Goal: Task Accomplishment & Management: Manage account settings

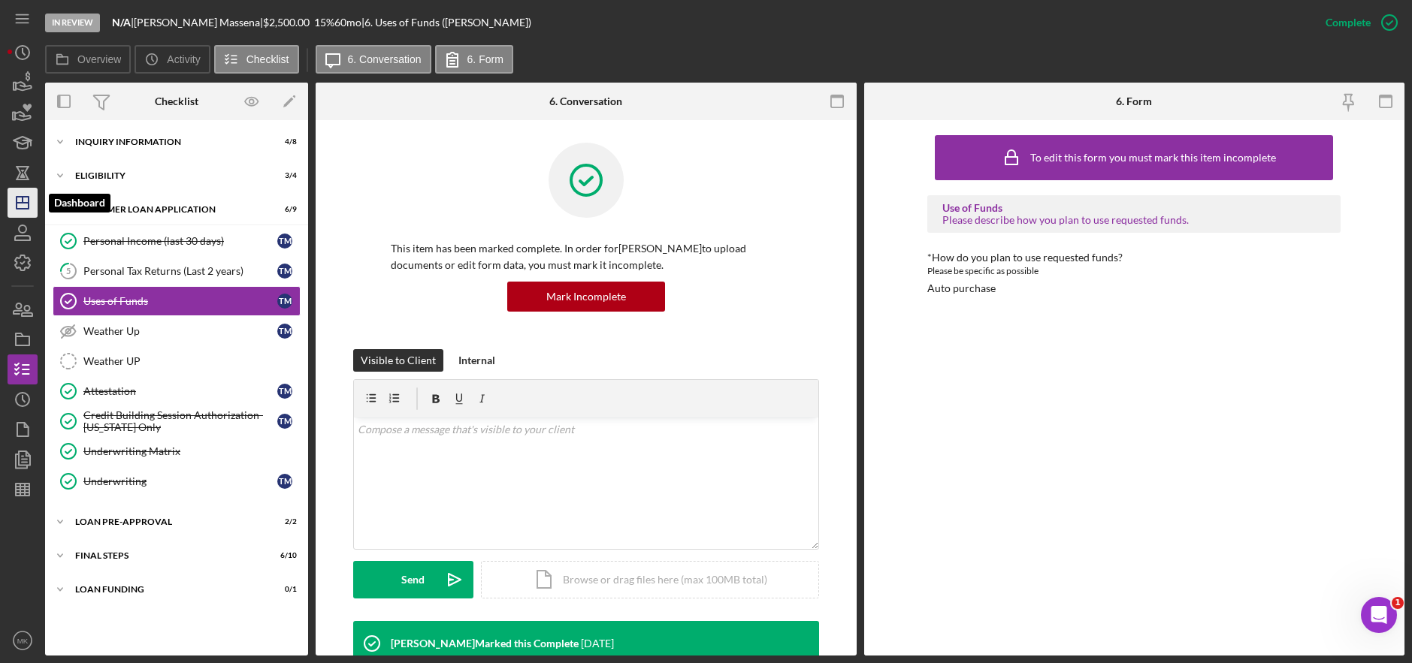
drag, startPoint x: 25, startPoint y: 204, endPoint x: 36, endPoint y: 203, distance: 11.4
click at [25, 204] on icon "Icon/Dashboard" at bounding box center [23, 203] width 38 height 38
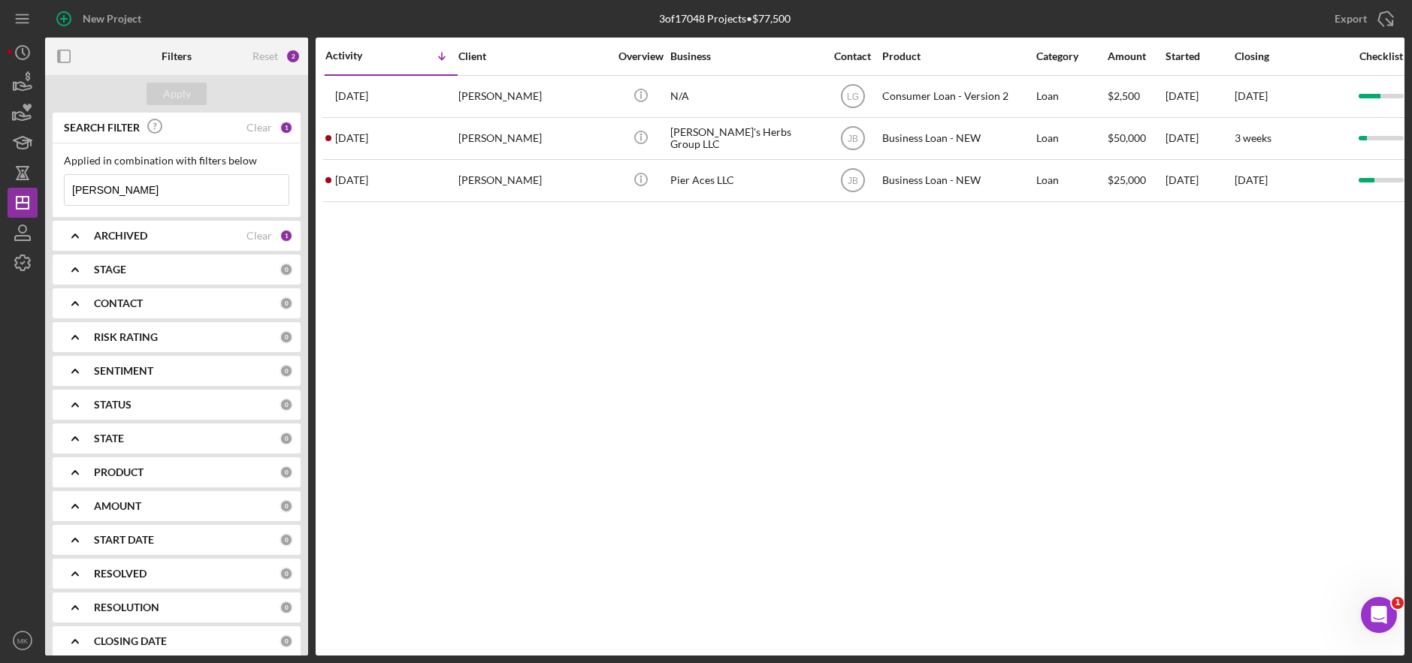
click at [163, 181] on input "[PERSON_NAME]" at bounding box center [177, 190] width 224 height 30
drag, startPoint x: 144, startPoint y: 189, endPoint x: 8, endPoint y: 177, distance: 137.3
click at [8, 177] on div "New Project 3 of 17048 Projects • $77,500 [PERSON_NAME] Export Icon/Export Filt…" at bounding box center [706, 328] width 1397 height 656
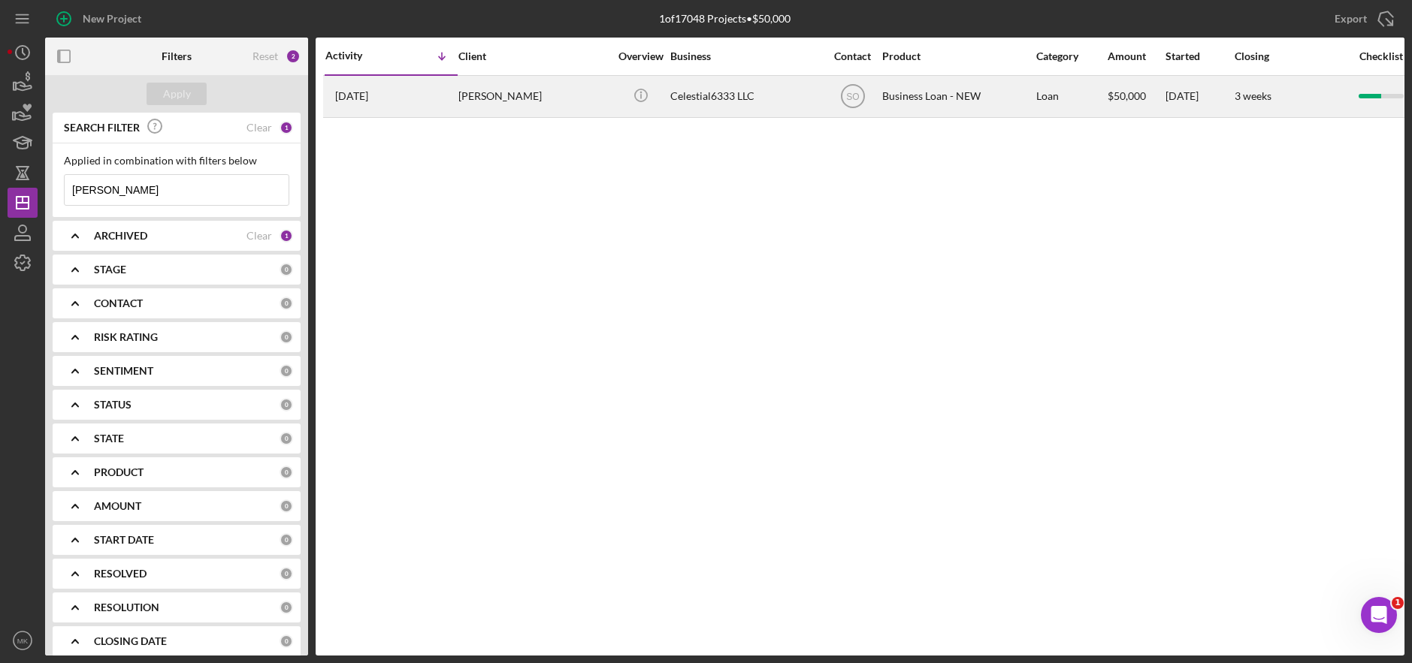
type input "[PERSON_NAME]"
click at [510, 96] on div "[PERSON_NAME]" at bounding box center [533, 97] width 150 height 40
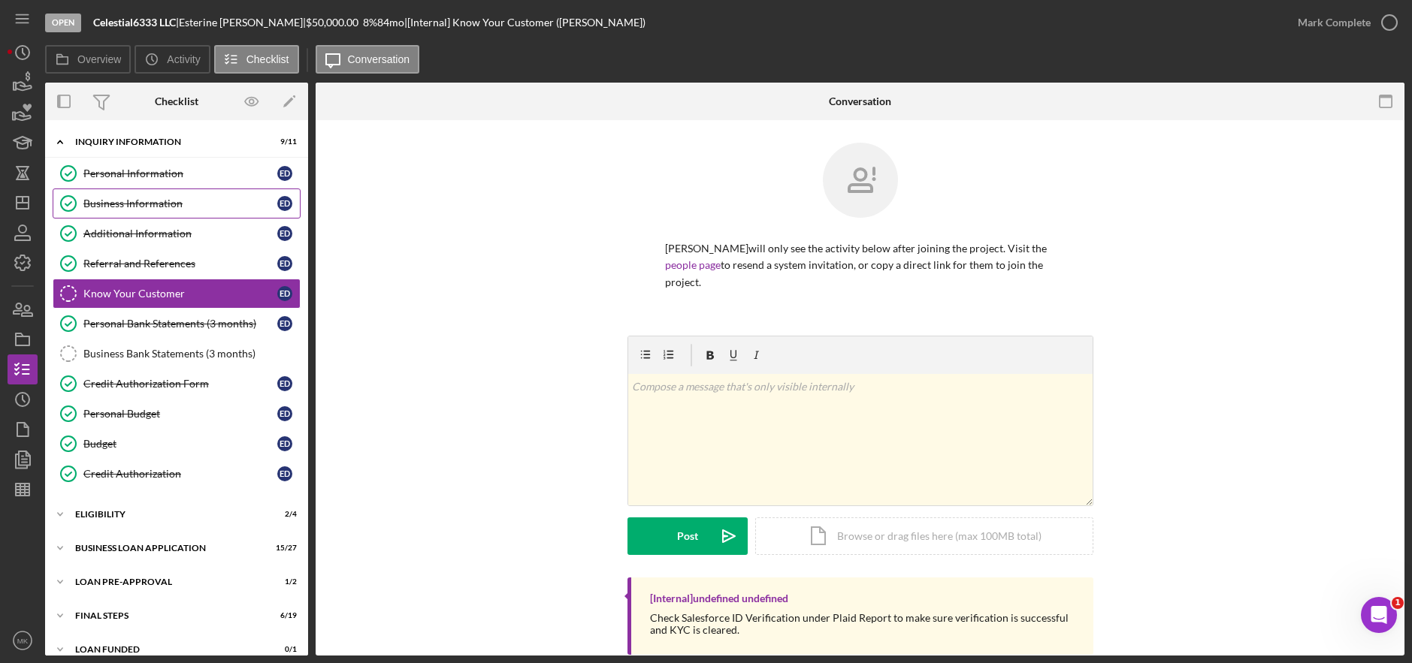
click at [161, 195] on link "Business Information Business Information E D" at bounding box center [177, 204] width 248 height 30
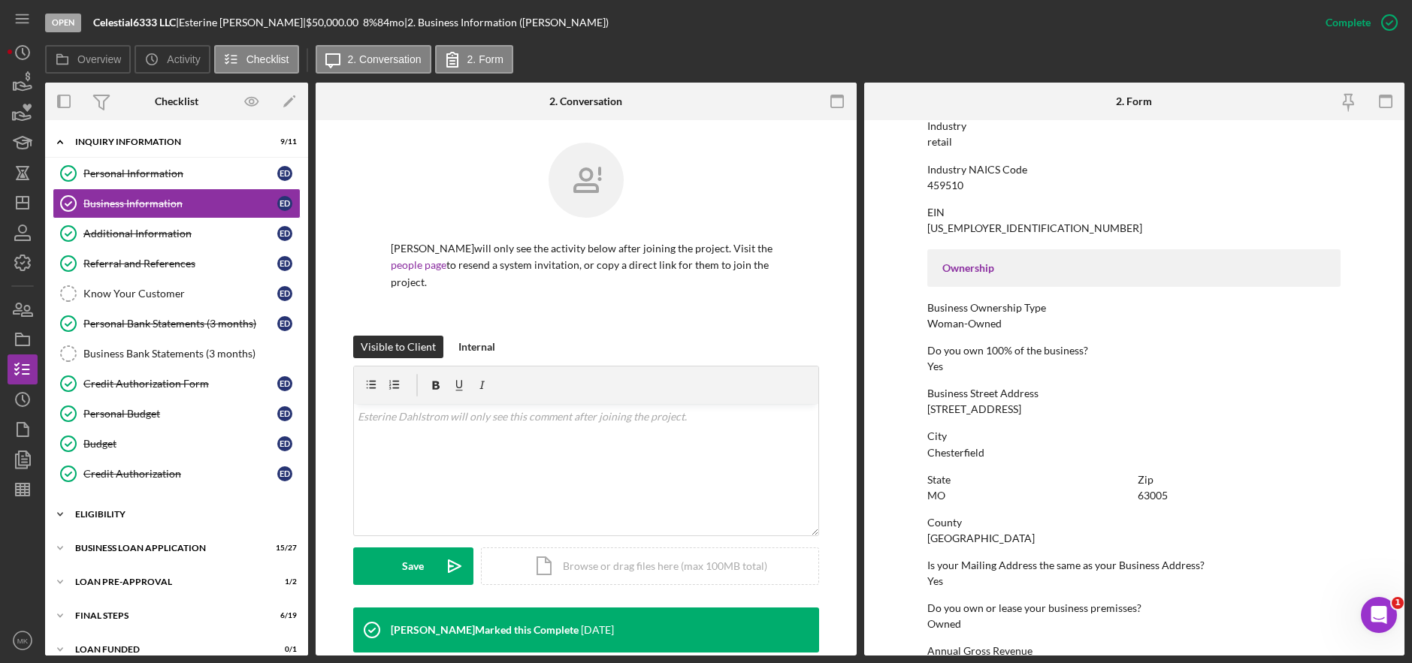
scroll to position [17, 0]
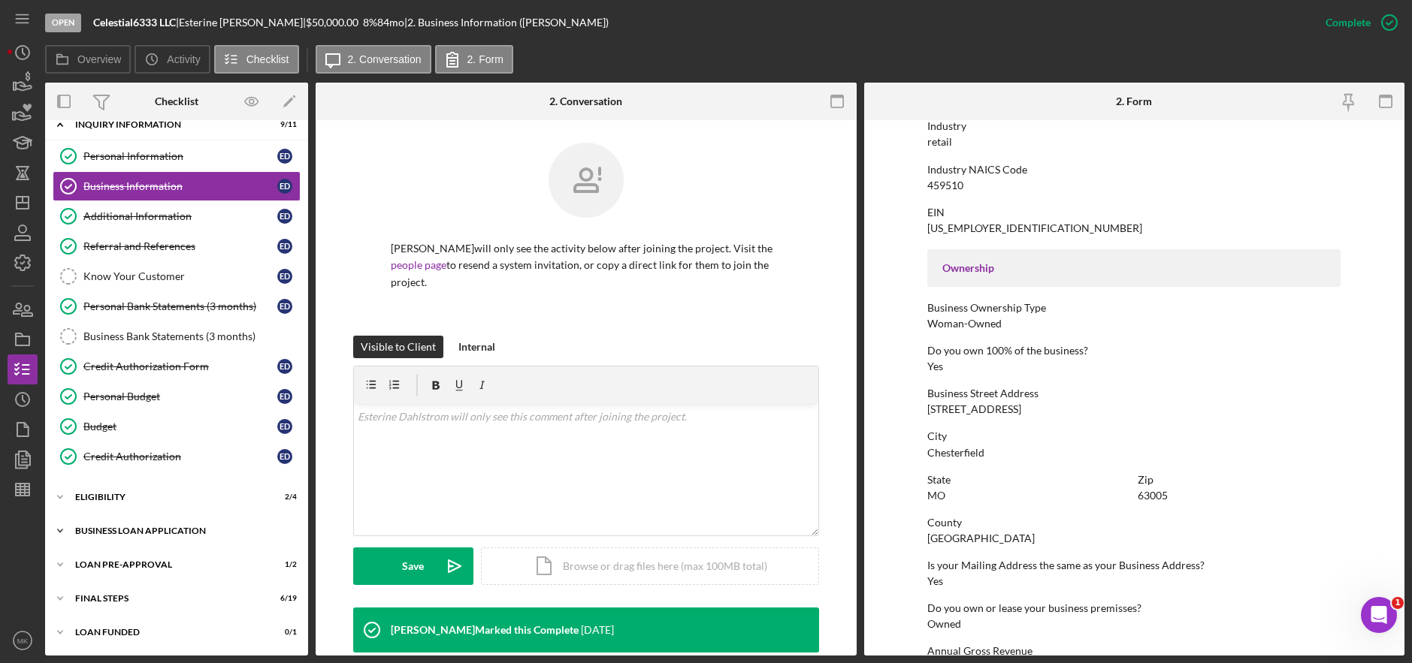
click at [132, 533] on div "BUSINESS LOAN APPLICATION" at bounding box center [182, 531] width 214 height 9
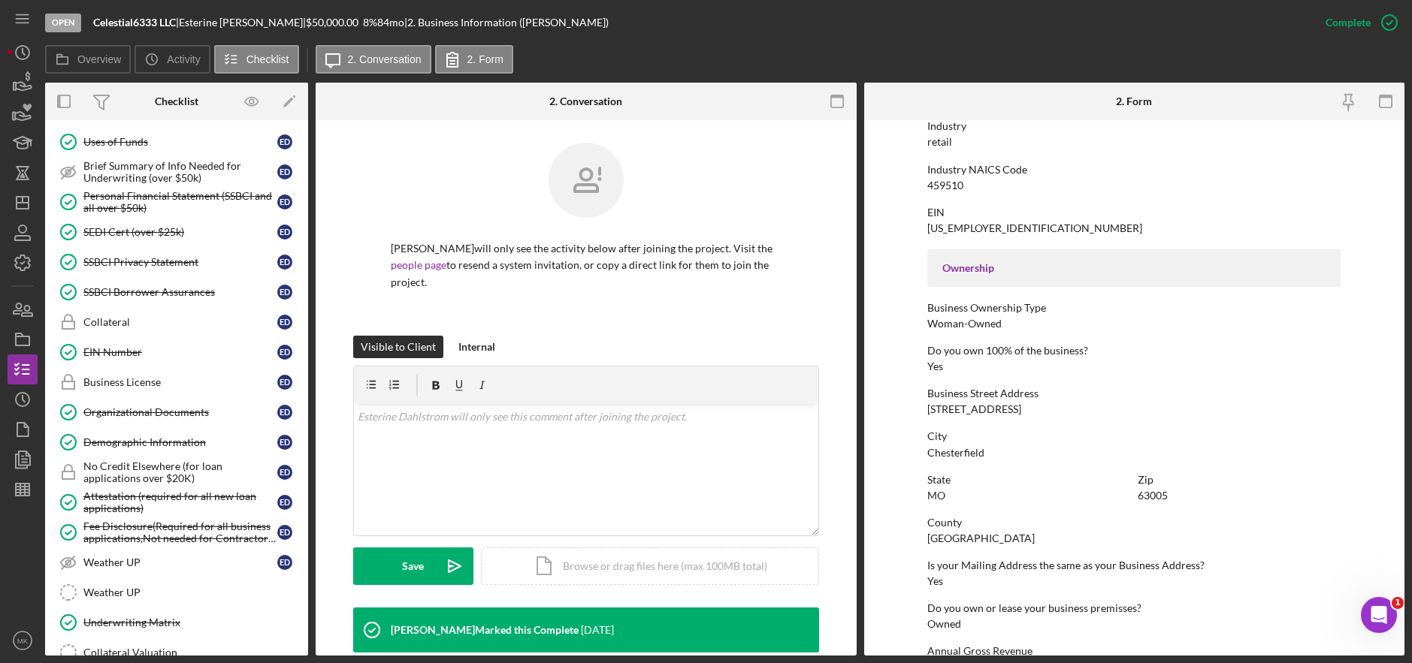
scroll to position [837, 0]
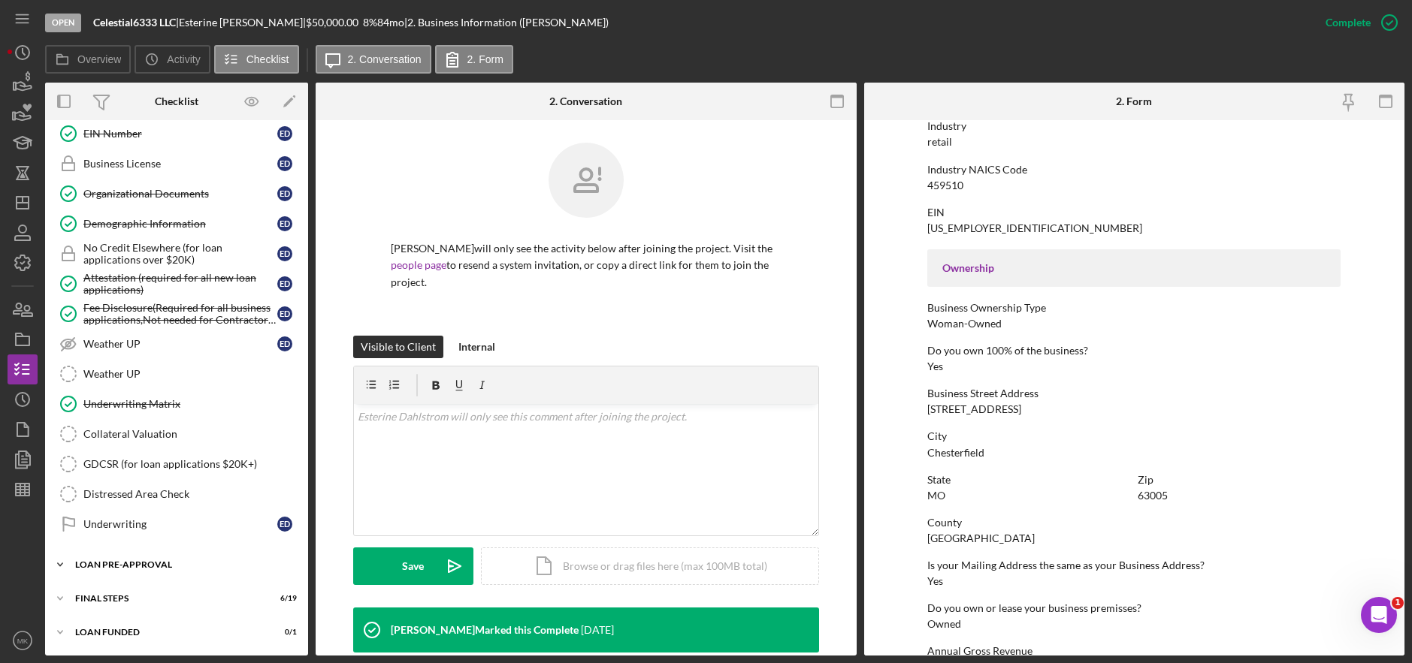
click at [128, 559] on div "Icon/Expander LOAN PRE-APPROVAL 1 / 2" at bounding box center [176, 565] width 263 height 30
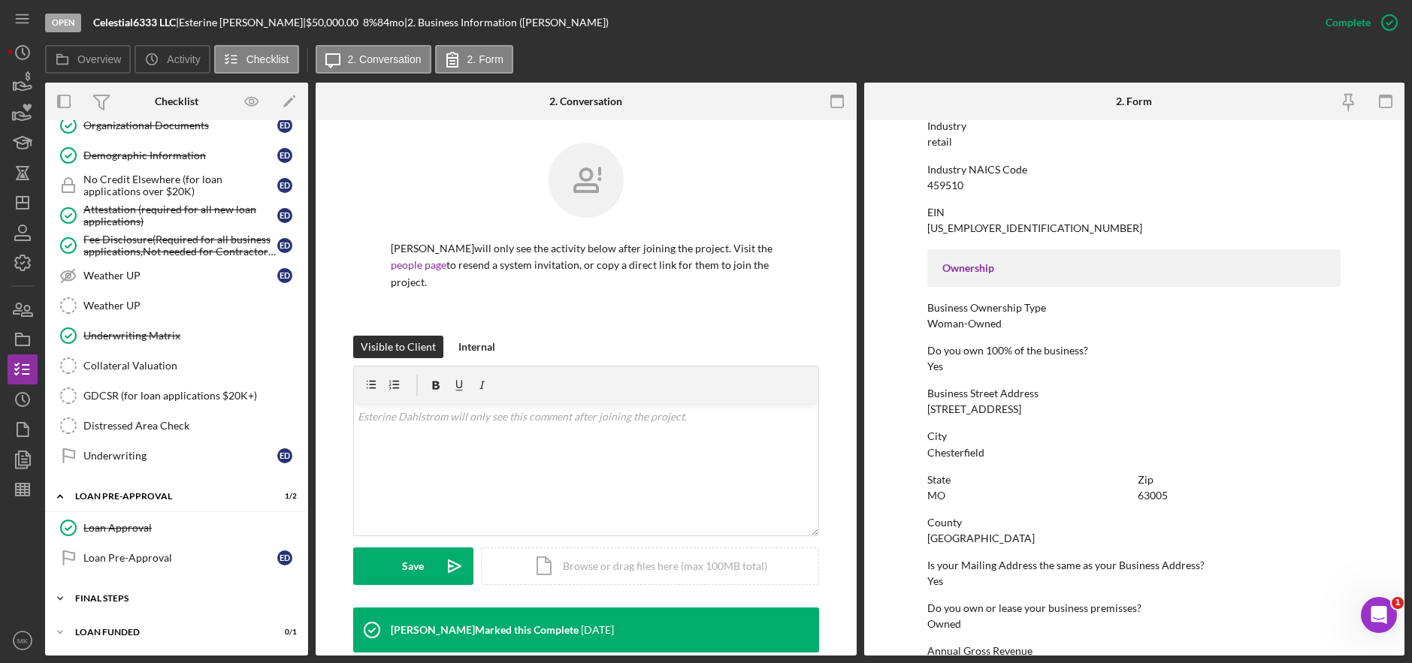
click at [104, 603] on div "FINAL STEPS" at bounding box center [182, 598] width 214 height 9
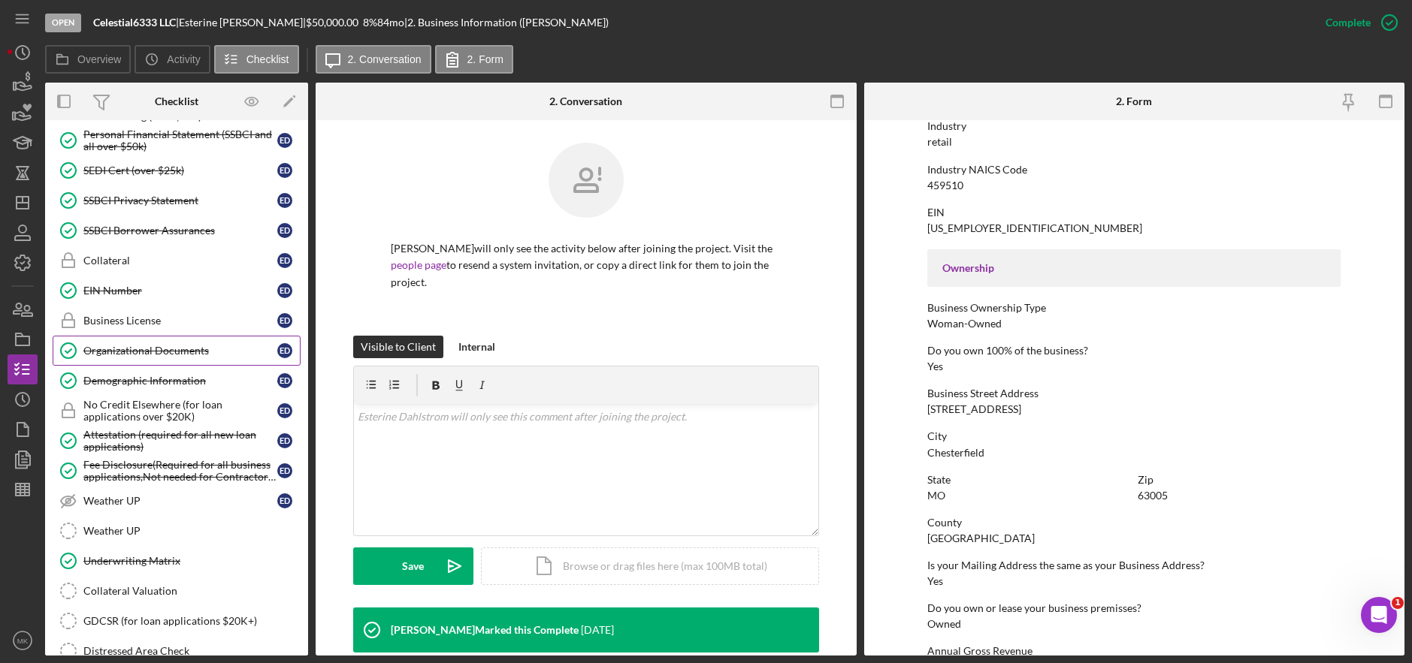
click at [140, 345] on div "Organizational Documents" at bounding box center [180, 351] width 194 height 12
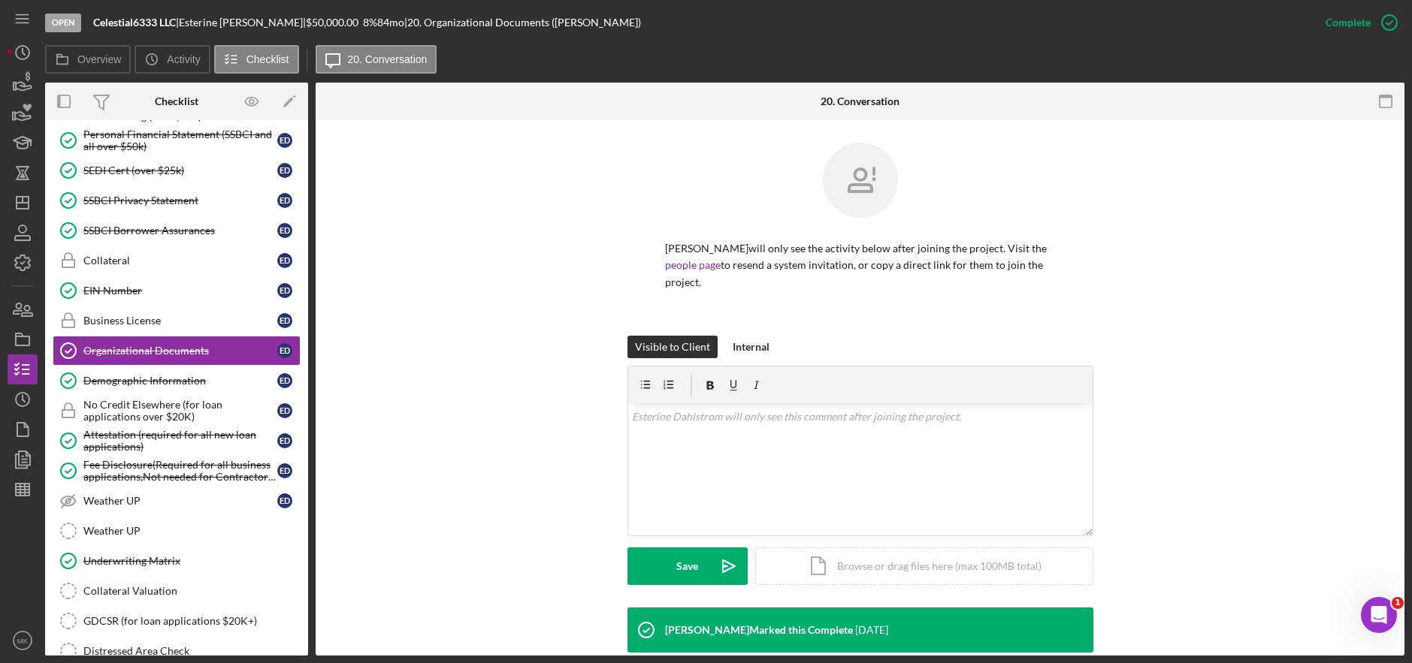
scroll to position [337, 0]
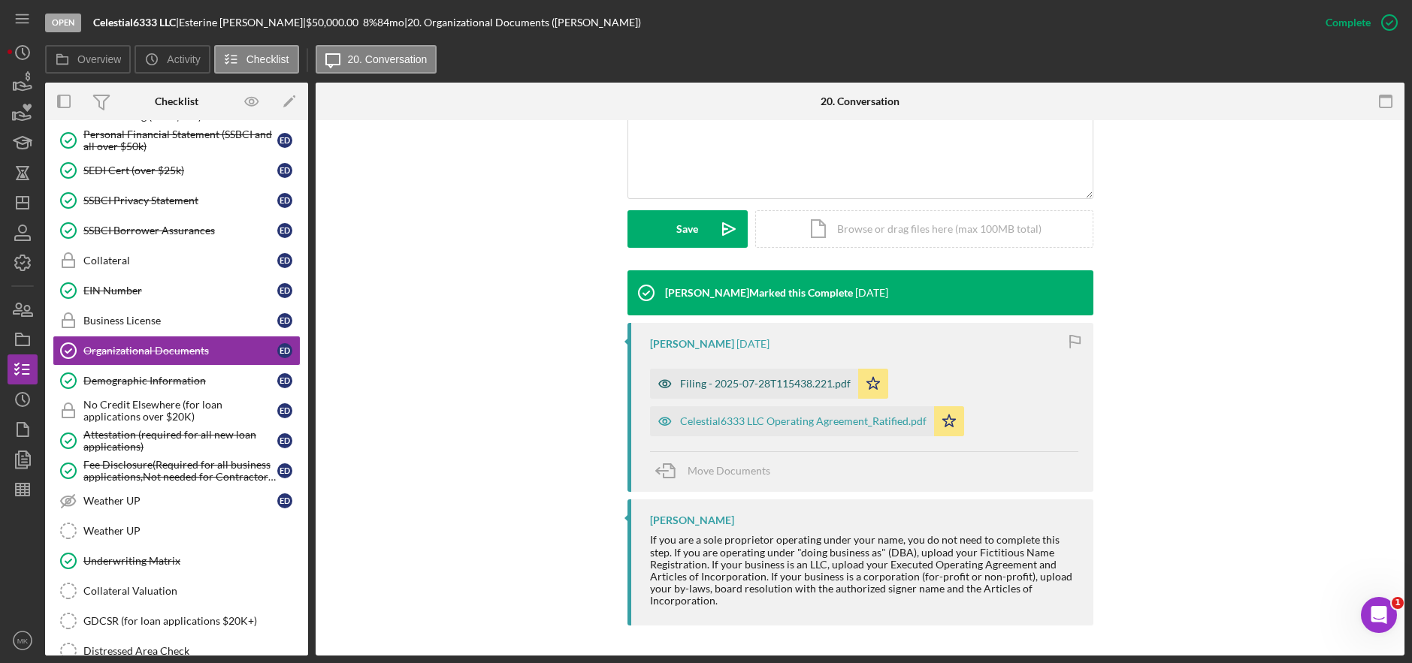
click at [772, 382] on div "Filing - 2025-07-28T115438.221.pdf" at bounding box center [765, 384] width 171 height 12
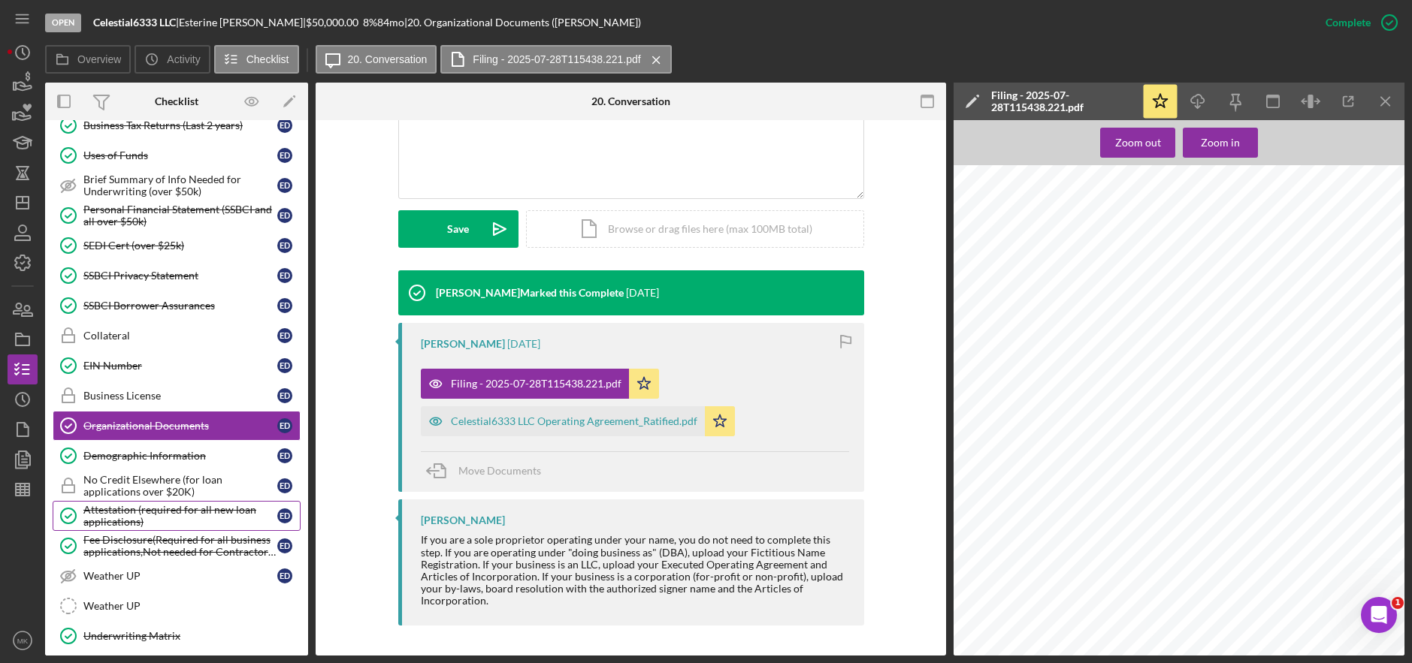
scroll to position [154, 0]
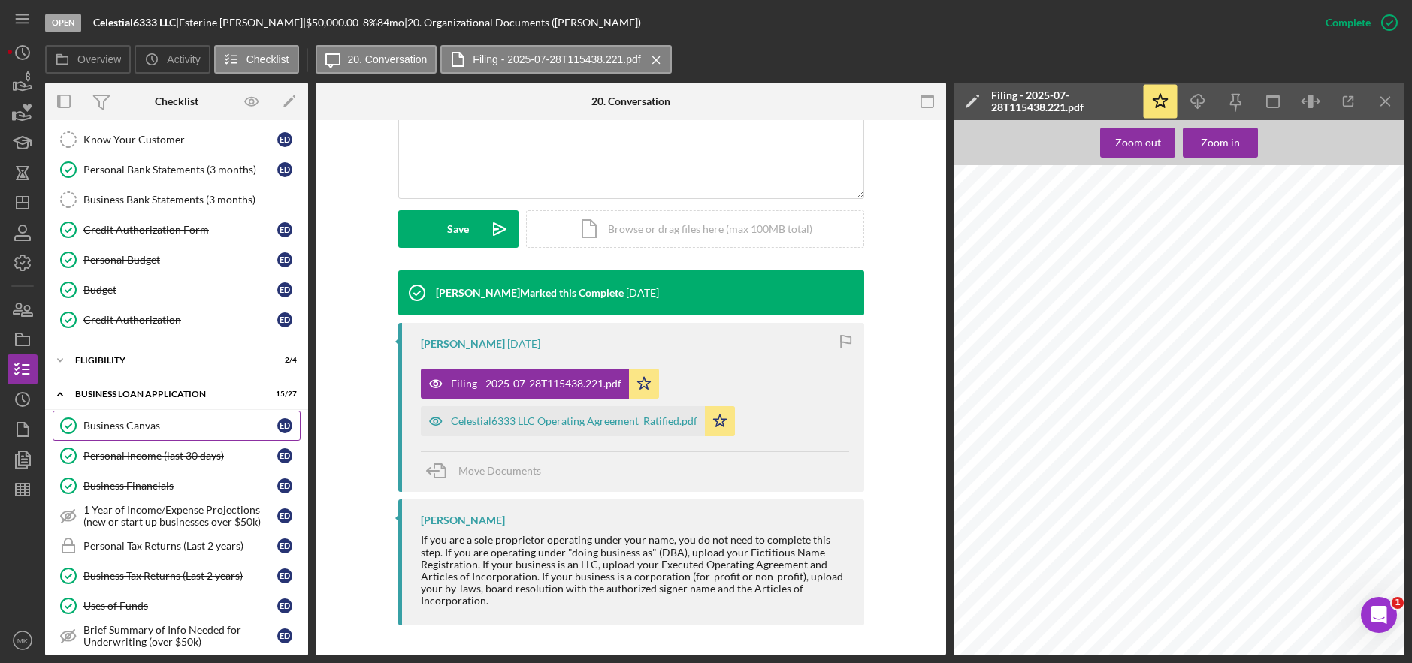
click at [127, 425] on div "Business Canvas" at bounding box center [180, 426] width 194 height 12
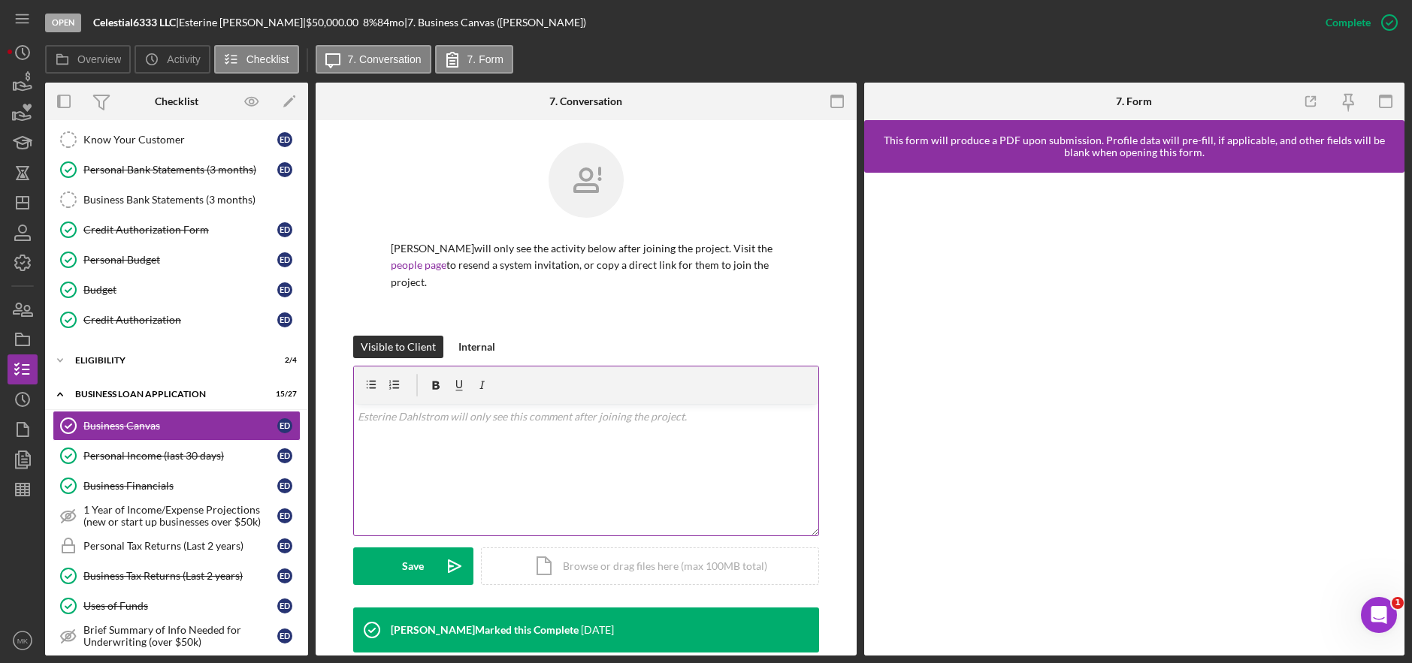
scroll to position [348, 0]
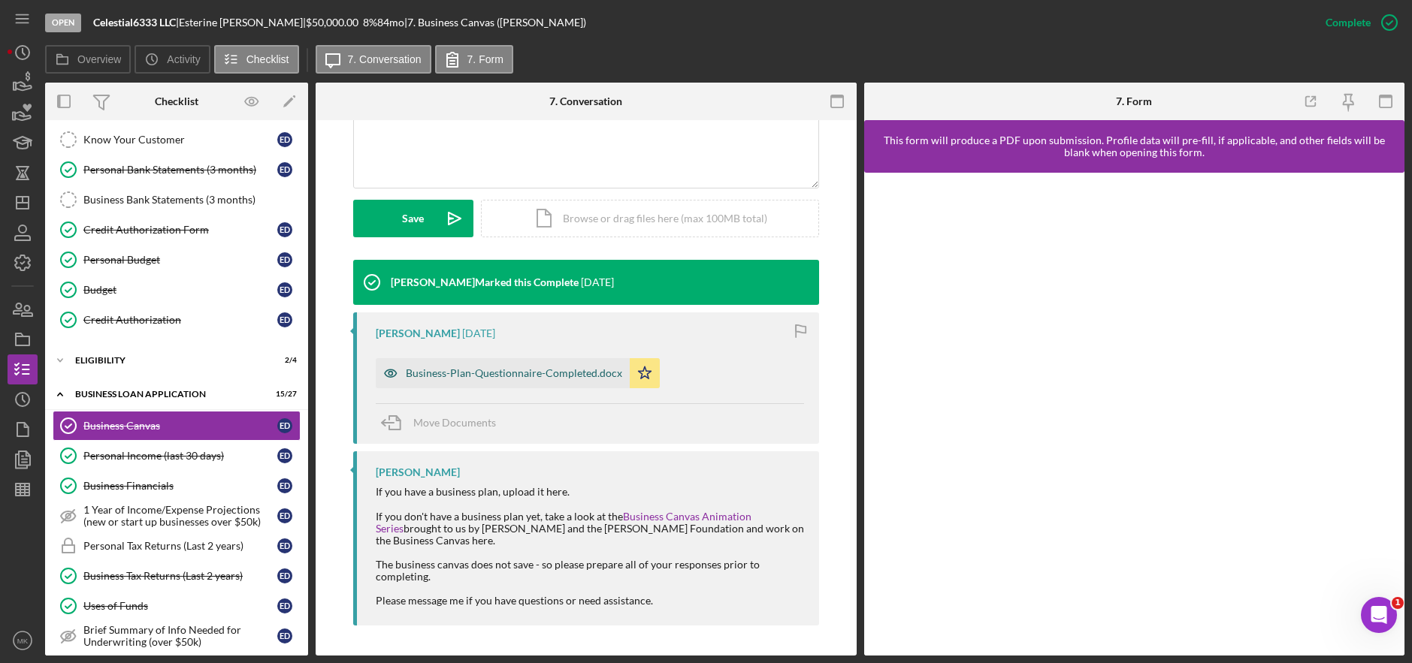
click at [558, 370] on div "Business-Plan-Questionnaire-Completed.docx" at bounding box center [514, 373] width 216 height 12
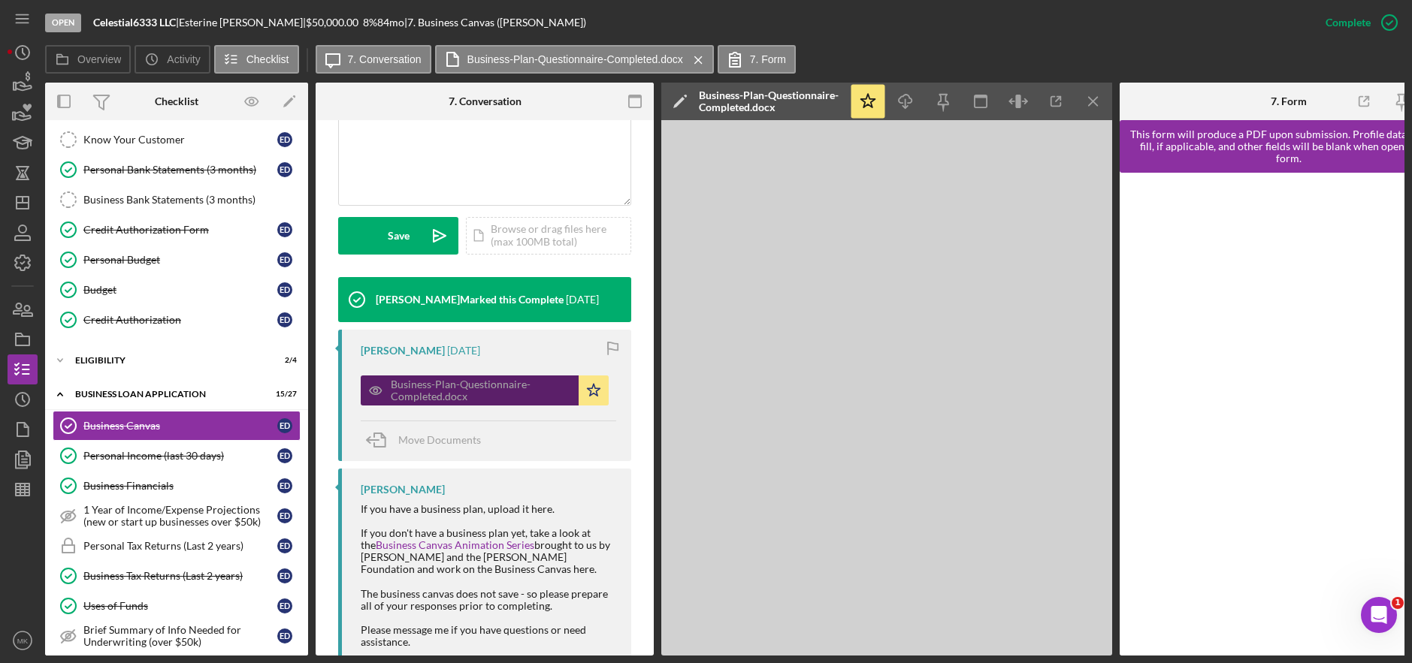
scroll to position [365, 0]
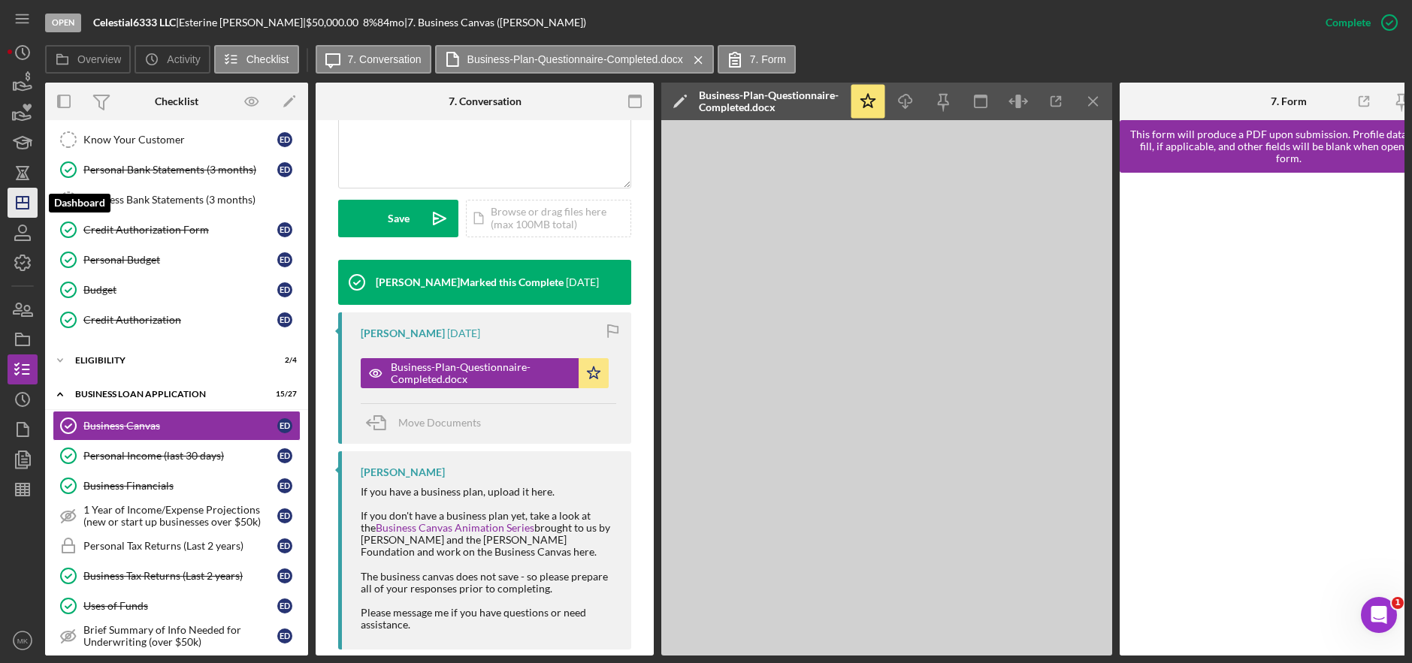
click at [32, 202] on icon "Icon/Dashboard" at bounding box center [23, 203] width 38 height 38
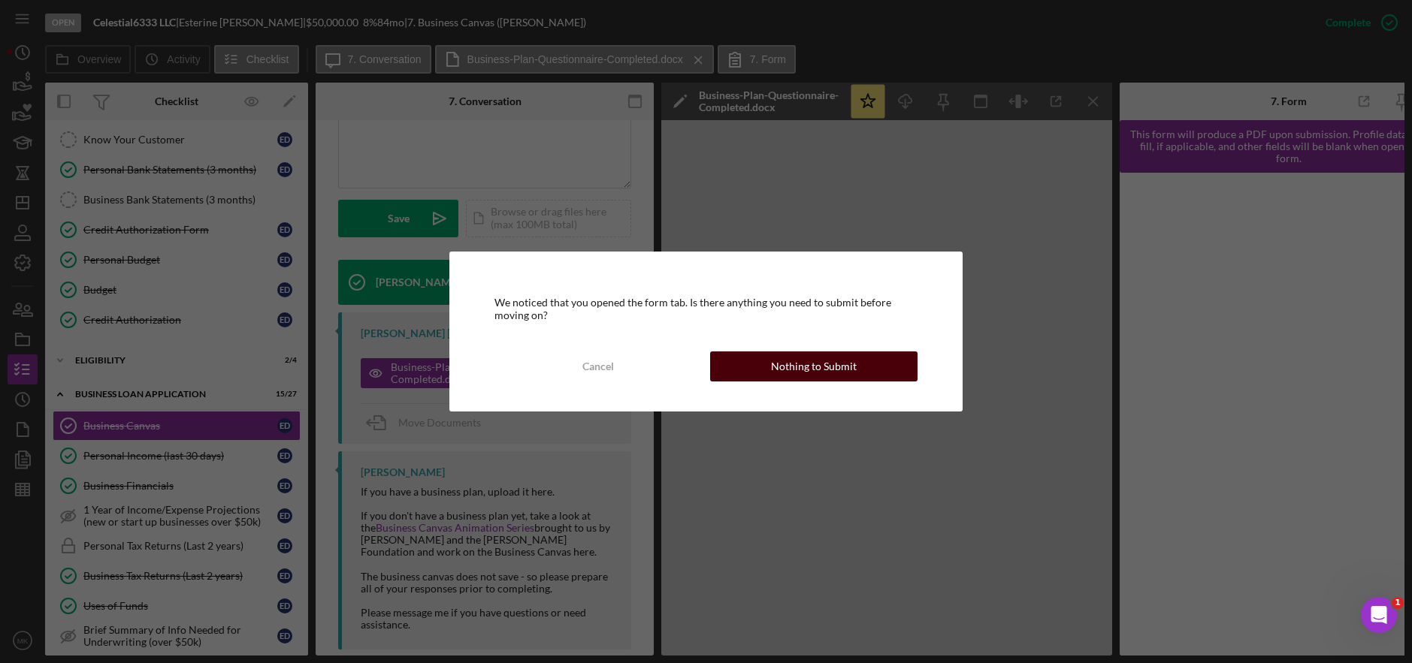
click at [796, 359] on div "Nothing to Submit" at bounding box center [814, 367] width 86 height 30
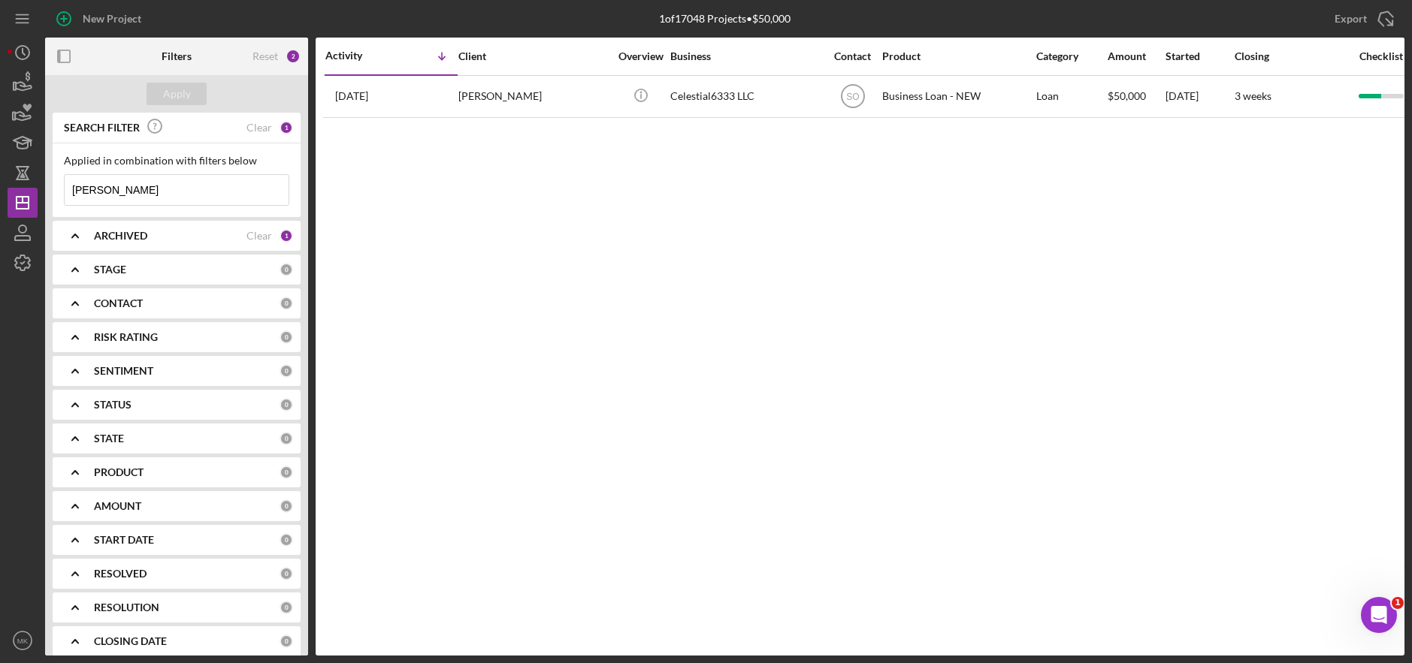
drag, startPoint x: 171, startPoint y: 185, endPoint x: -71, endPoint y: 181, distance: 241.9
click at [0, 181] on html "New Project 1 of 17048 Projects • $50,000 [PERSON_NAME] Export Icon/Export Filt…" at bounding box center [706, 331] width 1412 height 663
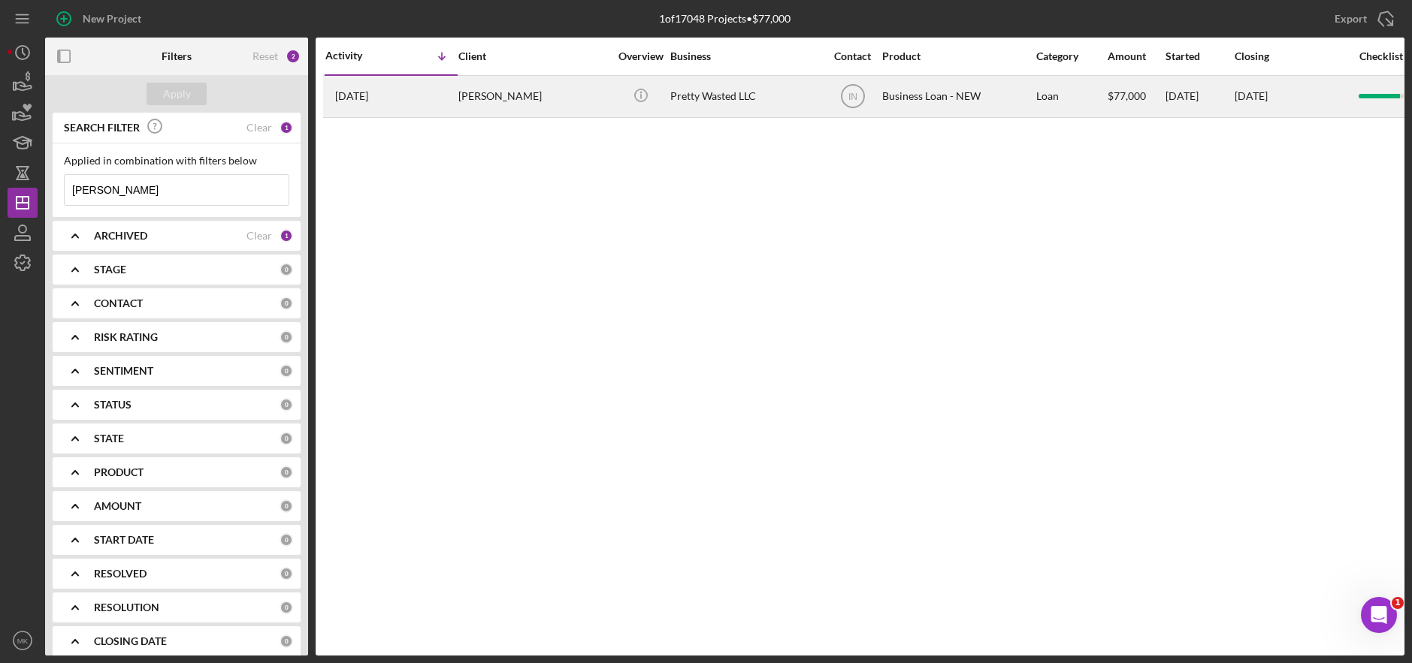
type input "[PERSON_NAME]"
click at [491, 90] on div "[PERSON_NAME]" at bounding box center [533, 97] width 150 height 40
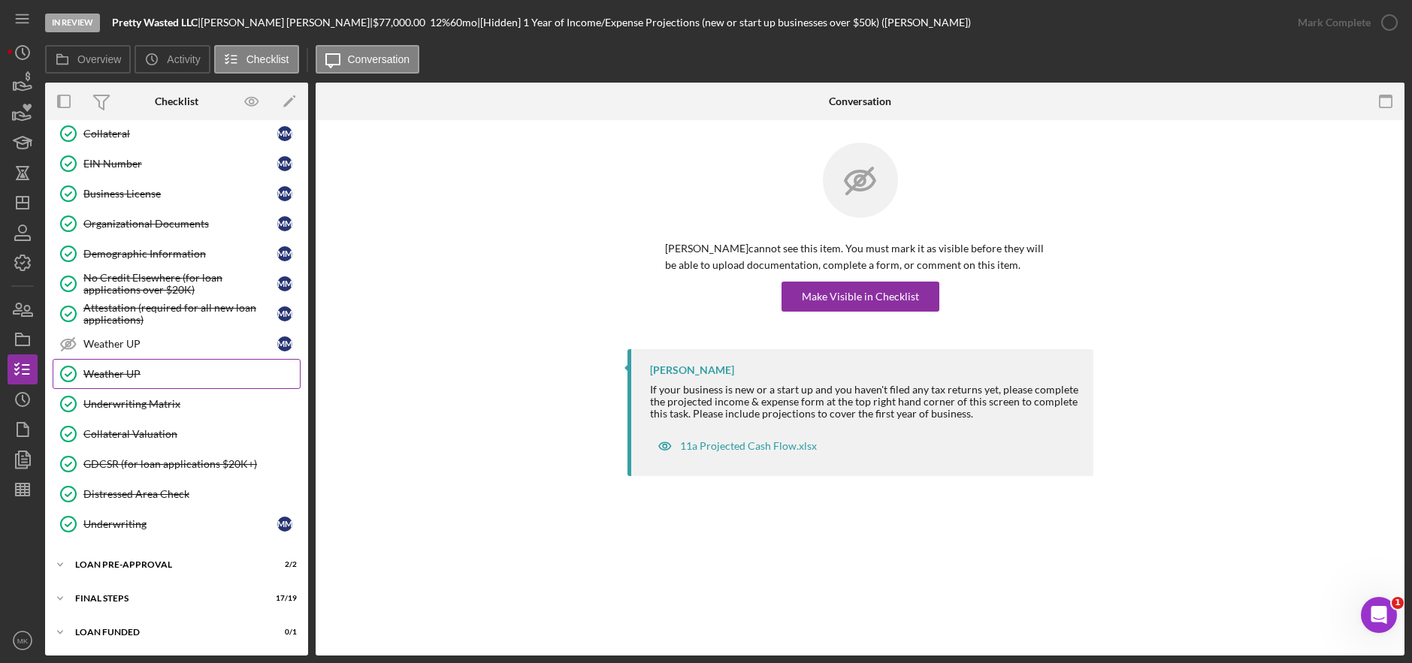
scroll to position [17, 0]
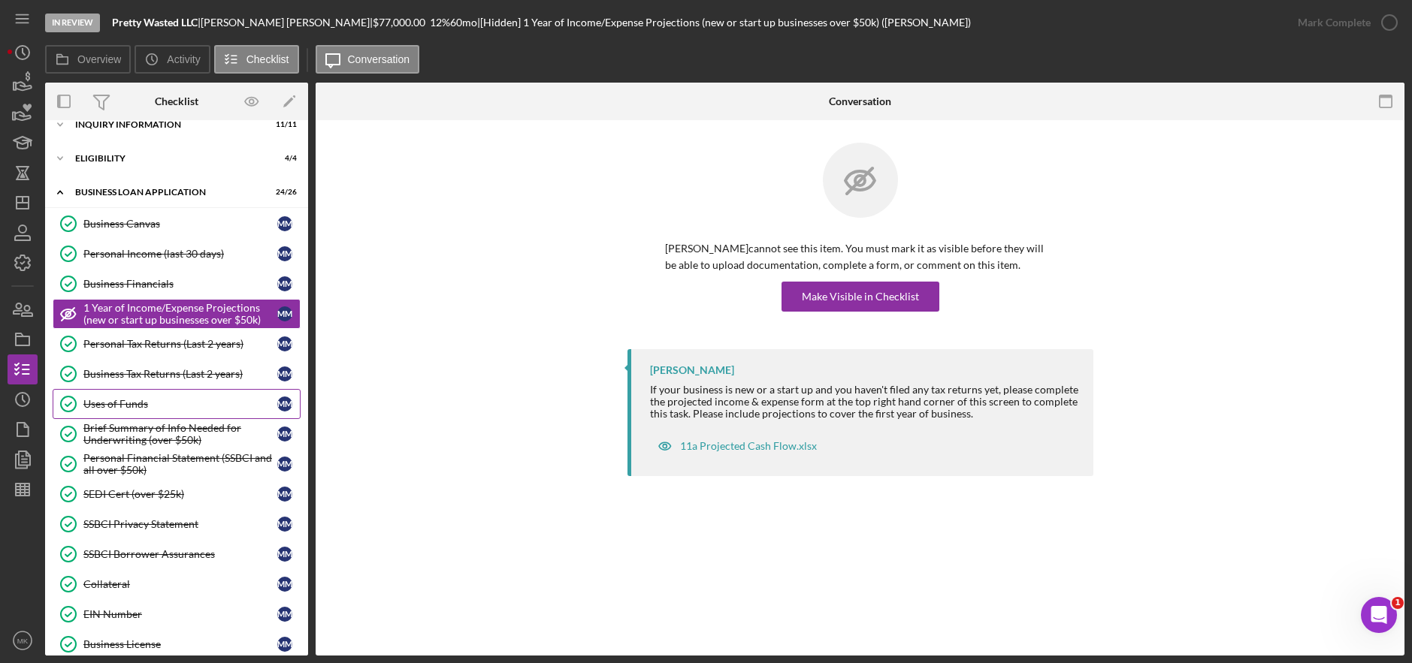
click at [135, 400] on div "Uses of Funds" at bounding box center [180, 404] width 194 height 12
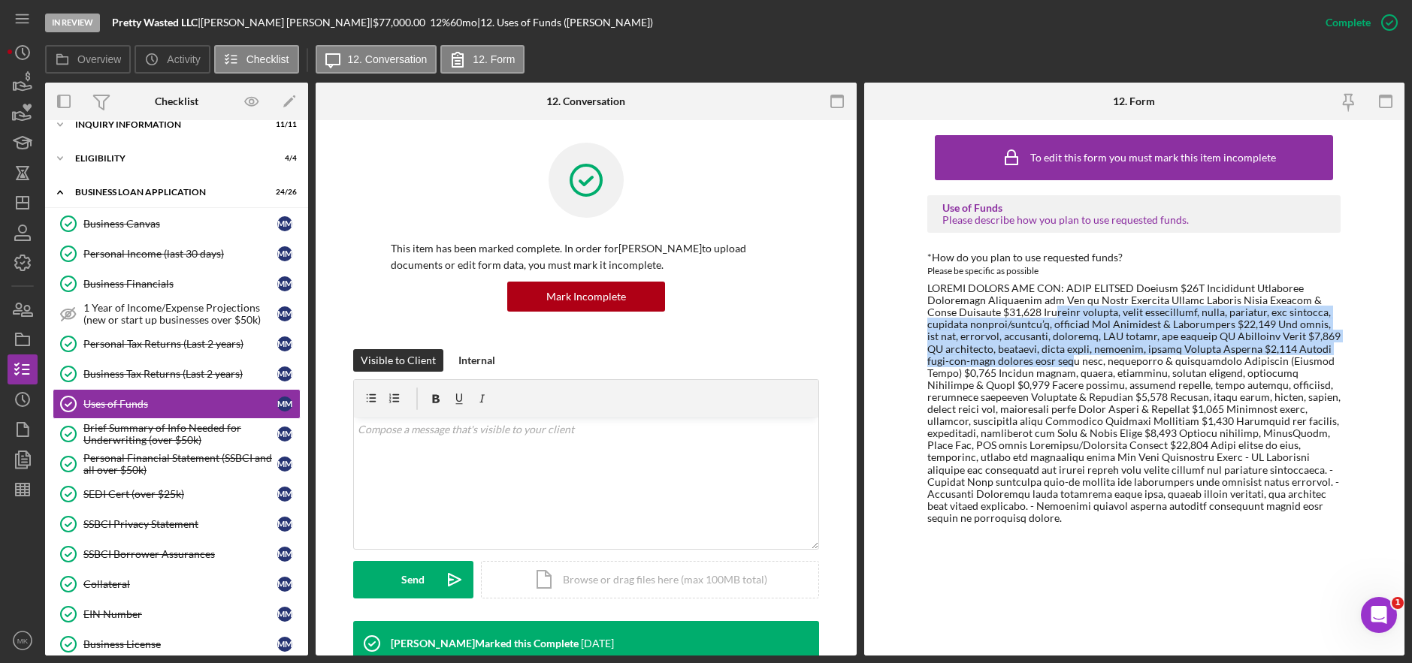
drag, startPoint x: 1026, startPoint y: 310, endPoint x: 1041, endPoint y: 360, distance: 51.6
click at [1041, 360] on div at bounding box center [1133, 403] width 413 height 242
drag, startPoint x: 1041, startPoint y: 360, endPoint x: 989, endPoint y: 327, distance: 61.5
click at [989, 327] on div at bounding box center [1133, 403] width 413 height 242
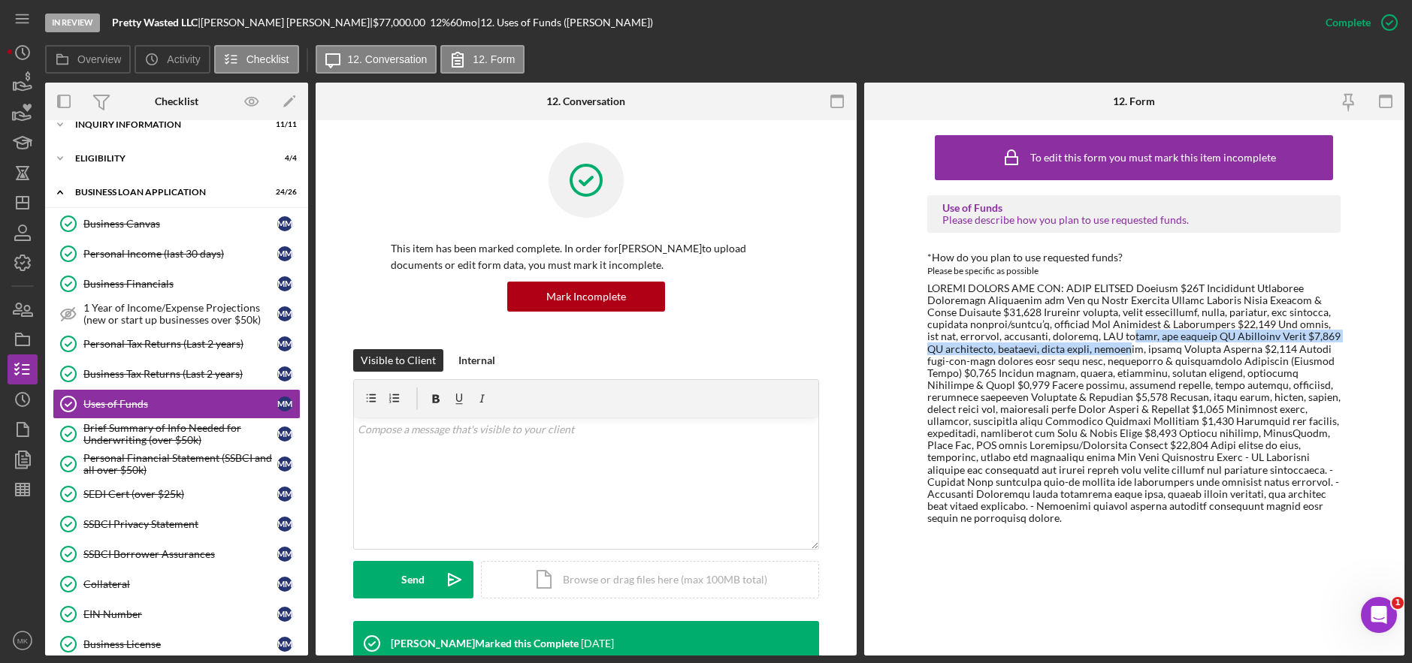
drag, startPoint x: 1094, startPoint y: 334, endPoint x: 1103, endPoint y: 355, distance: 22.9
click at [1103, 355] on div at bounding box center [1133, 403] width 413 height 242
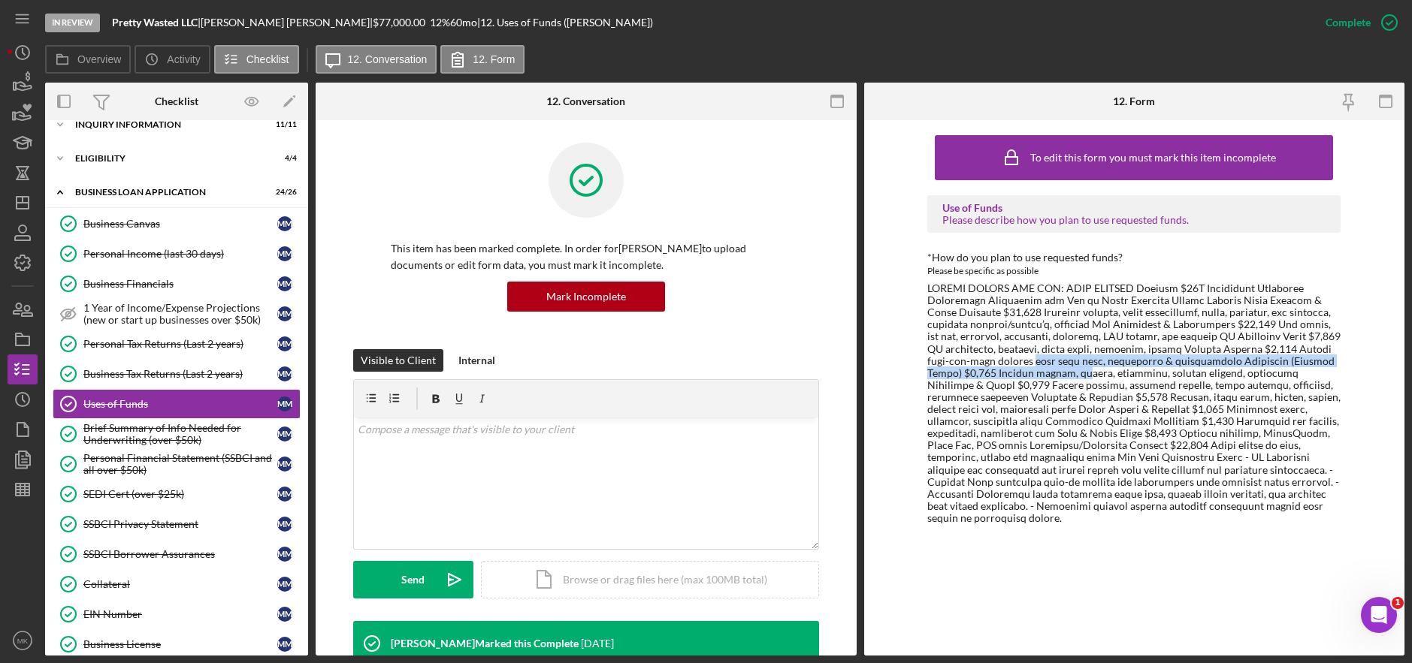
drag, startPoint x: 1103, startPoint y: 355, endPoint x: 1014, endPoint y: 370, distance: 90.7
click at [1014, 370] on div at bounding box center [1133, 403] width 413 height 242
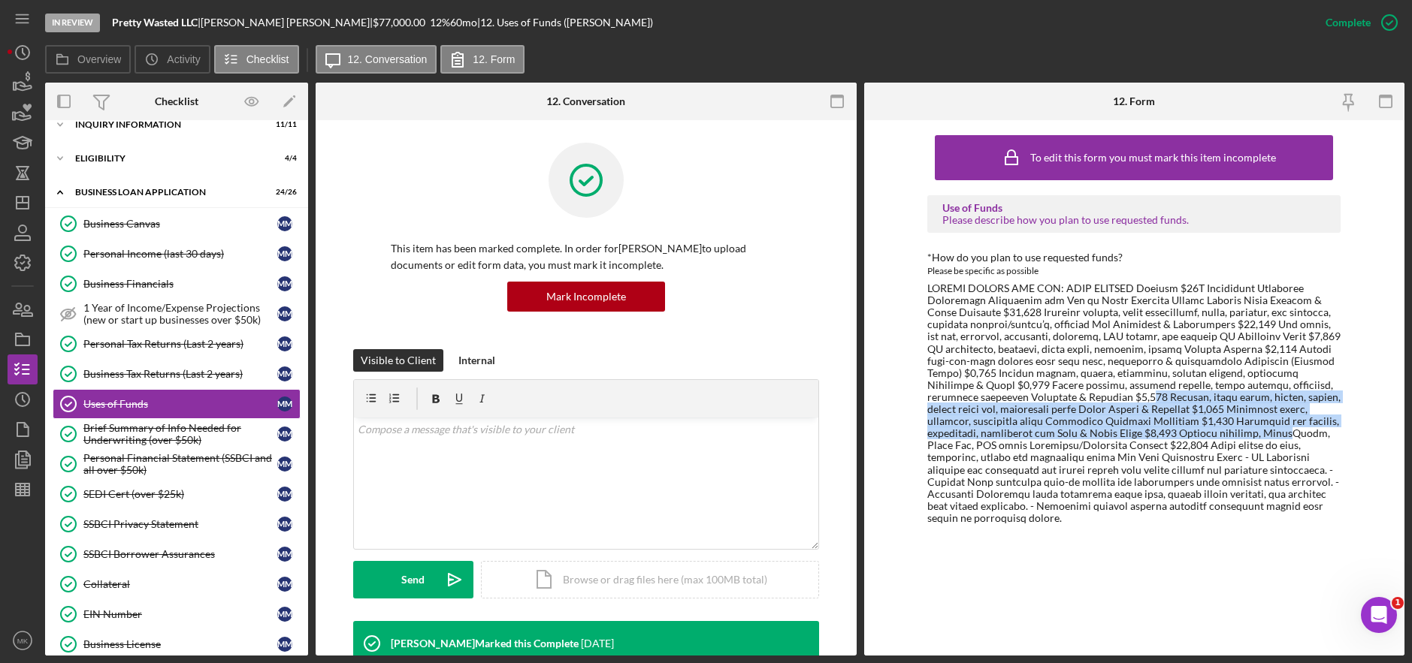
drag, startPoint x: 990, startPoint y: 395, endPoint x: 1103, endPoint y: 434, distance: 119.3
click at [1103, 434] on div at bounding box center [1133, 403] width 413 height 242
drag, startPoint x: 1103, startPoint y: 434, endPoint x: 1035, endPoint y: 406, distance: 73.8
click at [1035, 406] on div at bounding box center [1133, 403] width 413 height 242
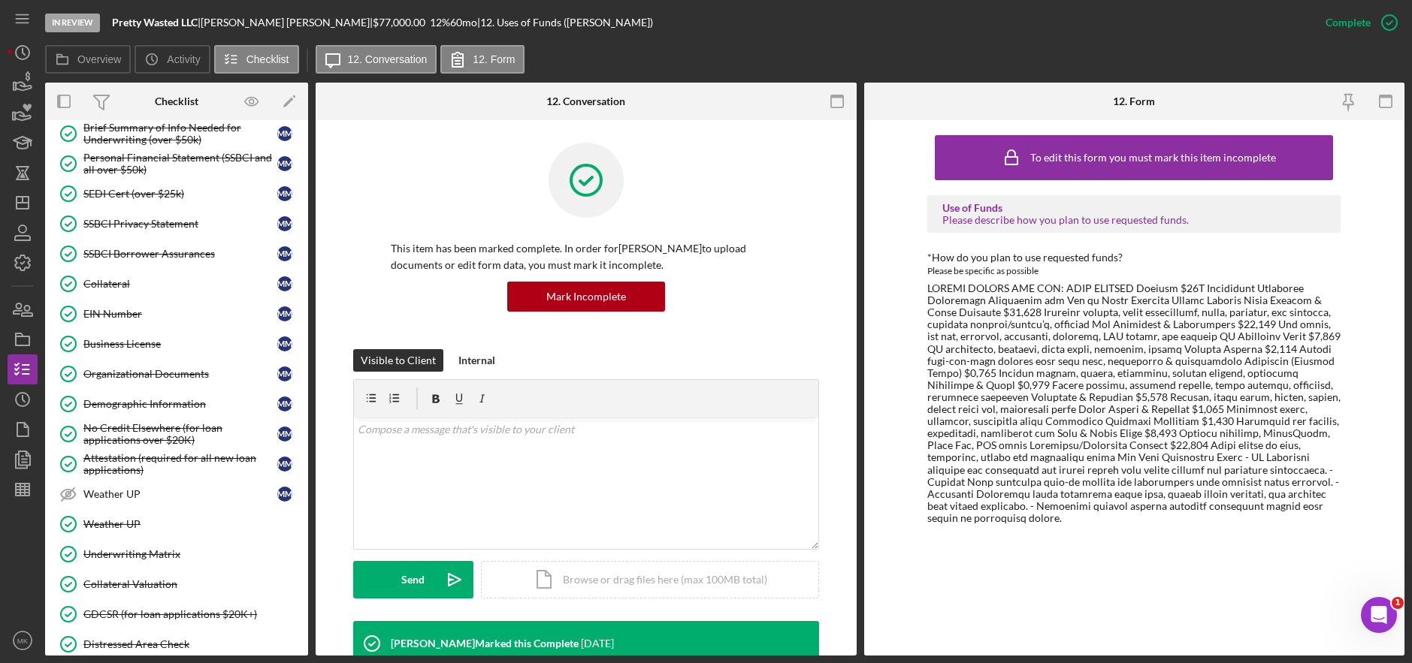
scroll to position [468, 0]
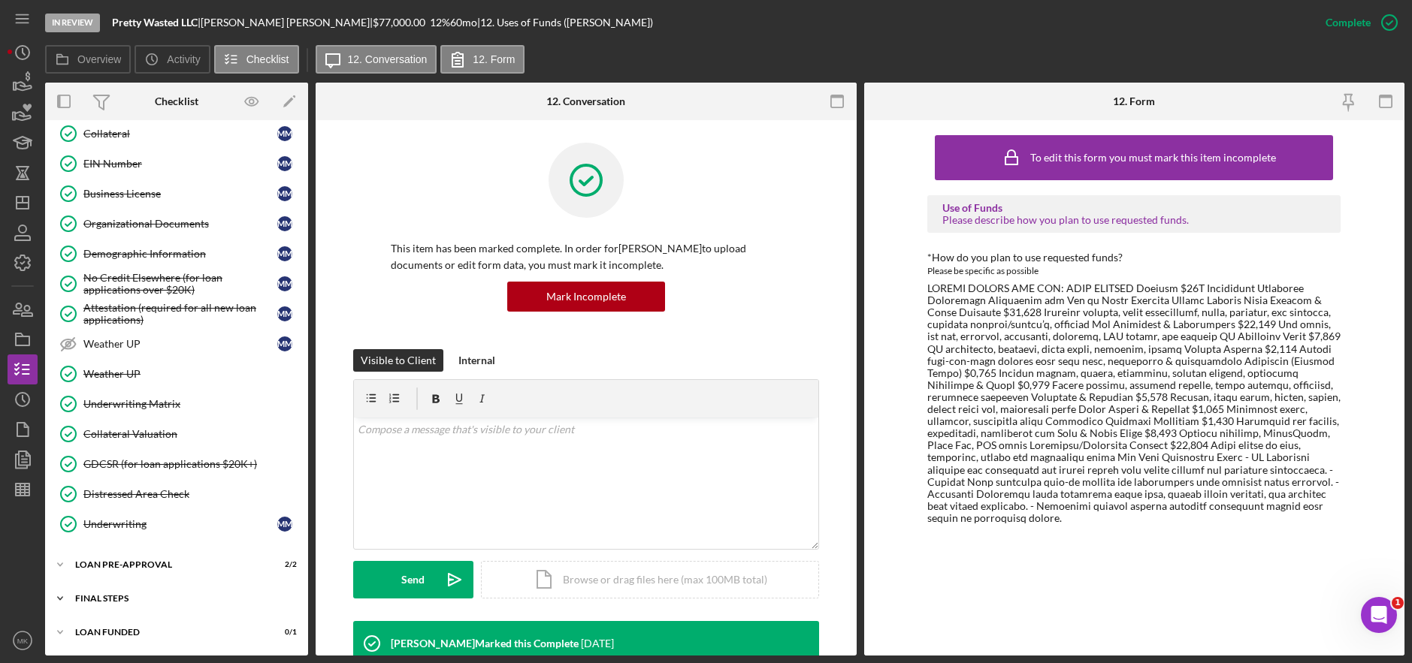
click at [101, 600] on div "Icon/Expander FINAL STEPS 17 / 19" at bounding box center [176, 599] width 263 height 30
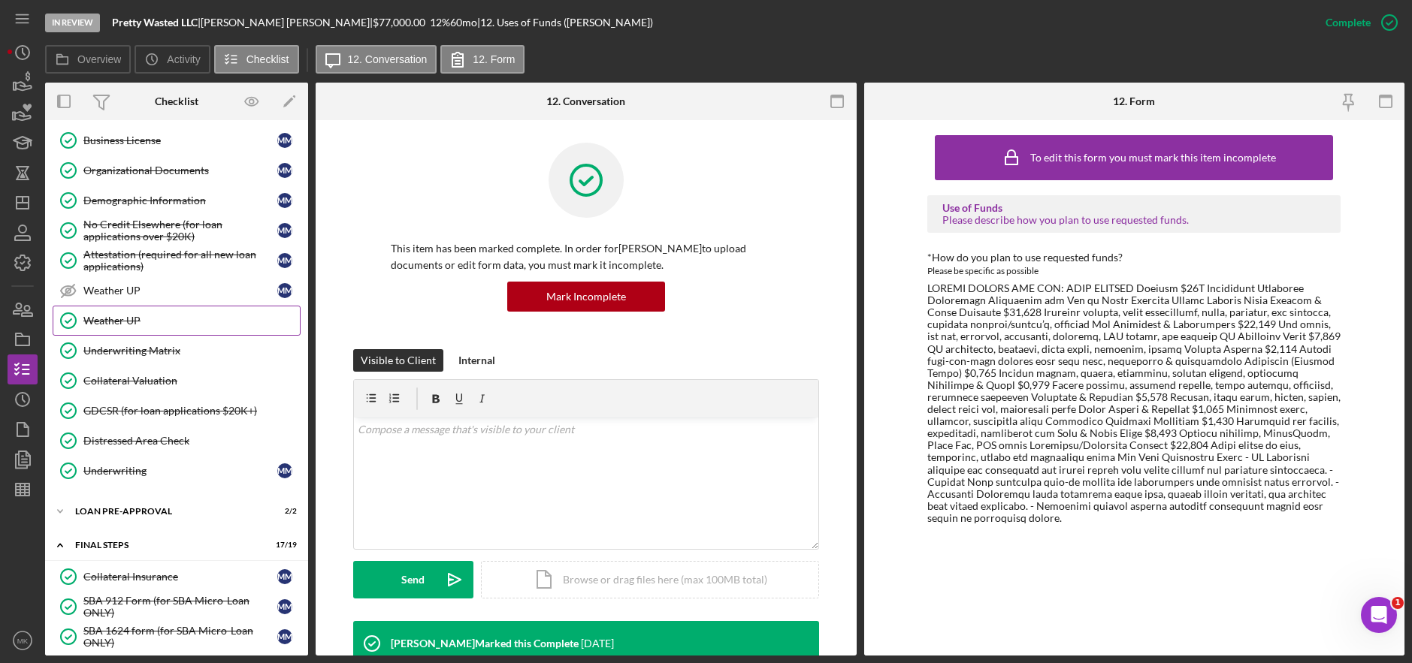
scroll to position [296, 0]
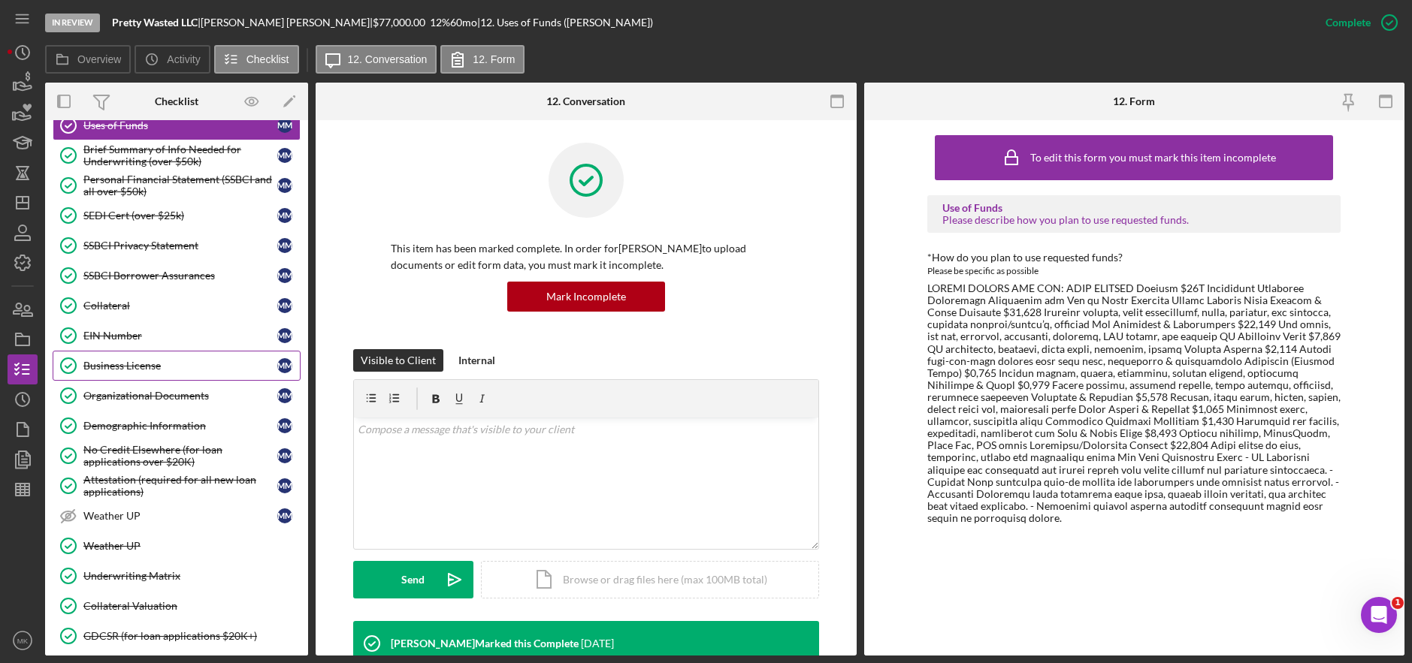
click at [160, 373] on link "Business License Business License M M" at bounding box center [177, 366] width 248 height 30
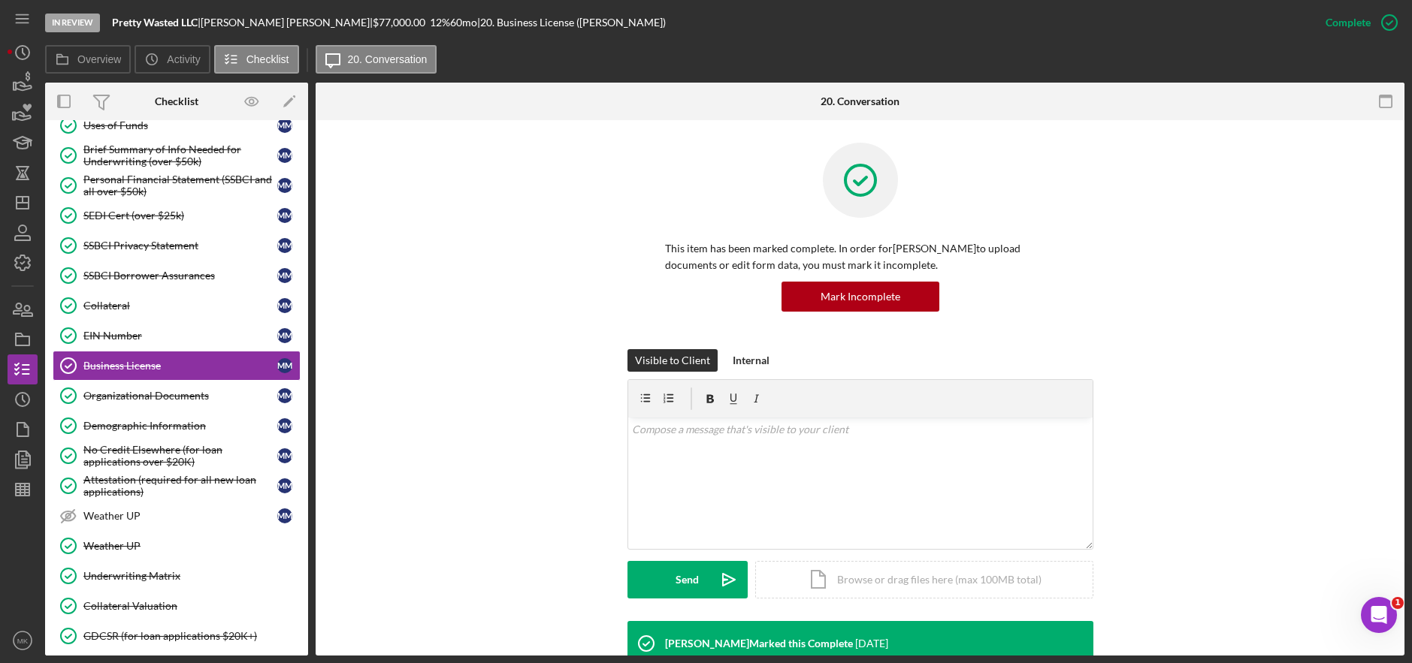
scroll to position [275, 0]
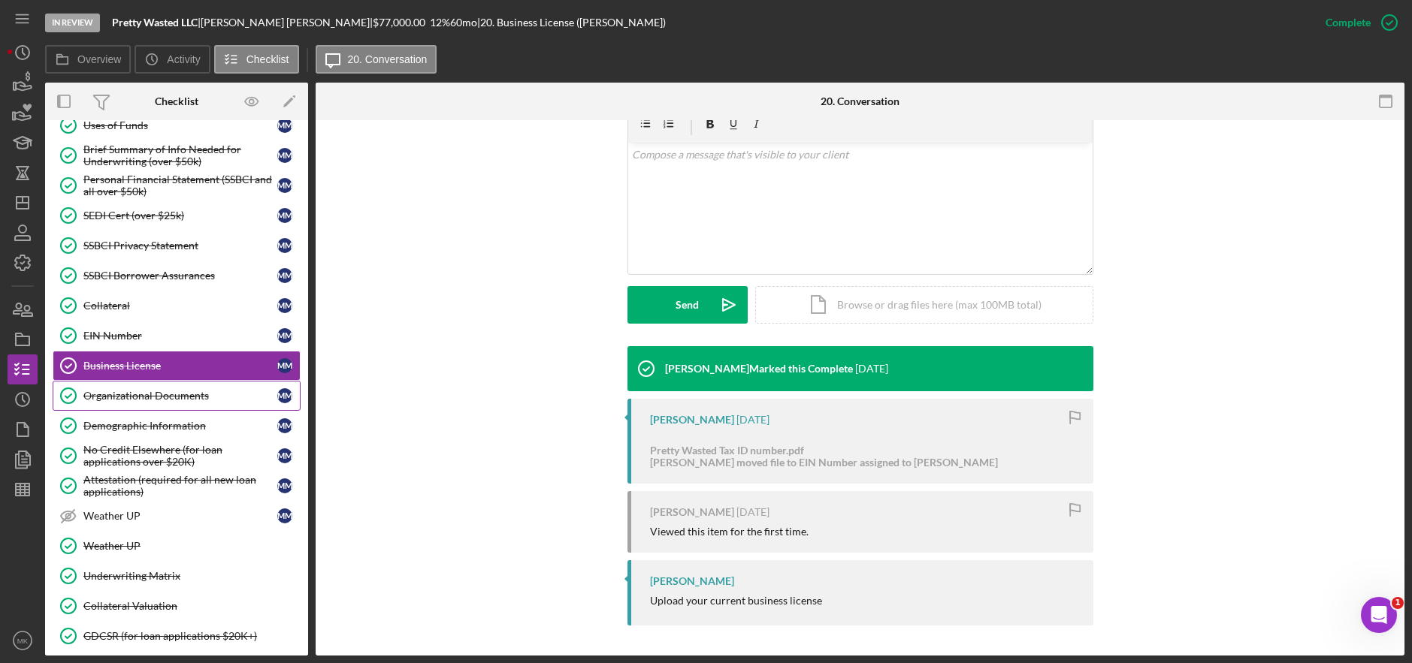
click at [186, 394] on div "Organizational Documents" at bounding box center [180, 396] width 194 height 12
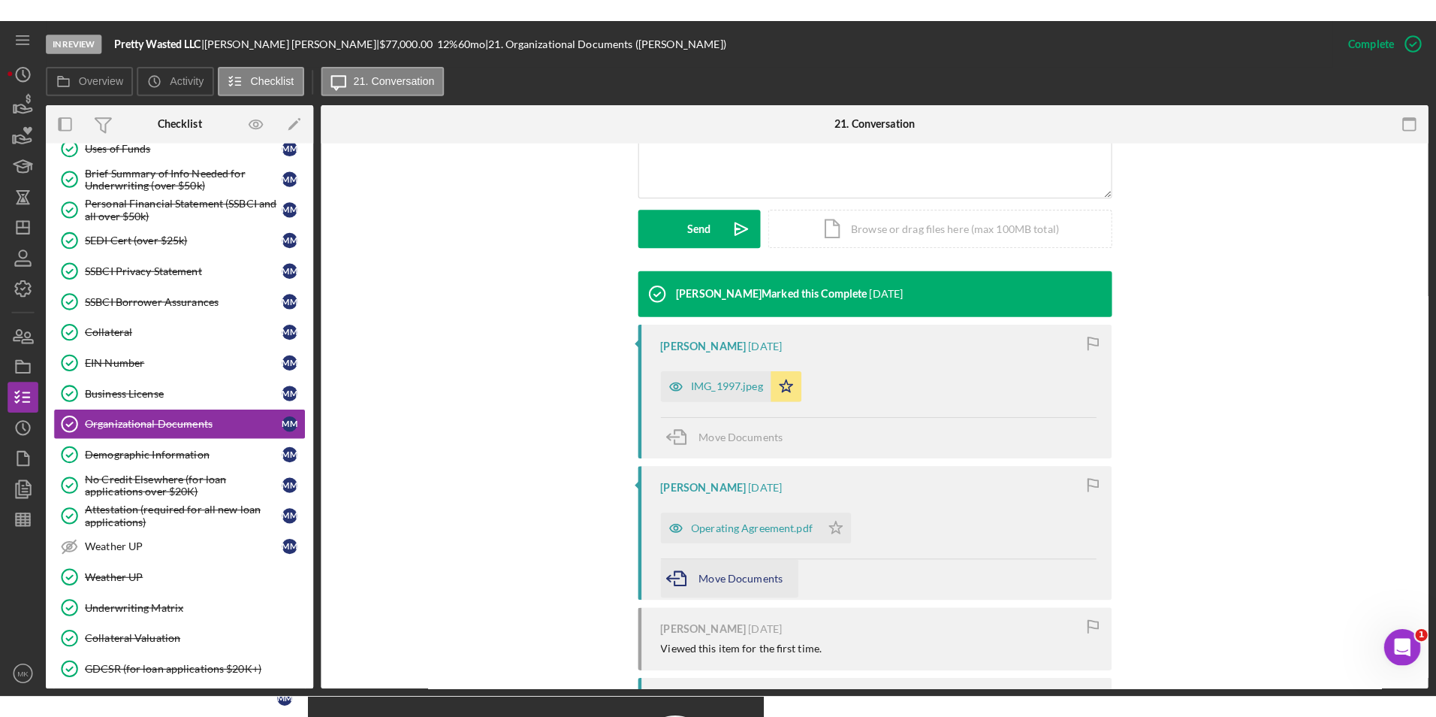
scroll to position [451, 0]
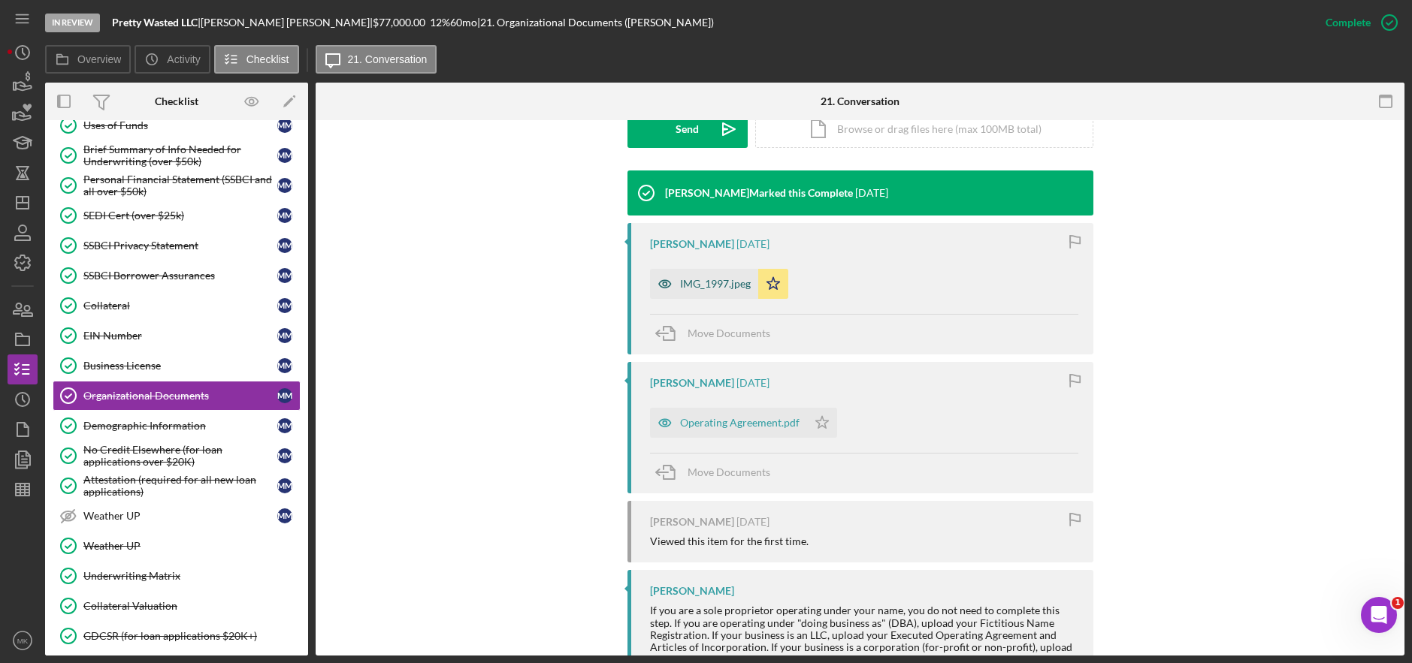
click at [713, 272] on div "IMG_1997.jpeg" at bounding box center [704, 284] width 108 height 30
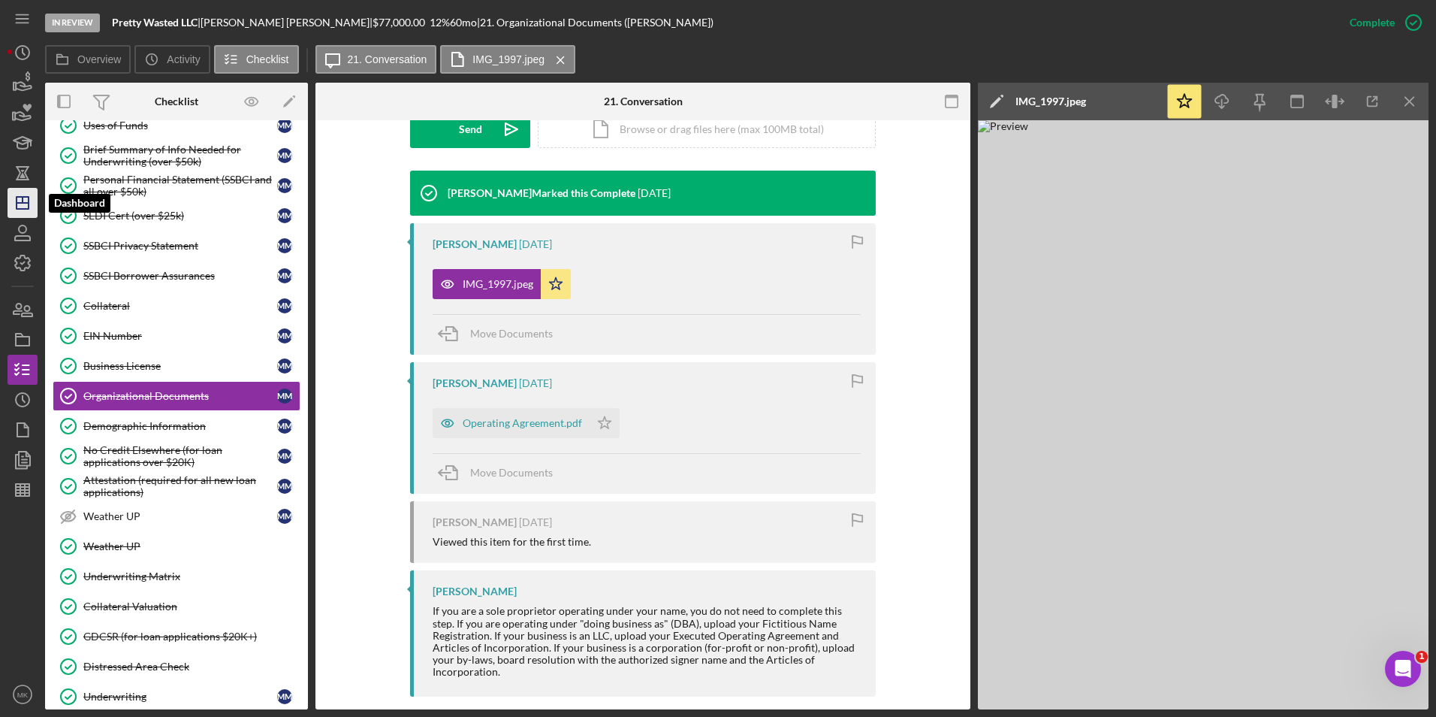
click at [23, 209] on polygon "button" at bounding box center [23, 203] width 12 height 12
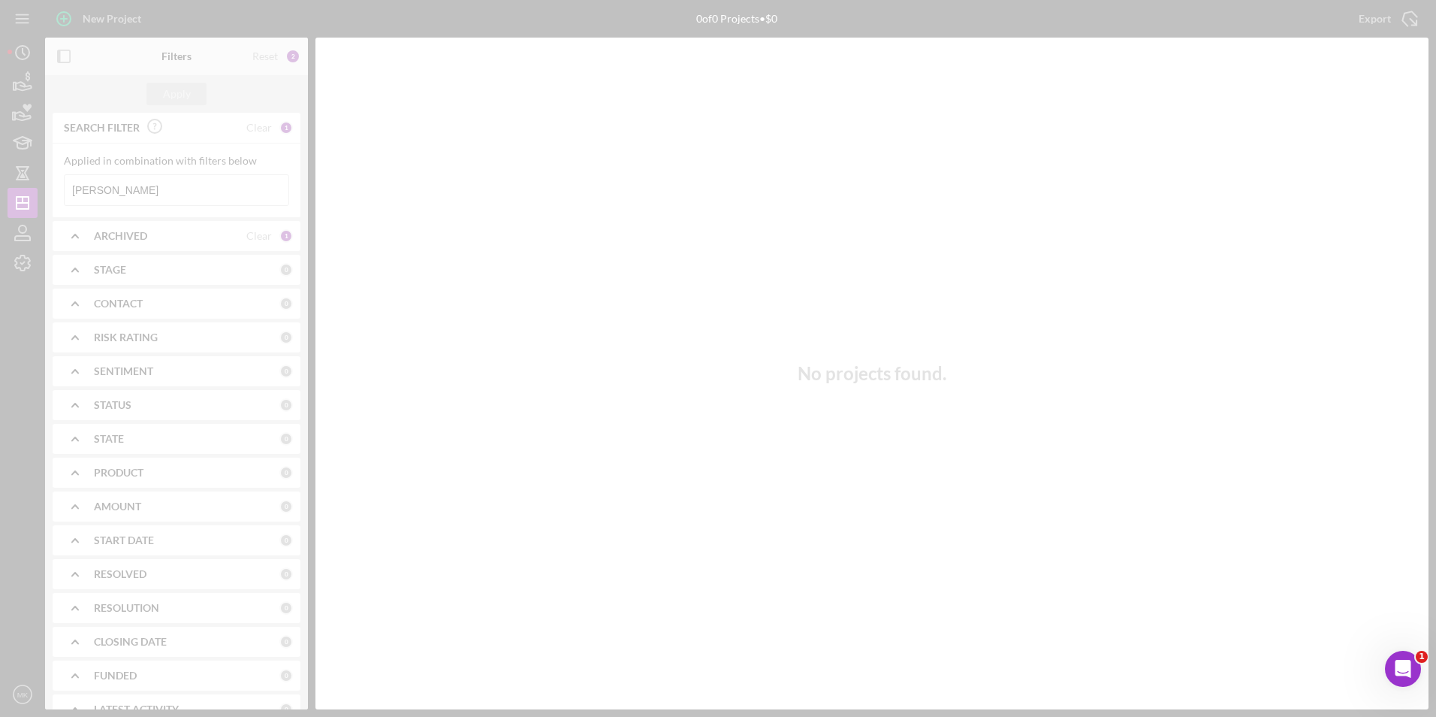
click at [194, 201] on div at bounding box center [718, 358] width 1436 height 717
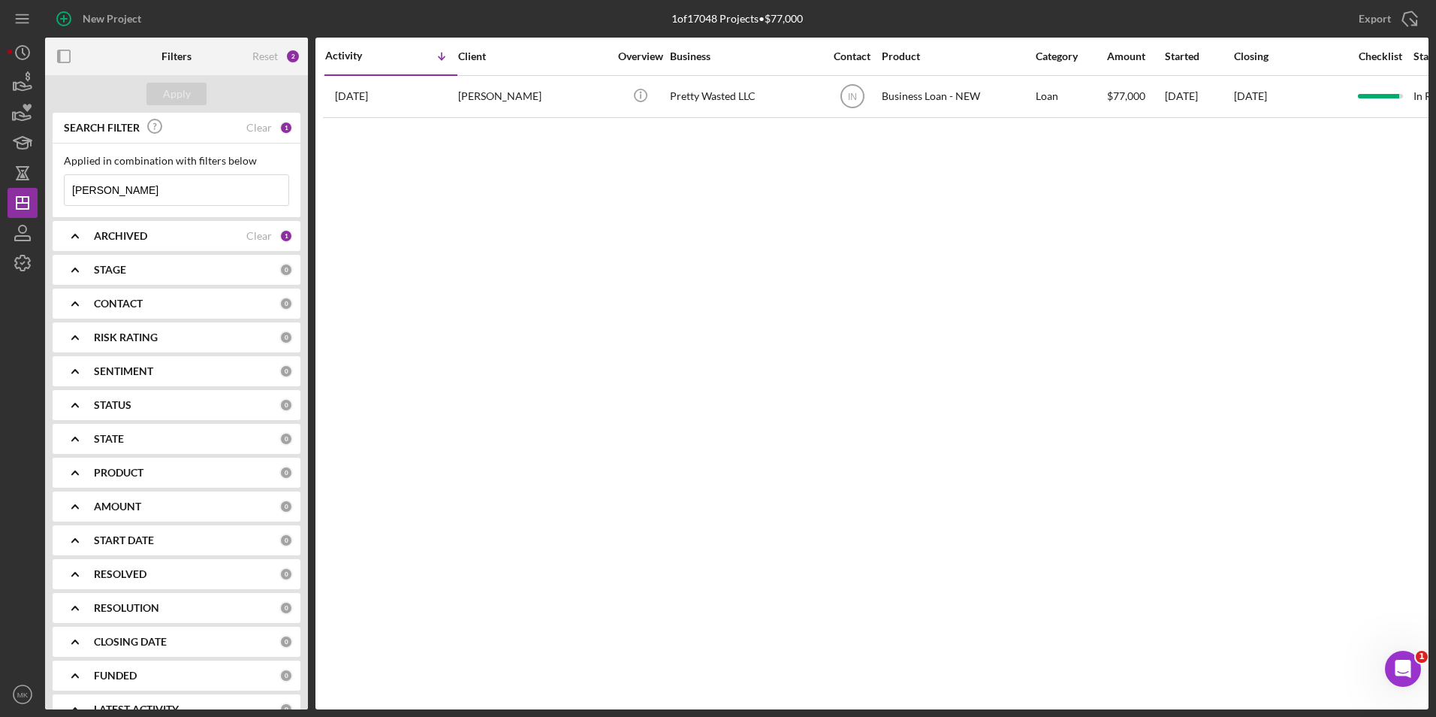
drag, startPoint x: 102, startPoint y: 191, endPoint x: 41, endPoint y: 183, distance: 61.4
click at [41, 183] on div "New Project 1 of 17048 Projects • $77,000 [PERSON_NAME] Export Icon/Export Filt…" at bounding box center [718, 354] width 1421 height 709
type input "[PERSON_NAME]"
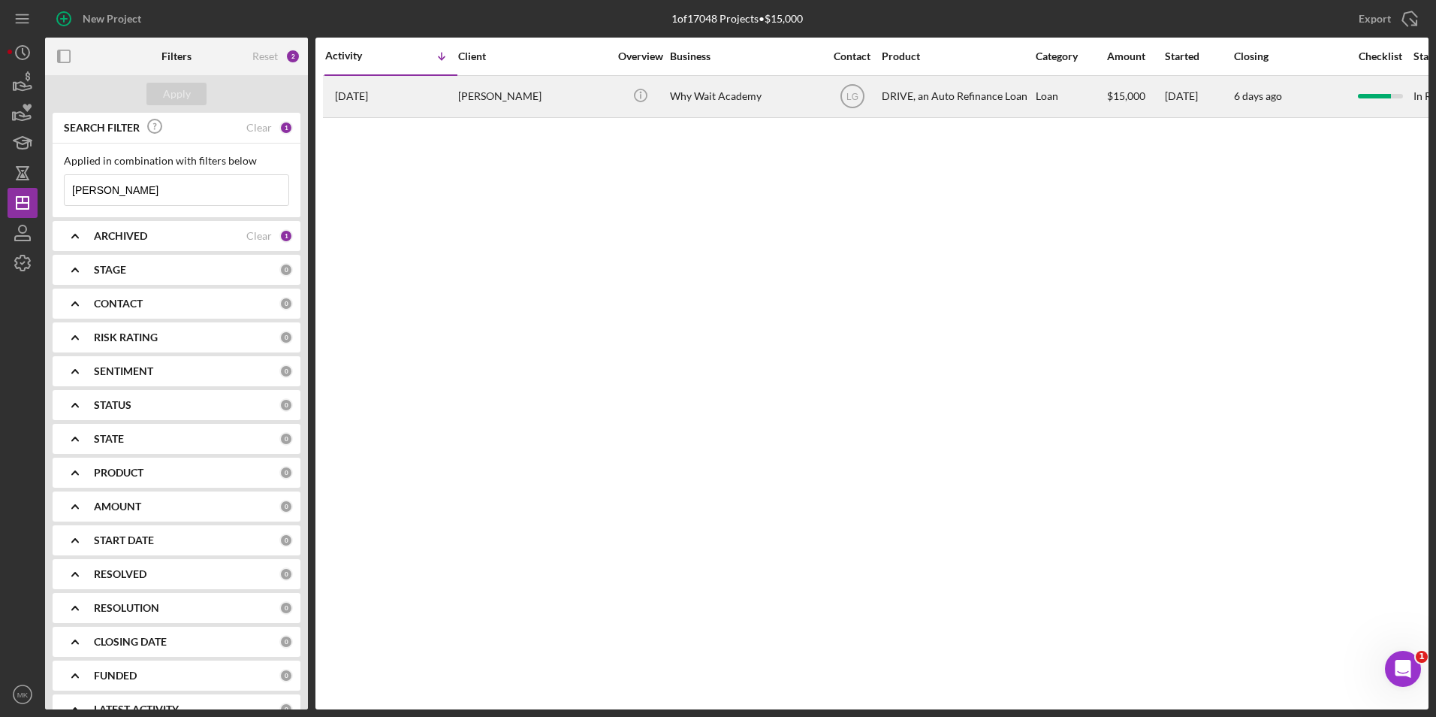
click at [518, 92] on div "[PERSON_NAME]" at bounding box center [533, 97] width 150 height 40
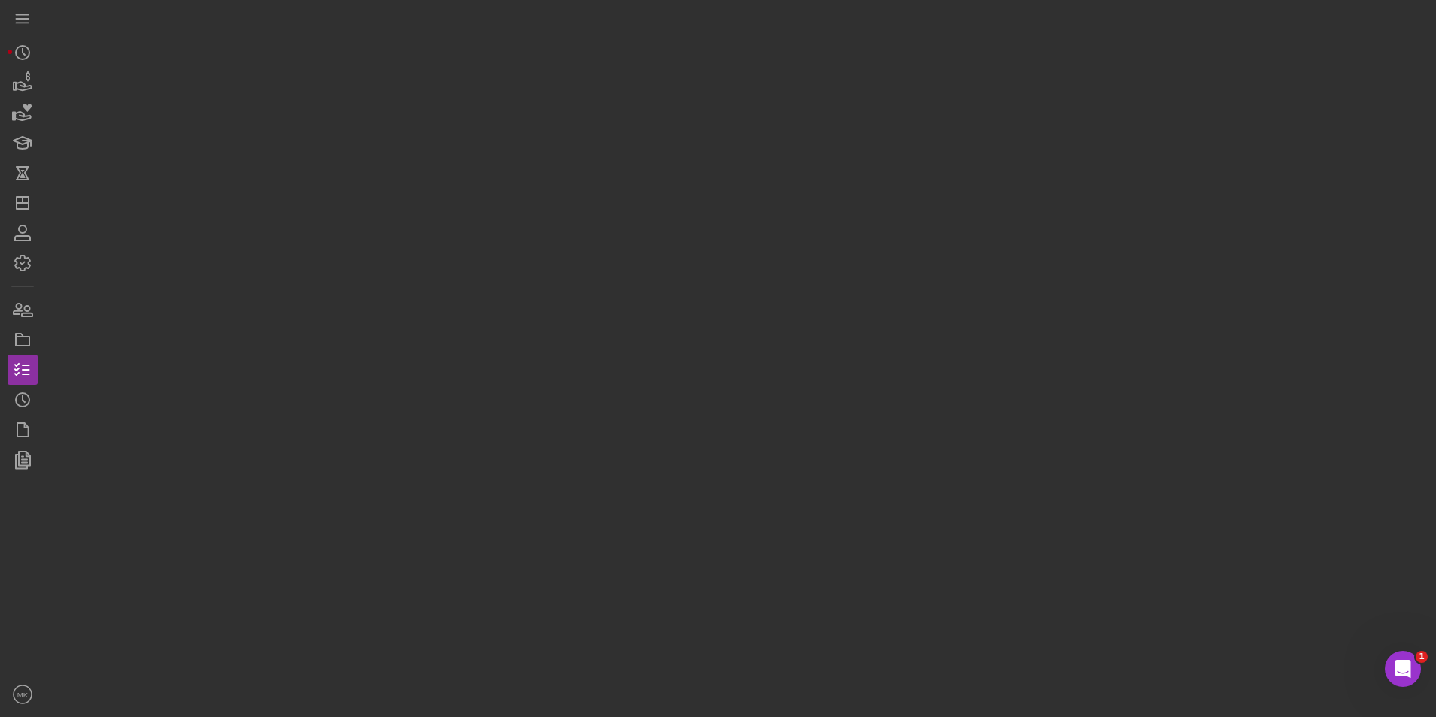
click at [518, 92] on div at bounding box center [737, 354] width 1384 height 709
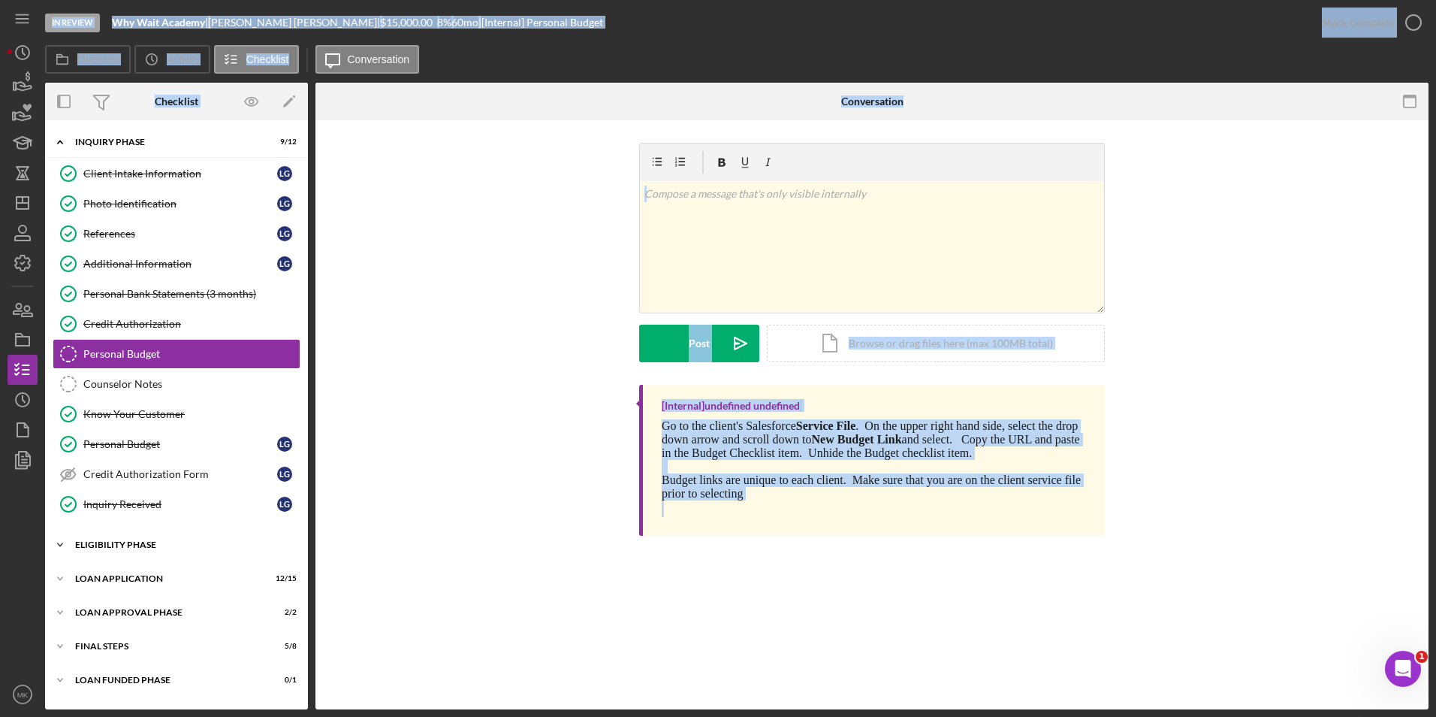
click at [109, 547] on div "Eligibility Phase" at bounding box center [182, 544] width 214 height 9
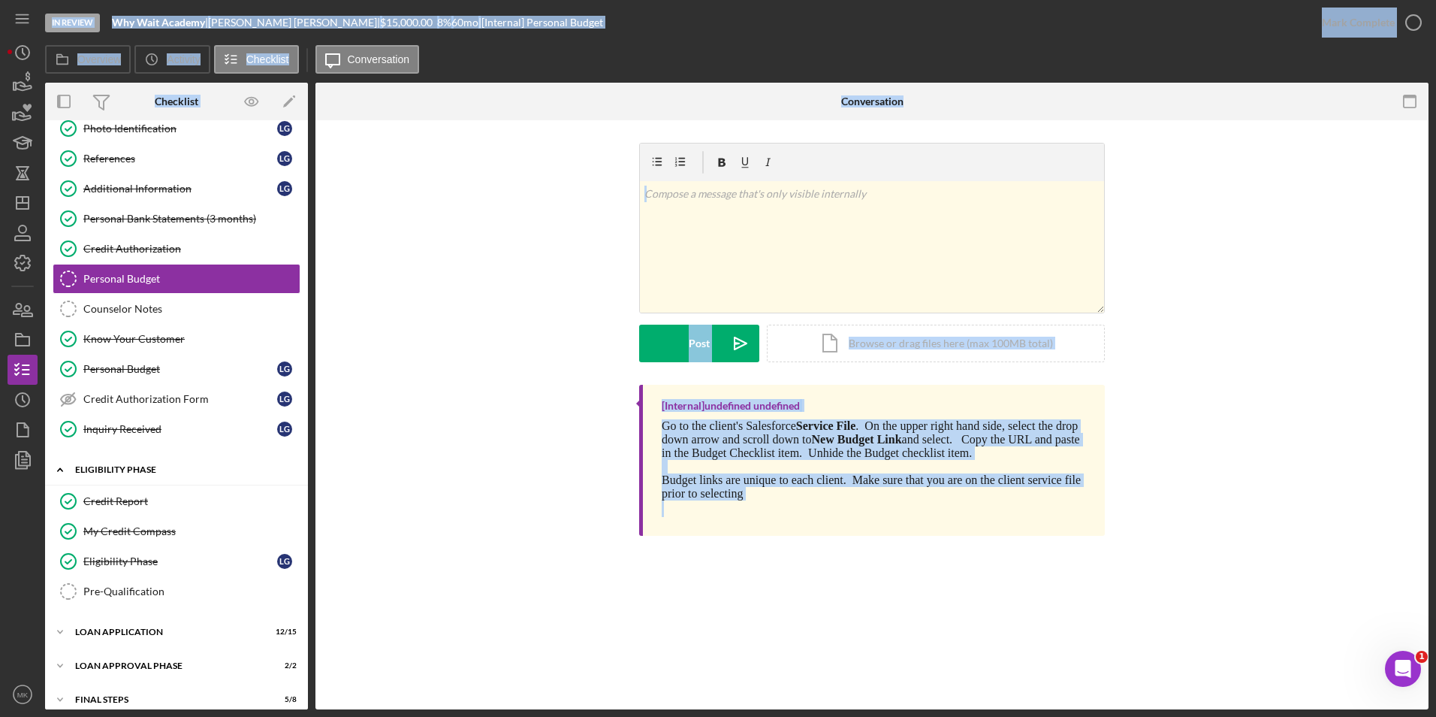
scroll to position [122, 0]
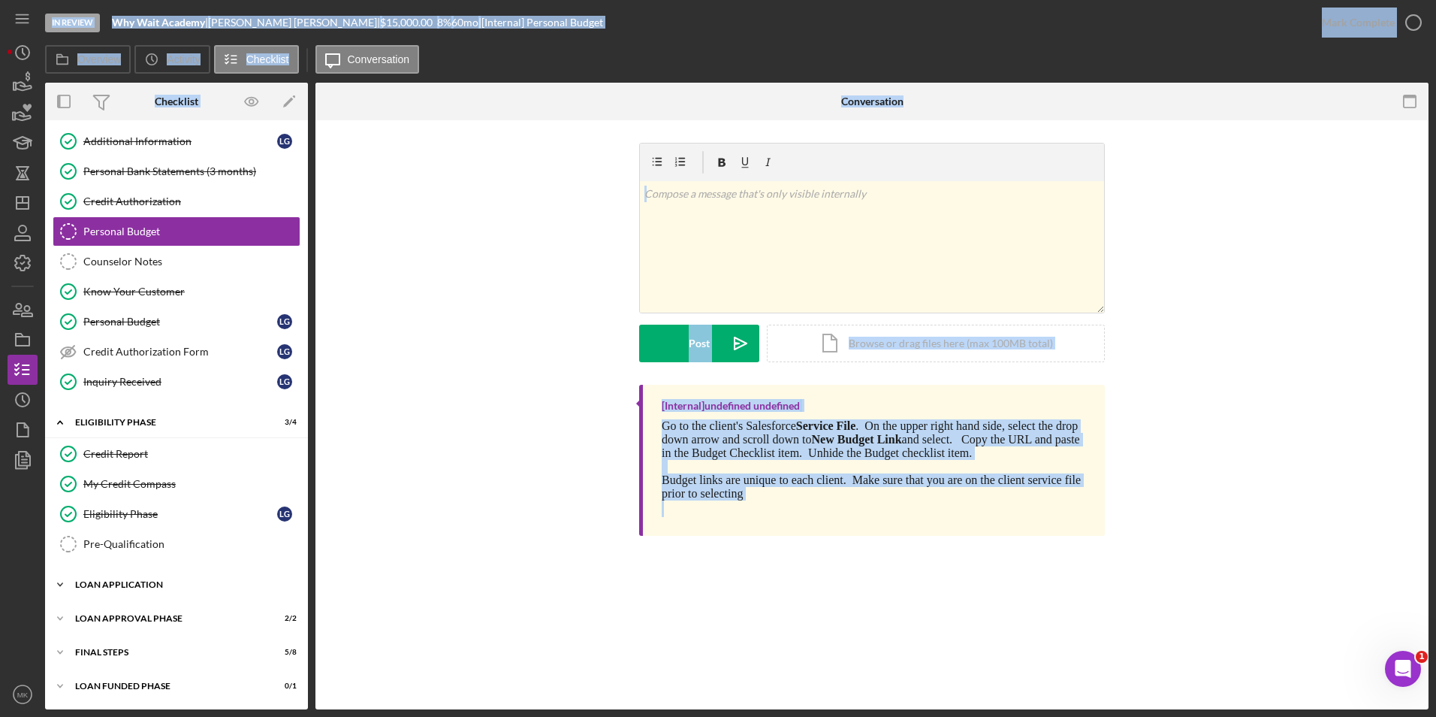
click at [104, 586] on div "Loan Application" at bounding box center [182, 584] width 214 height 9
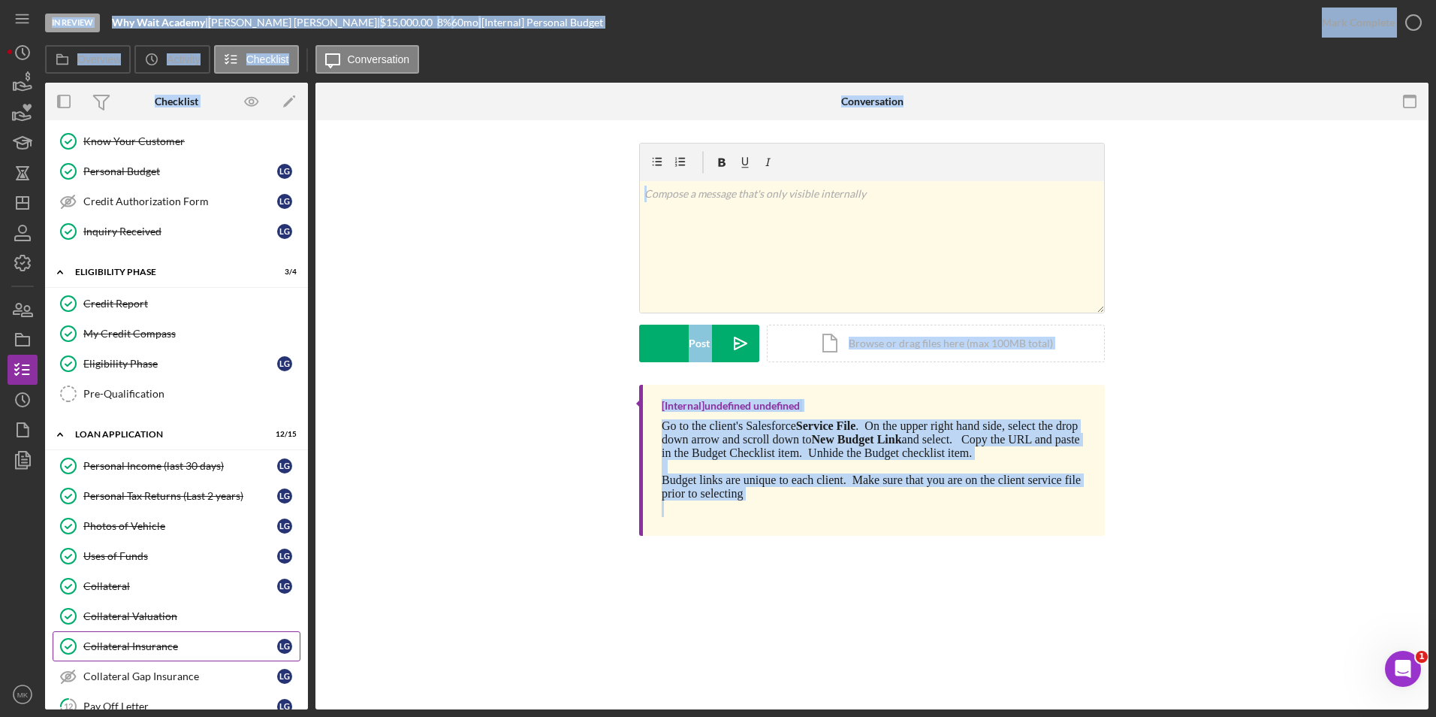
scroll to position [348, 0]
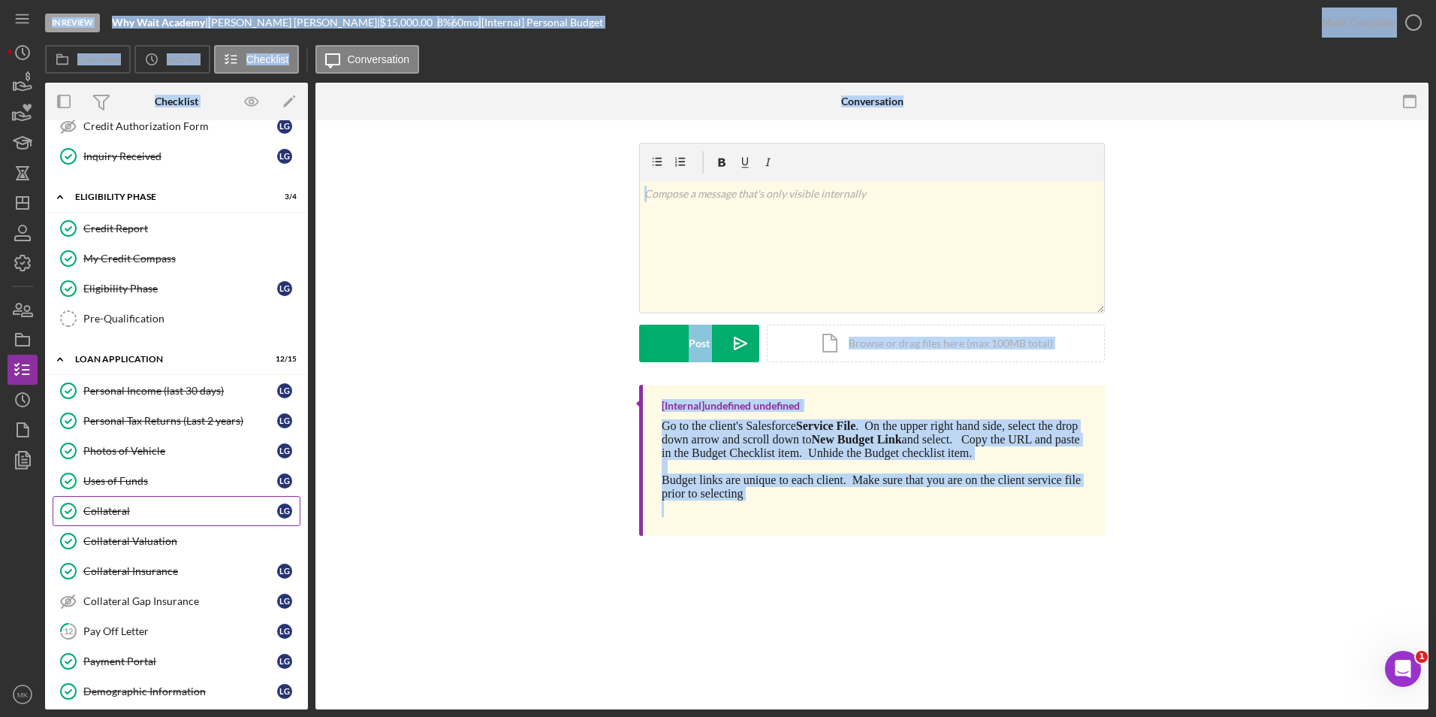
click at [168, 509] on div "Collateral" at bounding box center [180, 511] width 194 height 12
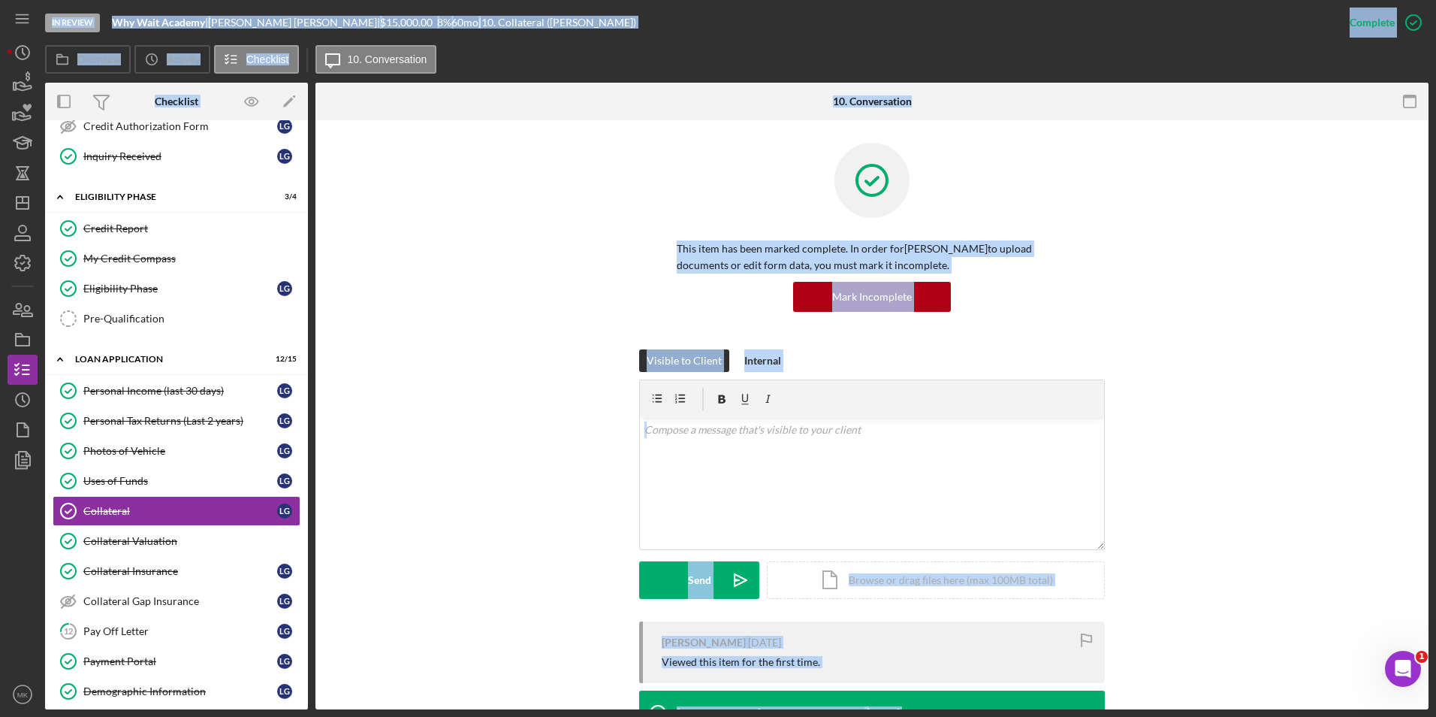
scroll to position [317, 0]
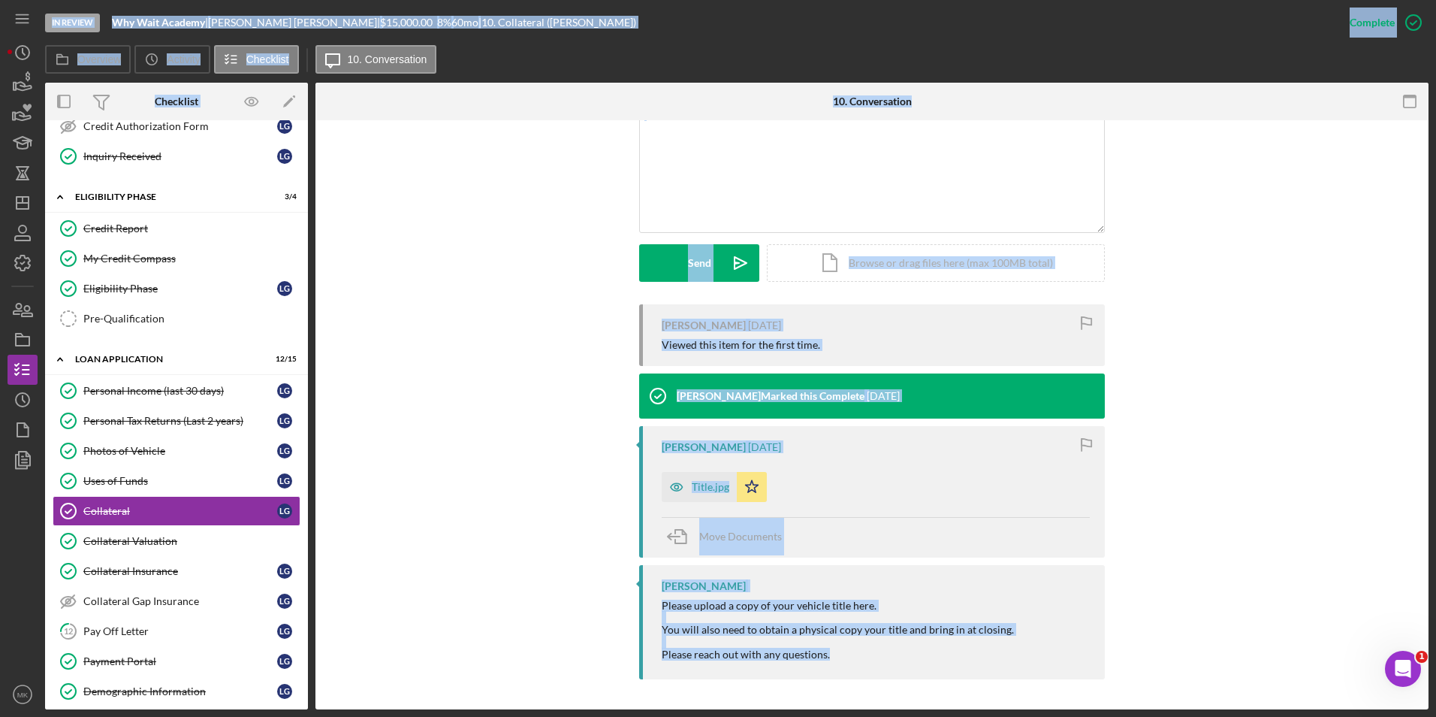
click at [444, 506] on div "[PERSON_NAME] [DATE] Viewed this item for the first time. [PERSON_NAME] Marked …" at bounding box center [872, 495] width 1068 height 382
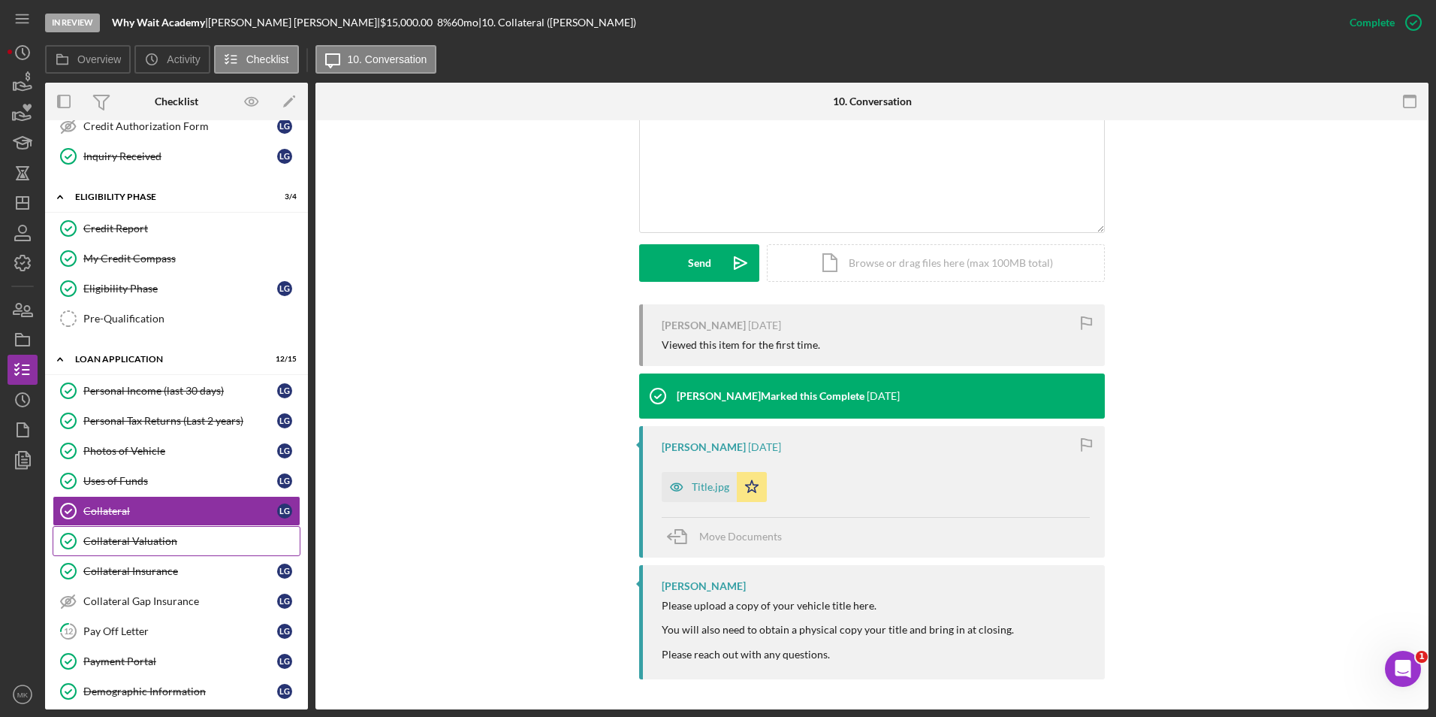
click at [146, 543] on div "Collateral Valuation" at bounding box center [191, 541] width 216 height 12
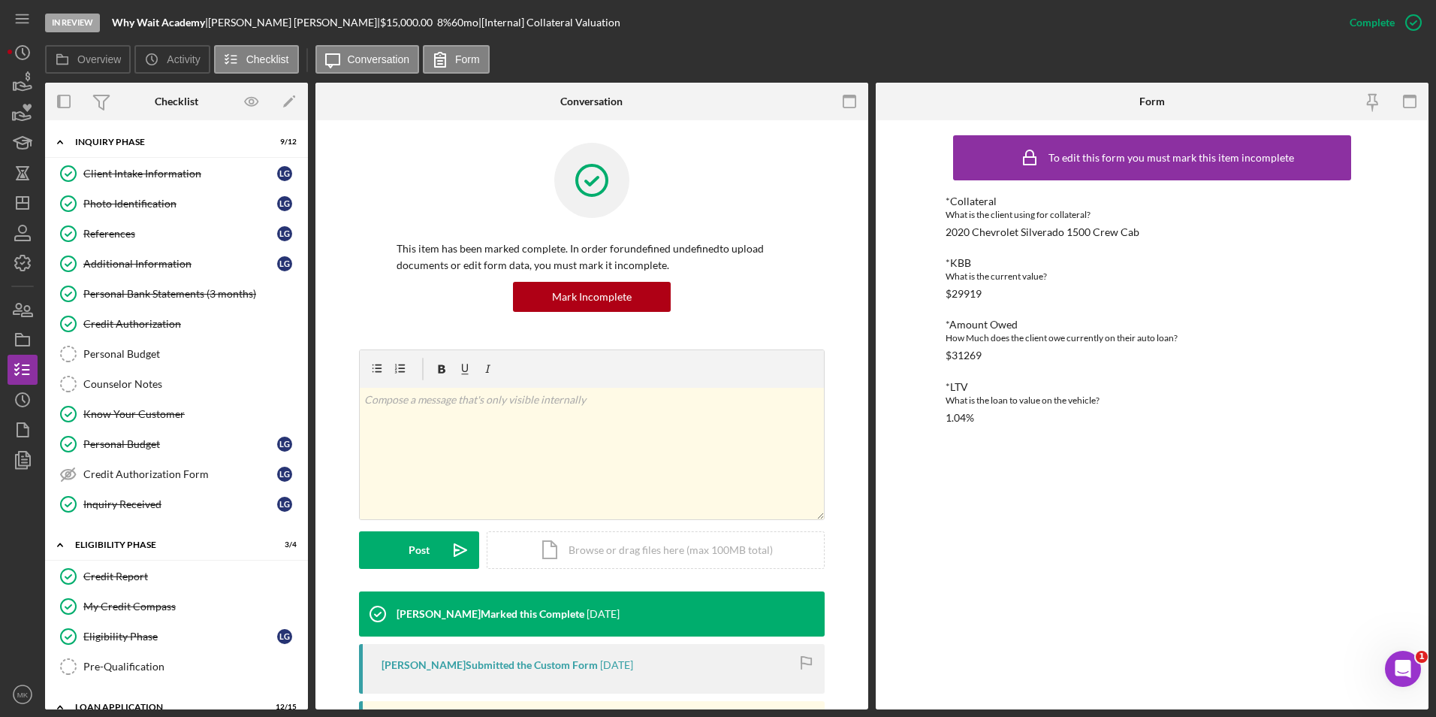
drag, startPoint x: 131, startPoint y: 168, endPoint x: 406, endPoint y: 232, distance: 283.0
click at [131, 168] on div "Client Intake Information" at bounding box center [180, 174] width 194 height 12
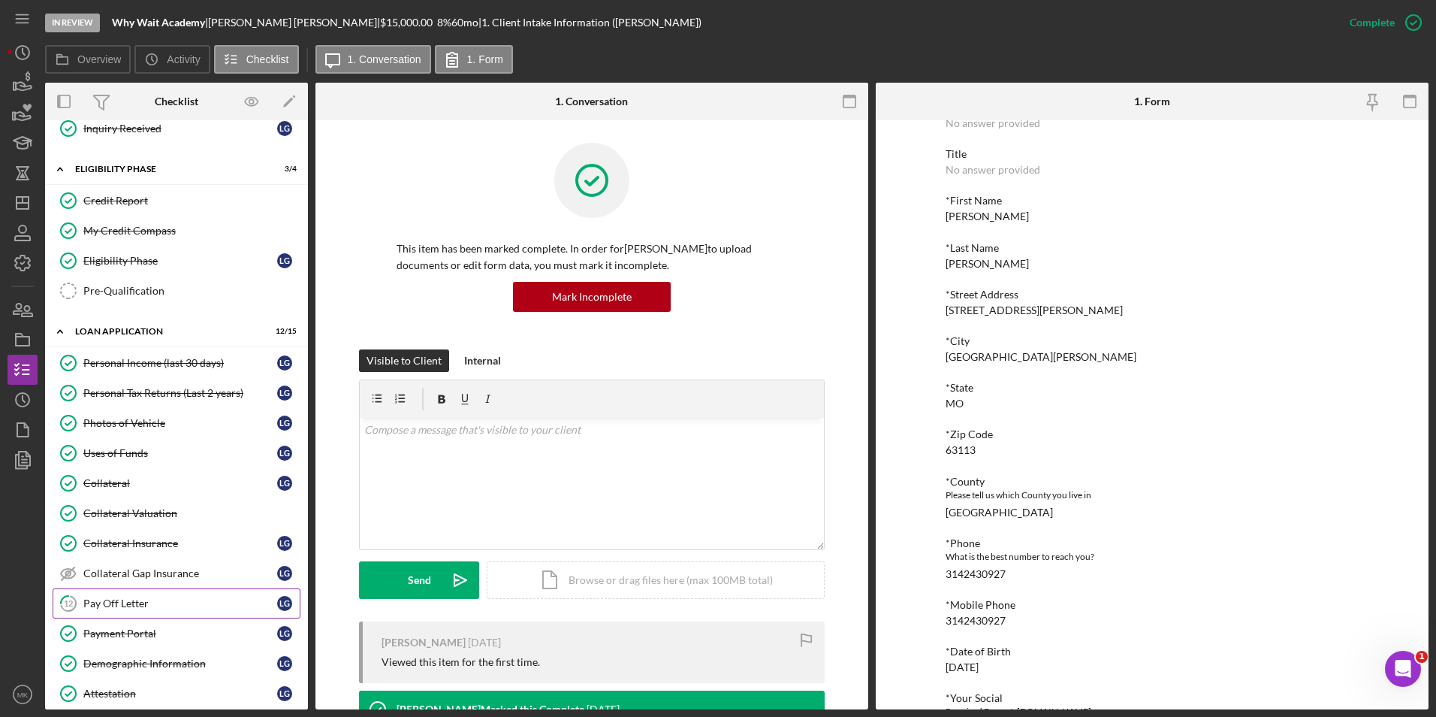
scroll to position [526, 0]
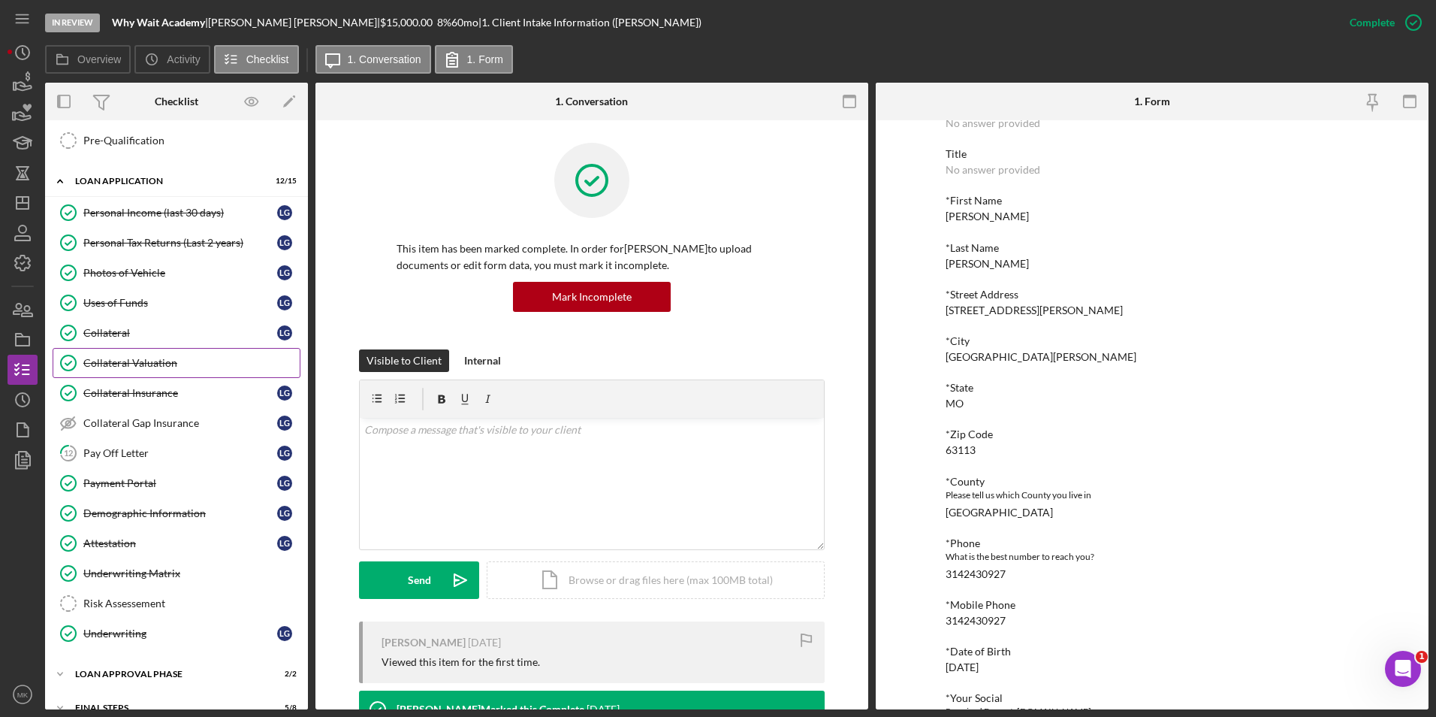
click at [204, 358] on div "Collateral Valuation" at bounding box center [191, 363] width 216 height 12
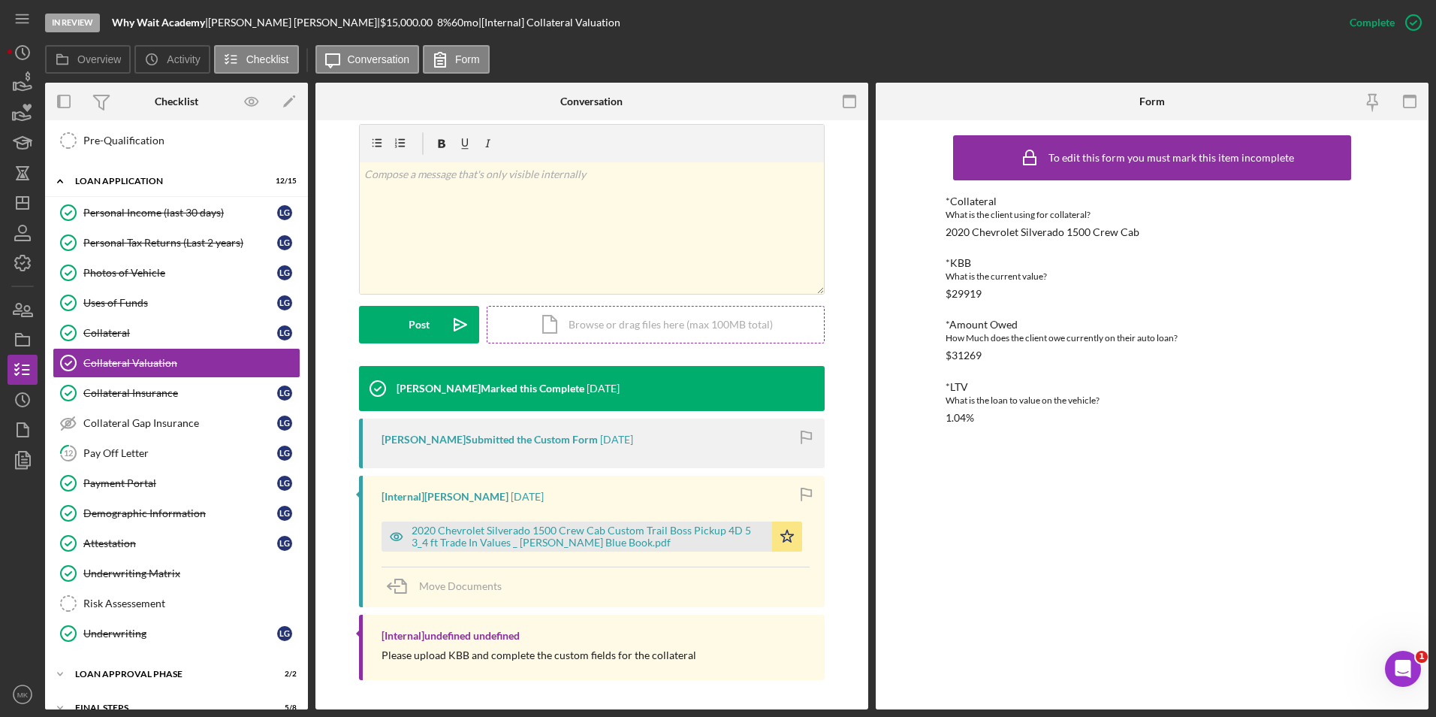
scroll to position [226, 0]
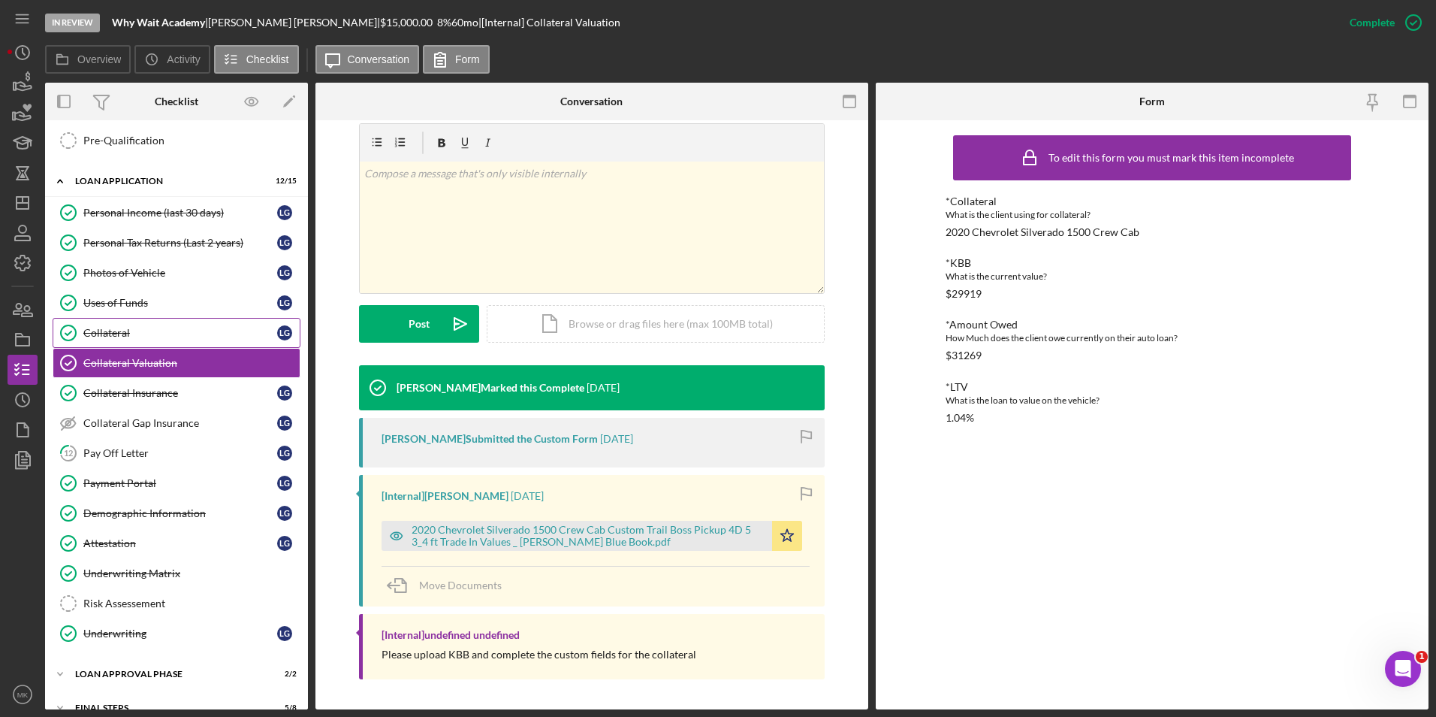
click at [162, 333] on div "Collateral" at bounding box center [180, 333] width 194 height 12
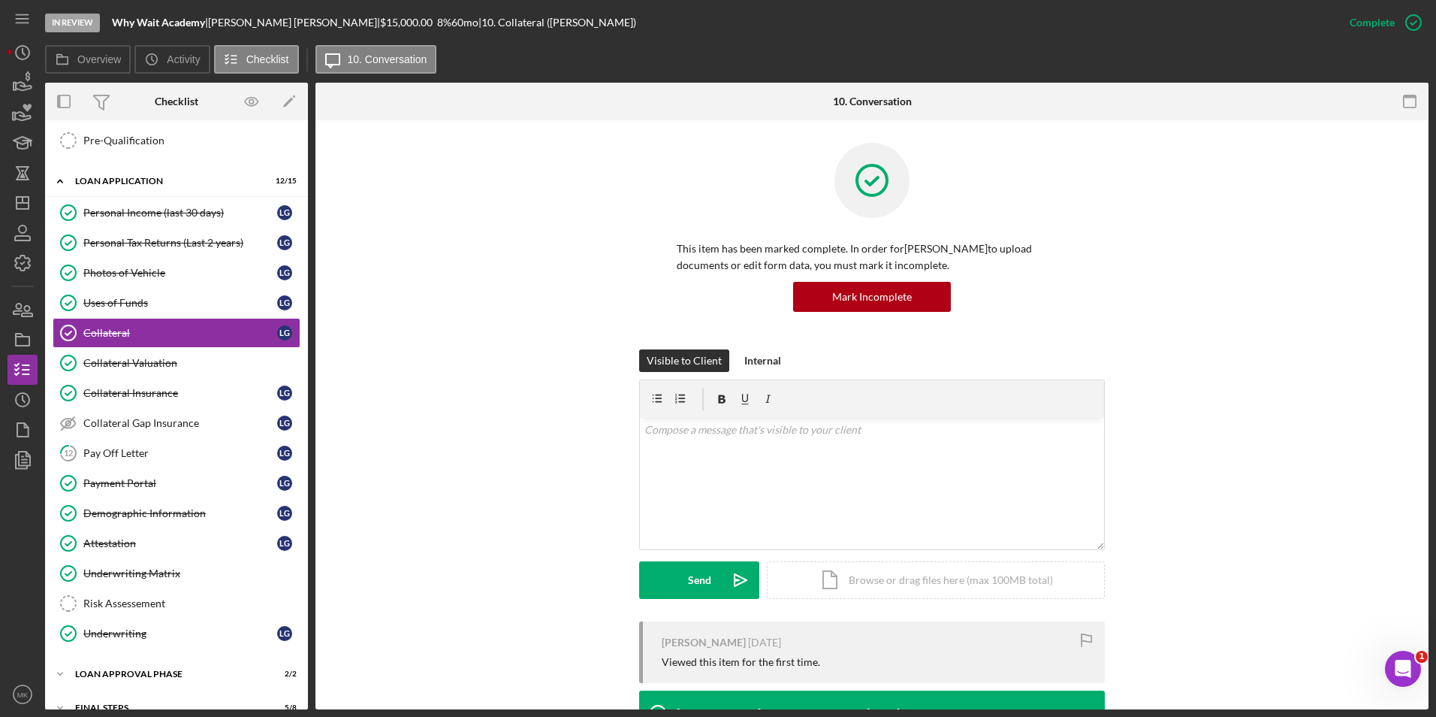
scroll to position [301, 0]
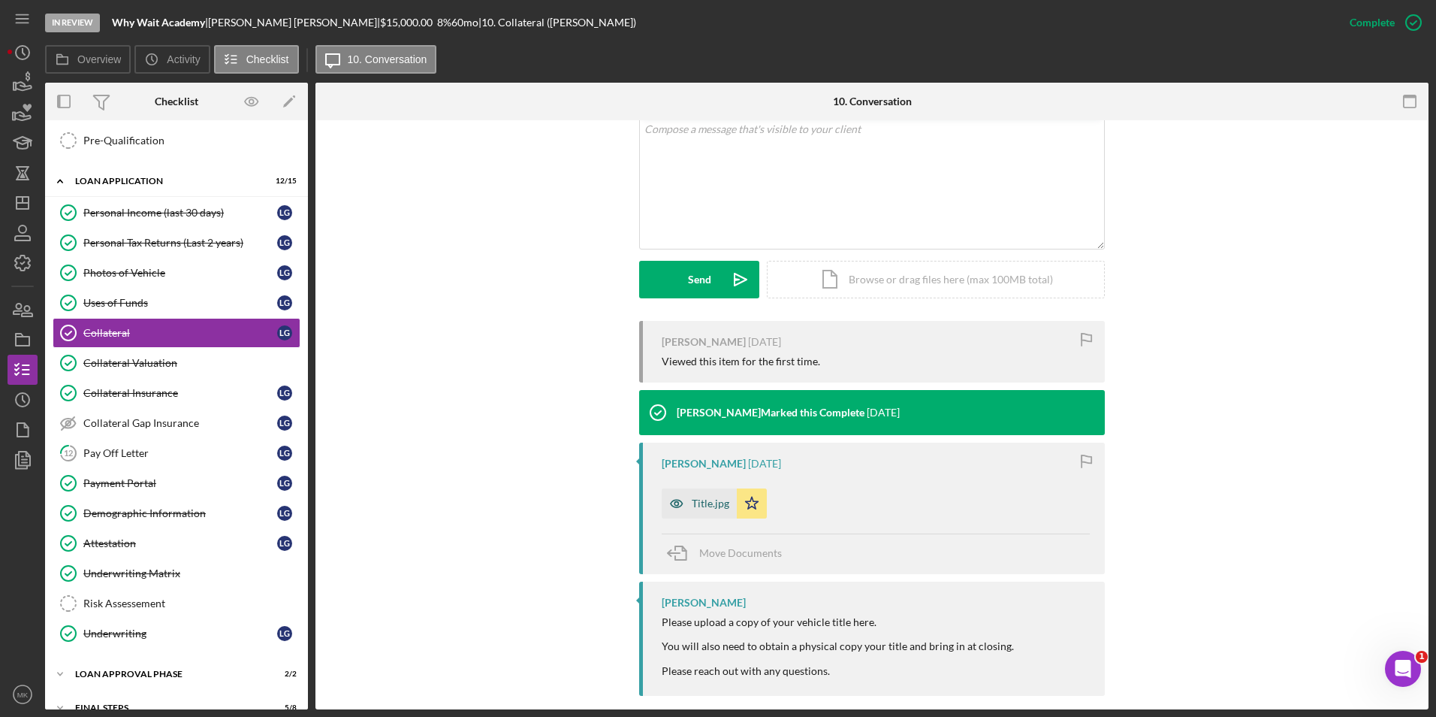
click at [692, 506] on div "Title.jpg" at bounding box center [711, 503] width 38 height 12
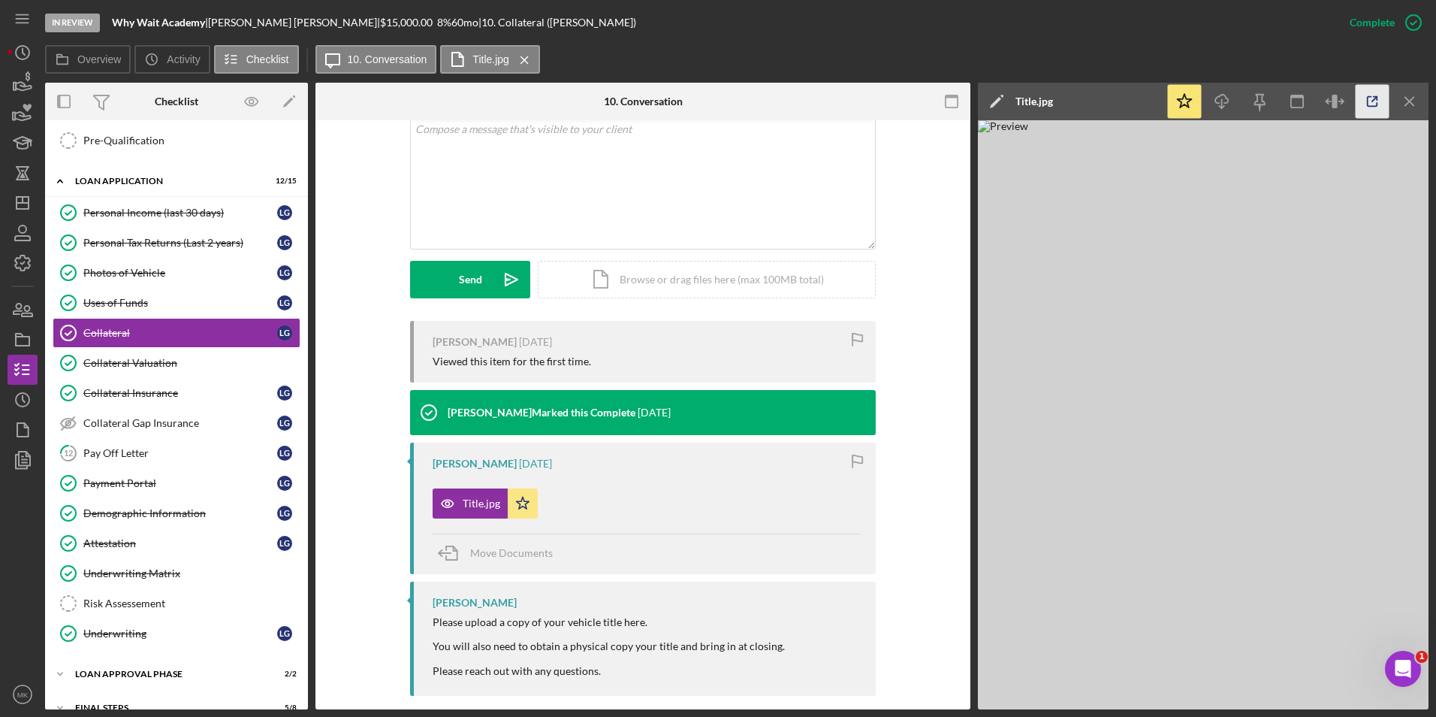
click at [1379, 104] on icon "button" at bounding box center [1373, 102] width 34 height 34
drag, startPoint x: 137, startPoint y: 358, endPoint x: 386, endPoint y: 327, distance: 250.6
click at [137, 358] on div "Collateral Valuation" at bounding box center [191, 363] width 216 height 12
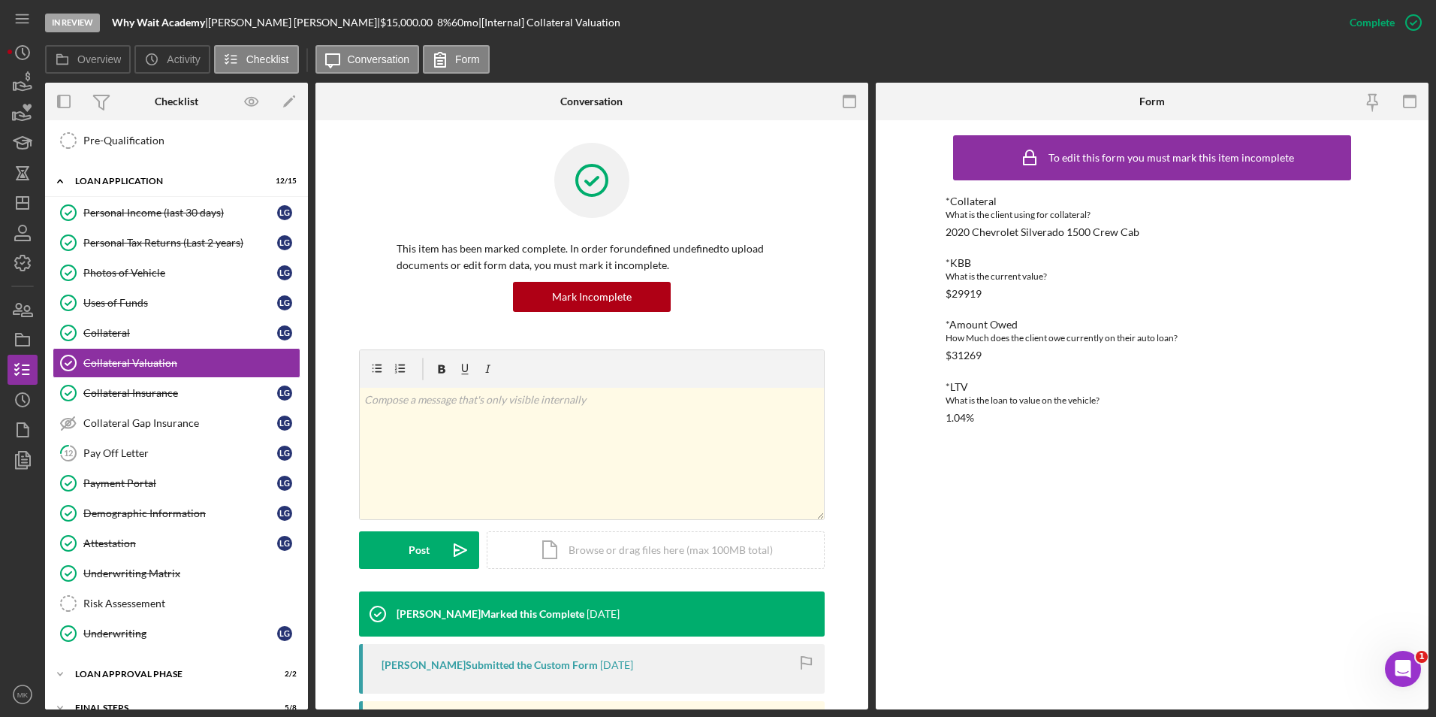
scroll to position [226, 0]
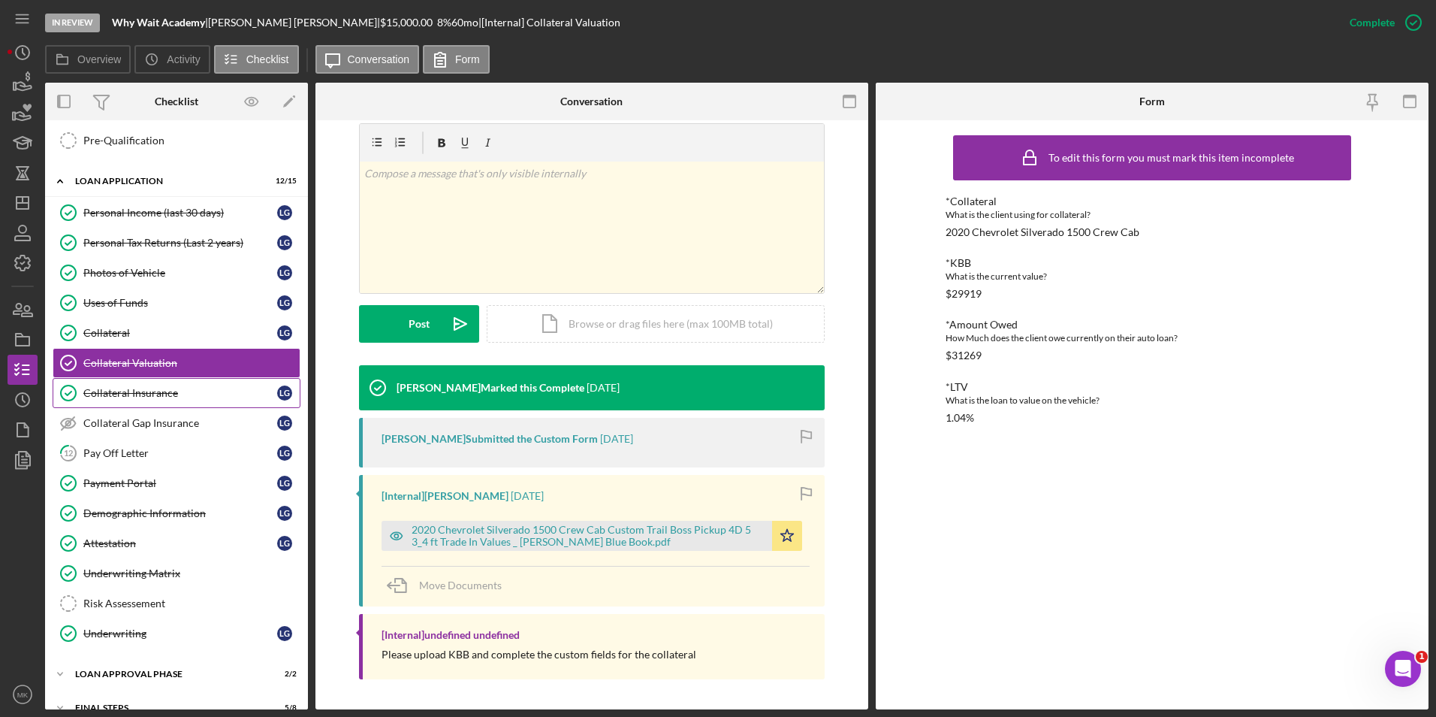
click at [180, 395] on div "Collateral Insurance" at bounding box center [180, 393] width 194 height 12
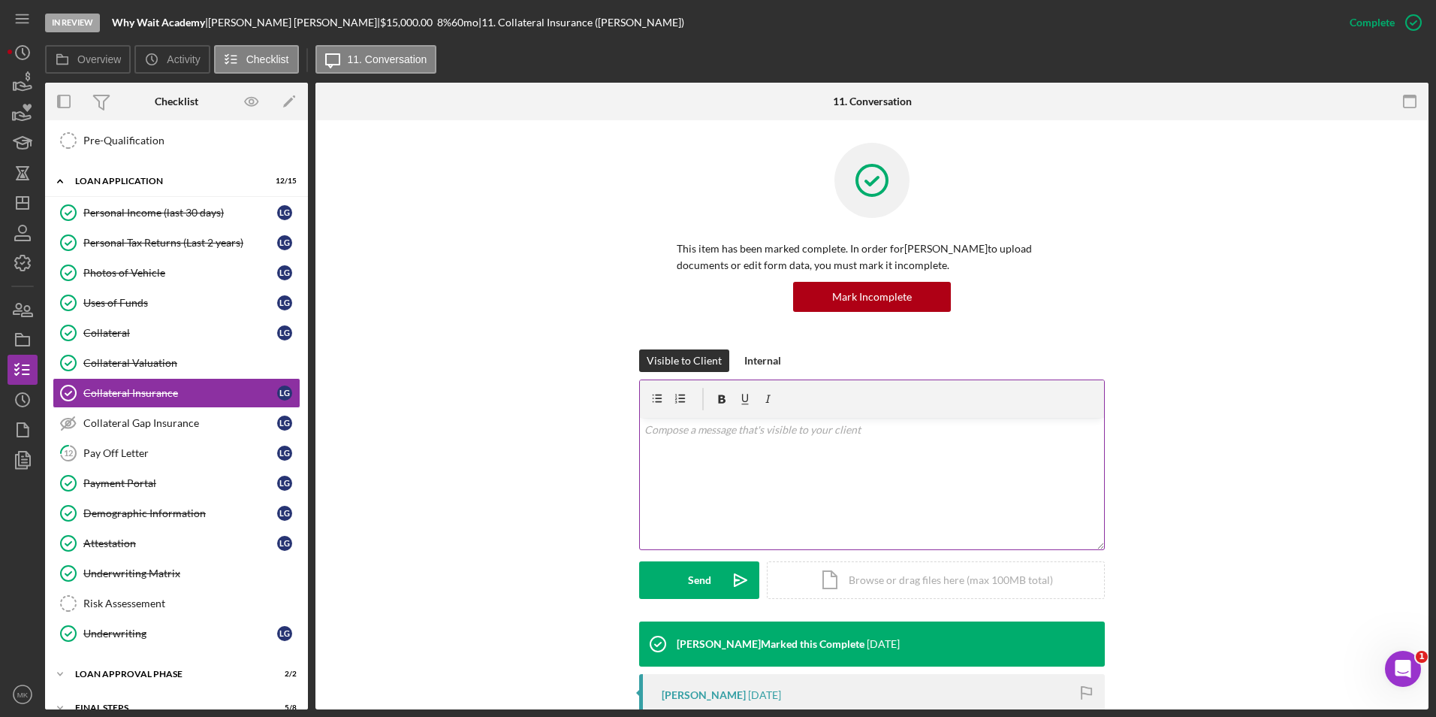
scroll to position [451, 0]
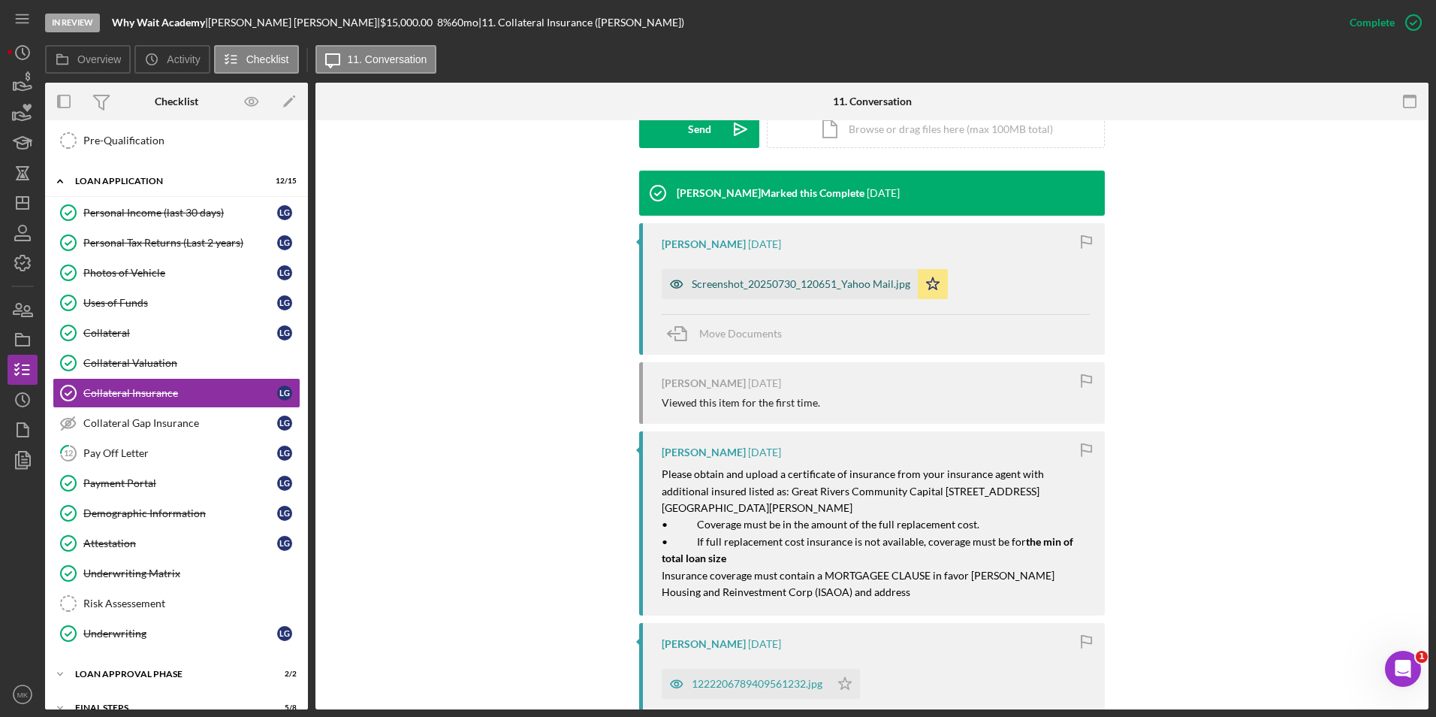
click at [841, 281] on div "Screenshot_20250730_120651_Yahoo Mail.jpg" at bounding box center [801, 284] width 219 height 12
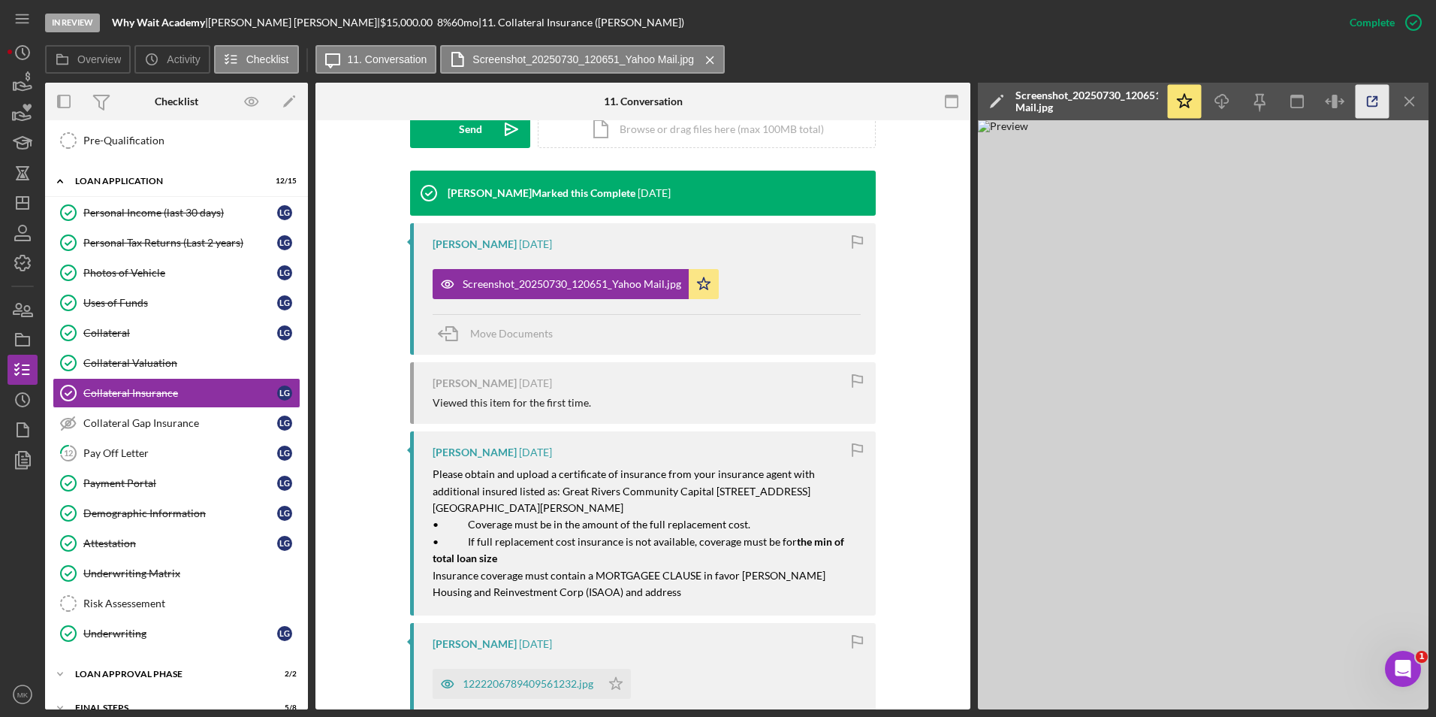
click at [1378, 99] on polyline "button" at bounding box center [1376, 99] width 4 height 4
click at [134, 331] on div "Collateral" at bounding box center [180, 333] width 194 height 12
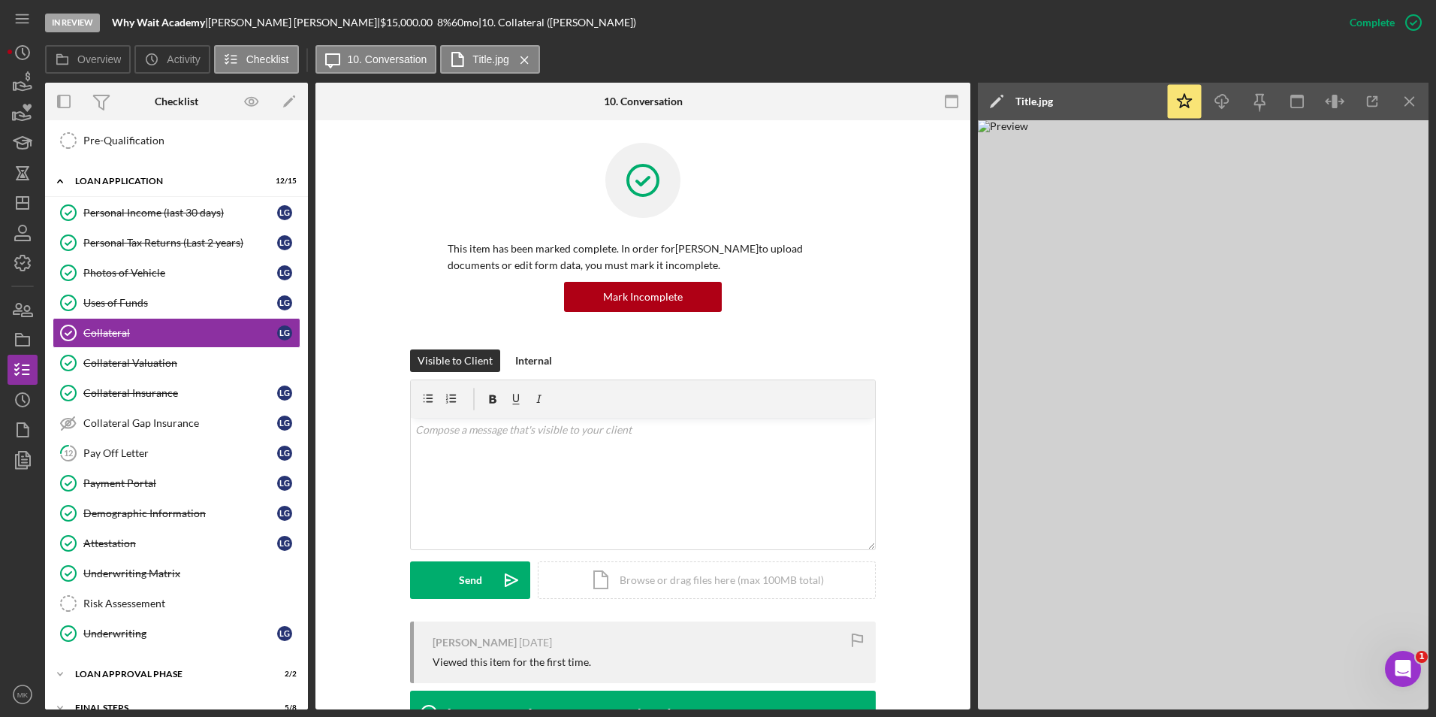
scroll to position [317, 0]
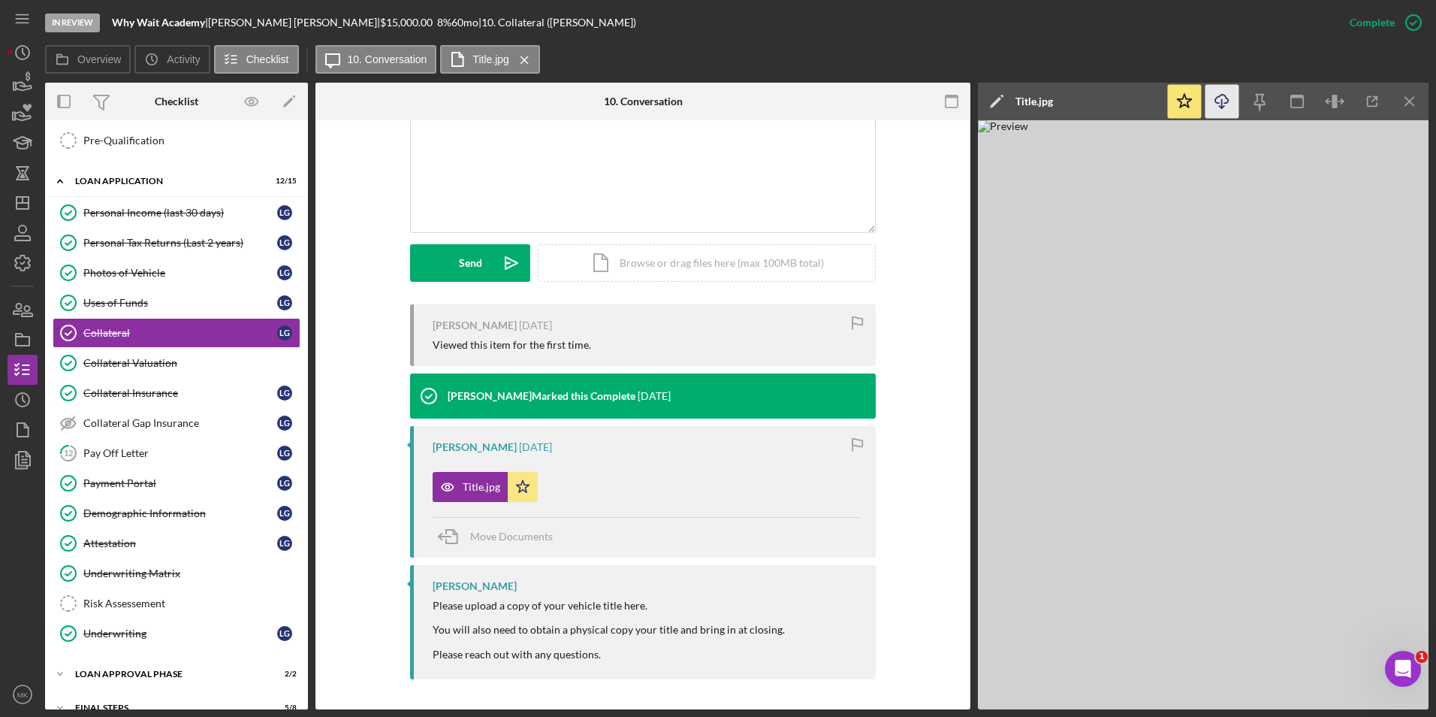
click at [1222, 101] on line "button" at bounding box center [1222, 103] width 0 height 8
drag, startPoint x: 586, startPoint y: 20, endPoint x: 467, endPoint y: 52, distance: 123.7
click at [586, 20] on div "In Review Why Wait Academy | [PERSON_NAME] | $15,000.00 8 % 60 mo | 10. Collate…" at bounding box center [690, 22] width 1290 height 45
click at [168, 364] on div "Collateral Valuation" at bounding box center [191, 363] width 216 height 12
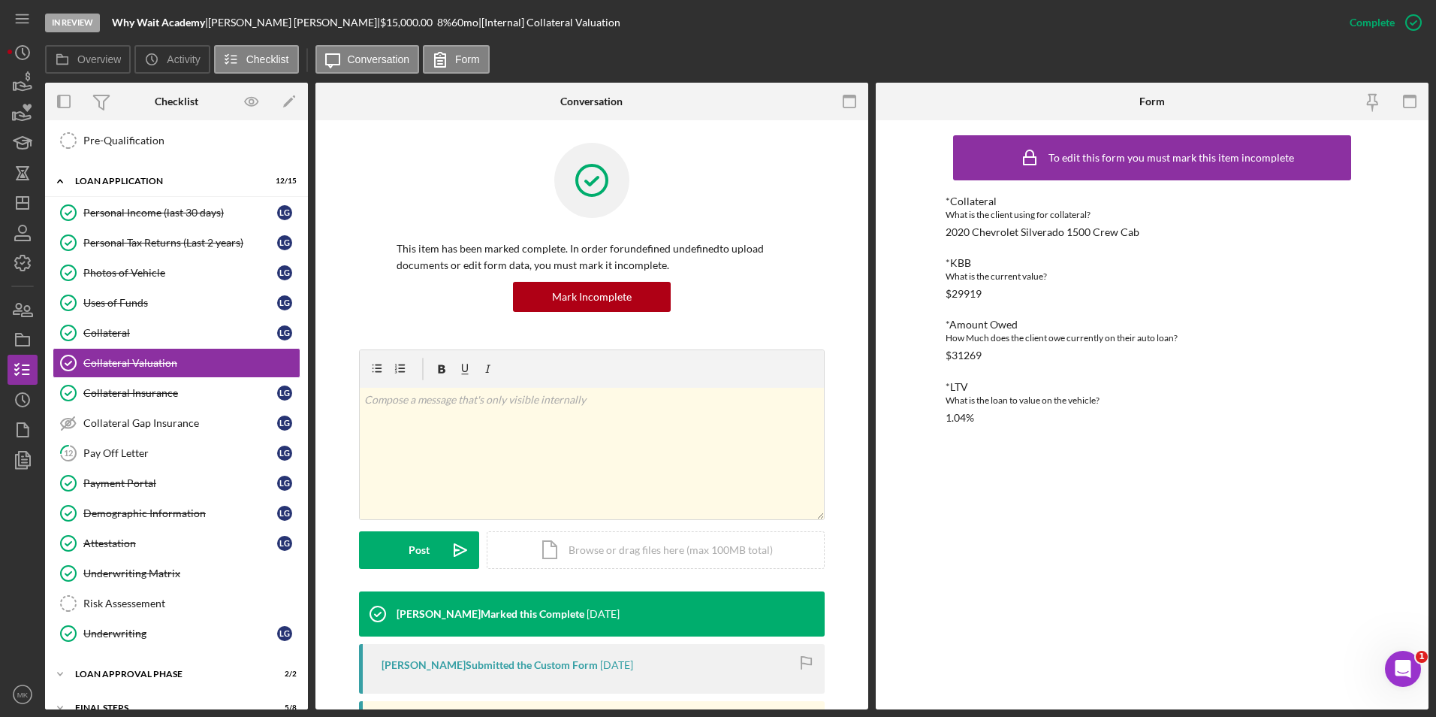
scroll to position [226, 0]
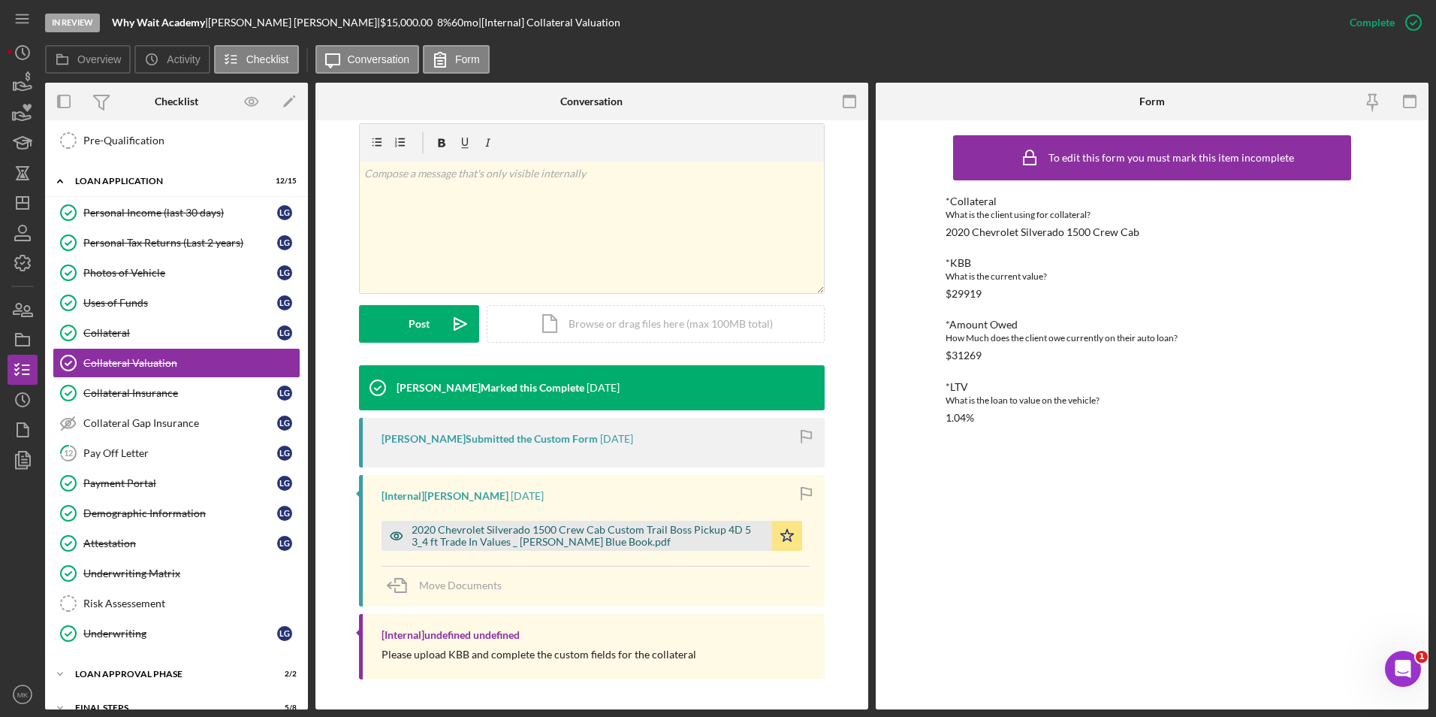
click at [603, 542] on div "2020 Chevrolet Silverado 1500 Crew Cab Custom Trail Boss Pickup 4D 5 3_4 ft Tra…" at bounding box center [588, 536] width 353 height 24
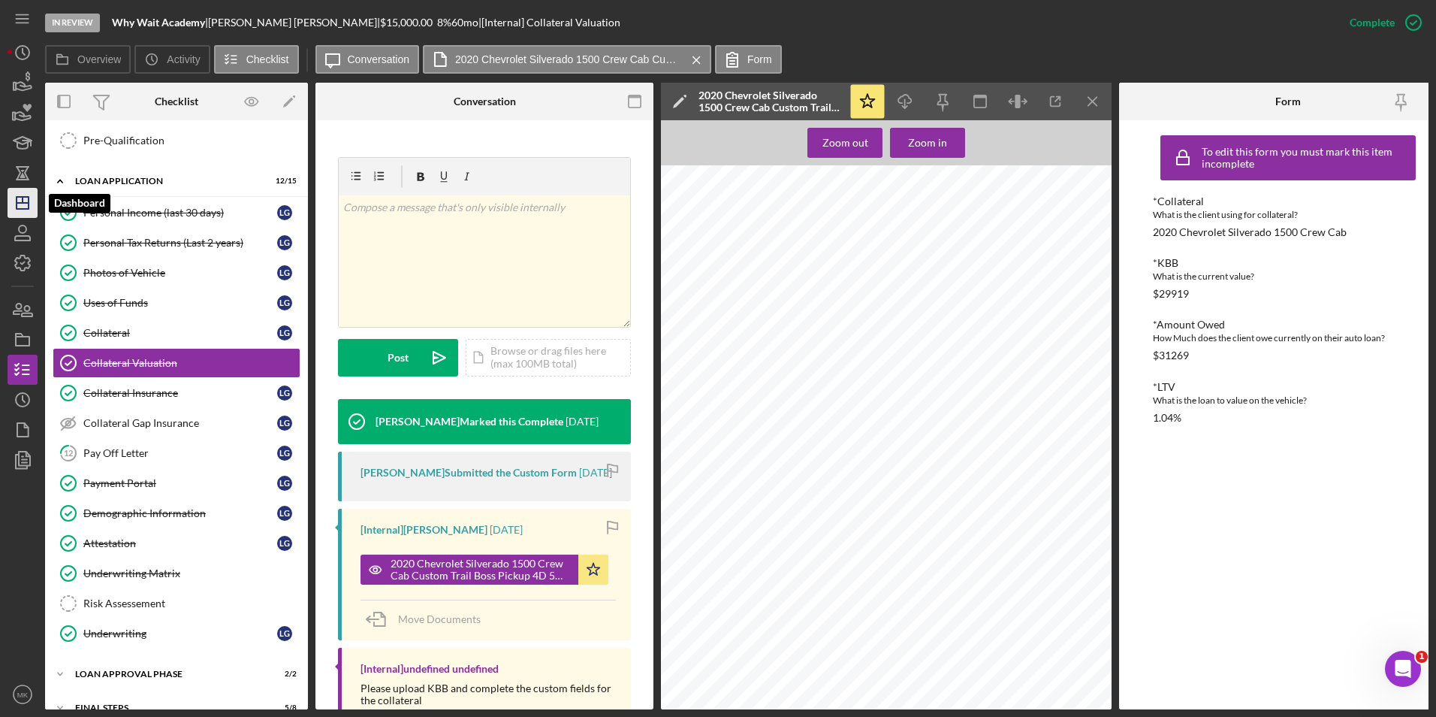
click at [14, 203] on icon "Icon/Dashboard" at bounding box center [23, 203] width 38 height 38
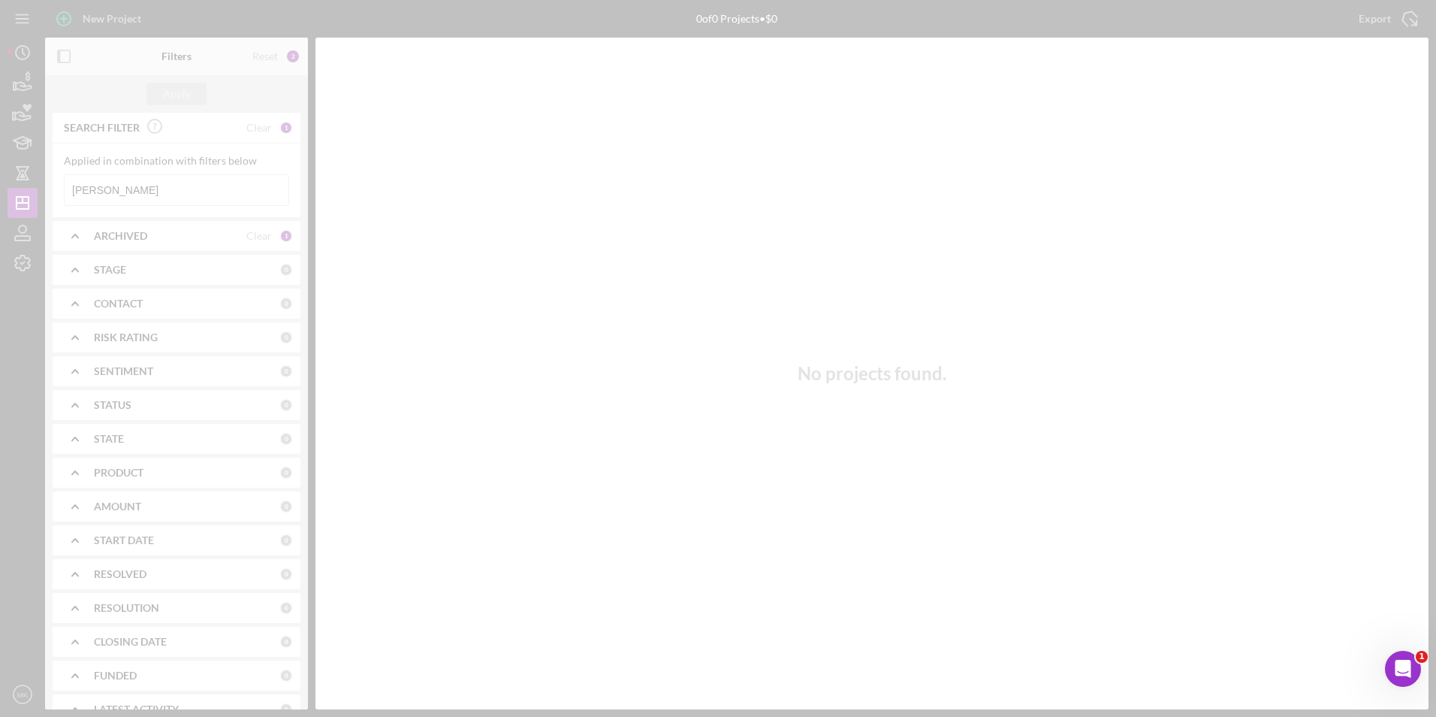
click at [148, 192] on div at bounding box center [718, 358] width 1436 height 717
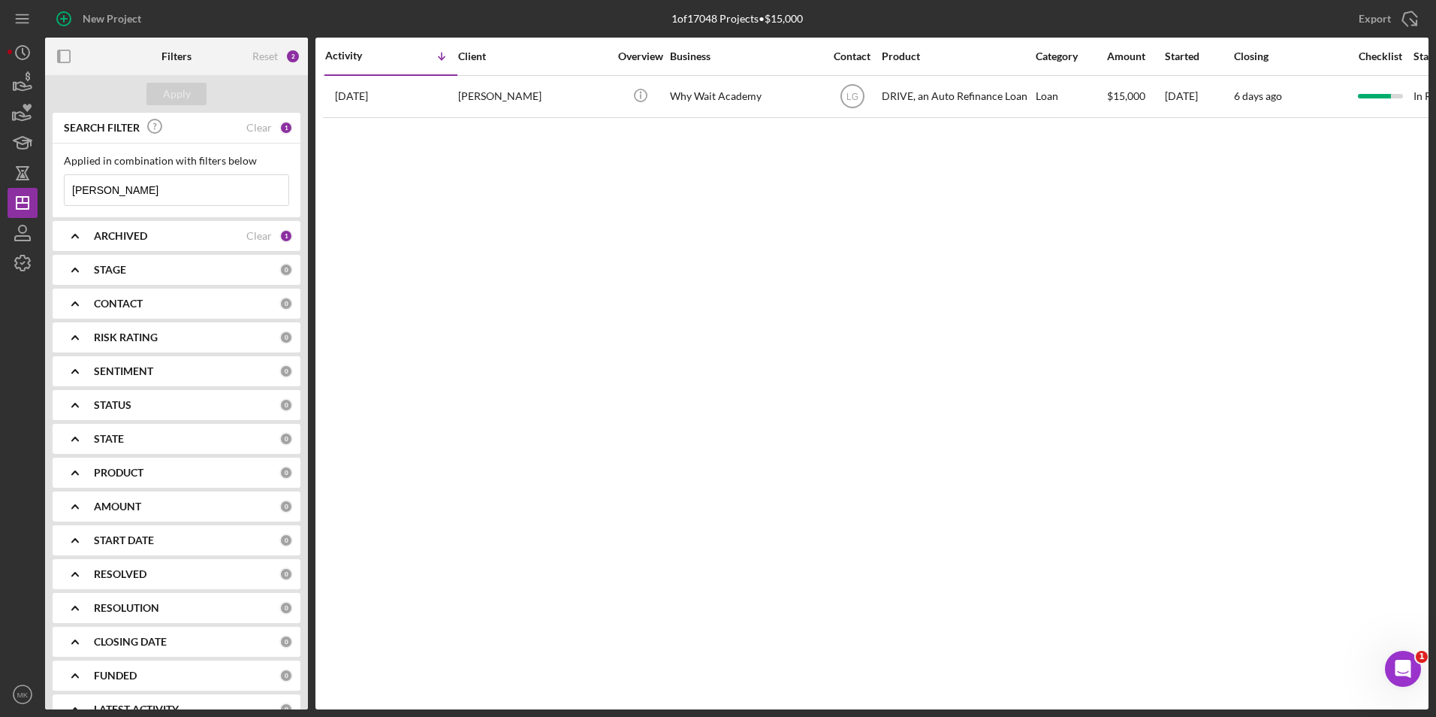
drag, startPoint x: 140, startPoint y: 193, endPoint x: -7, endPoint y: 183, distance: 146.9
click at [0, 183] on html "New Project 1 of 17048 Projects • $15,000 [PERSON_NAME] Export Icon/Export Filt…" at bounding box center [718, 358] width 1436 height 717
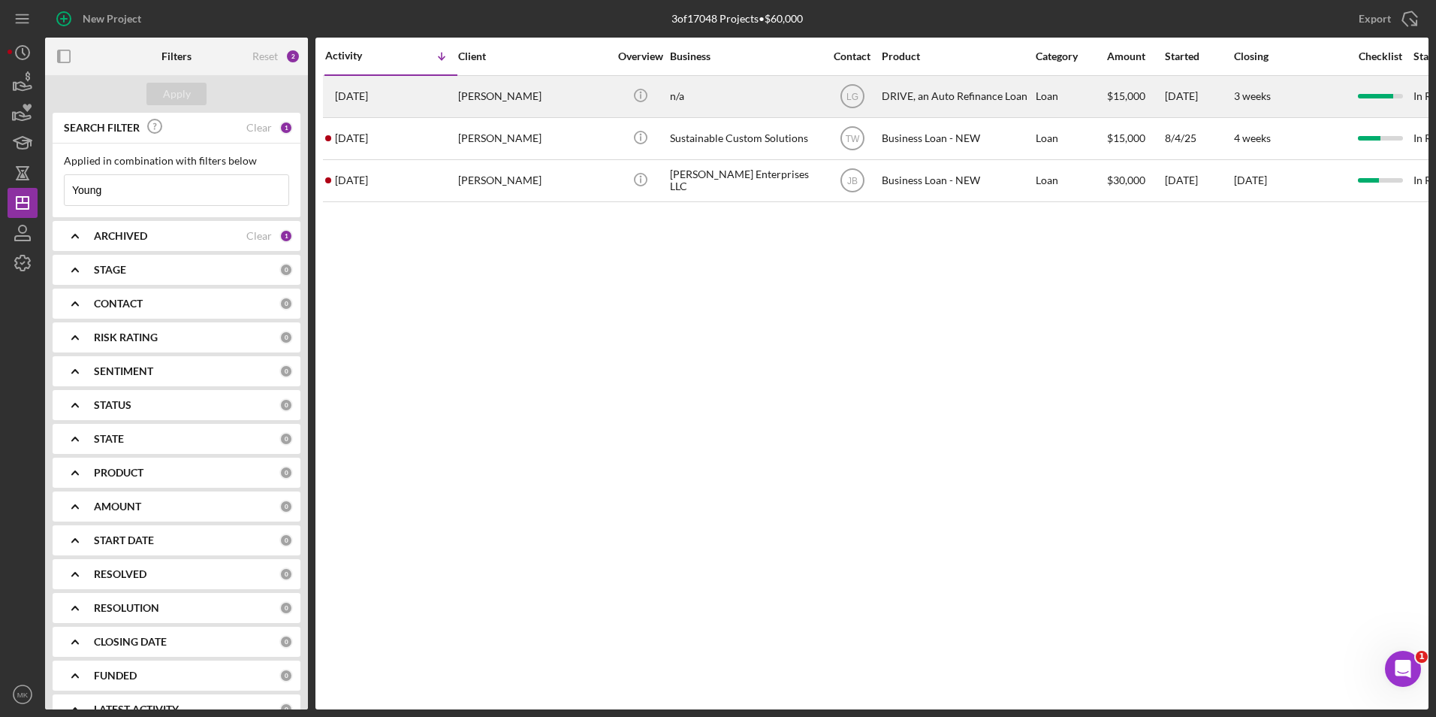
type input "Young"
click at [517, 104] on div "[PERSON_NAME]" at bounding box center [533, 97] width 150 height 40
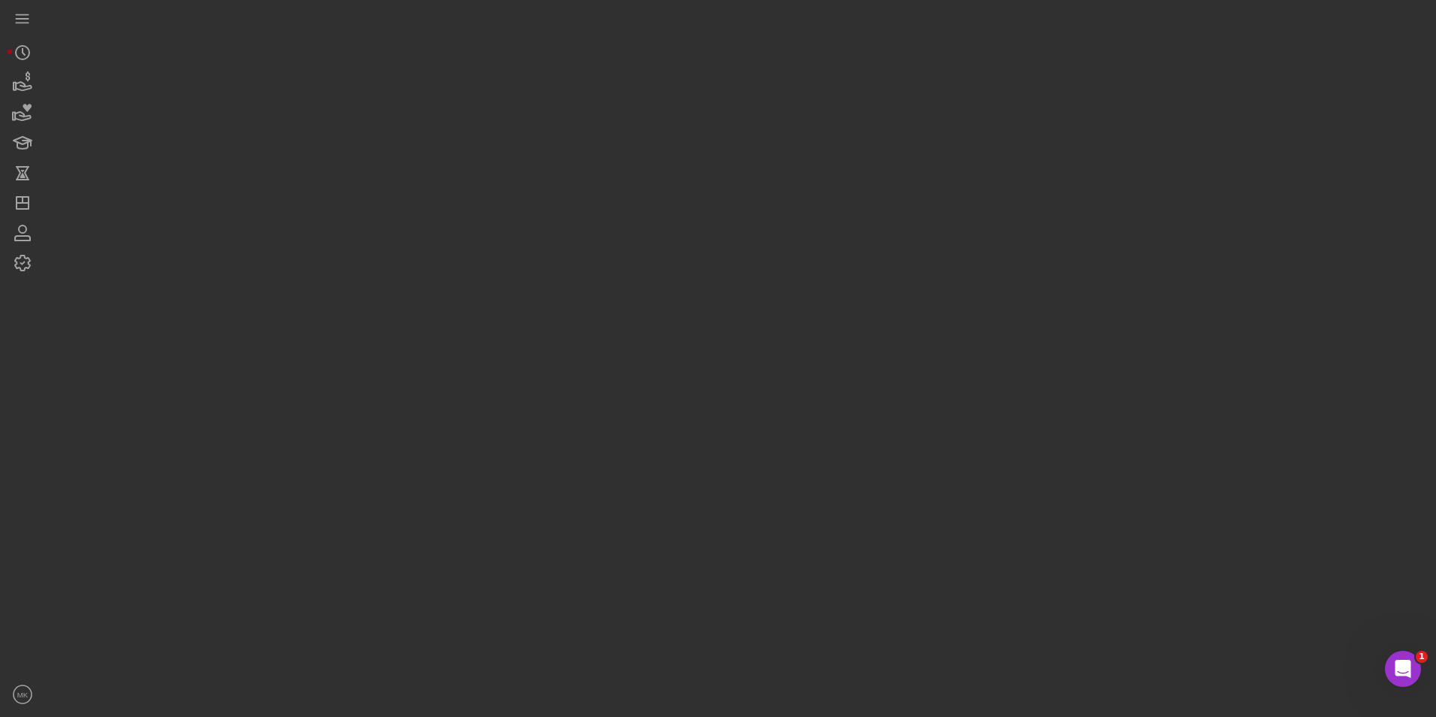
click at [517, 104] on div at bounding box center [737, 354] width 1384 height 709
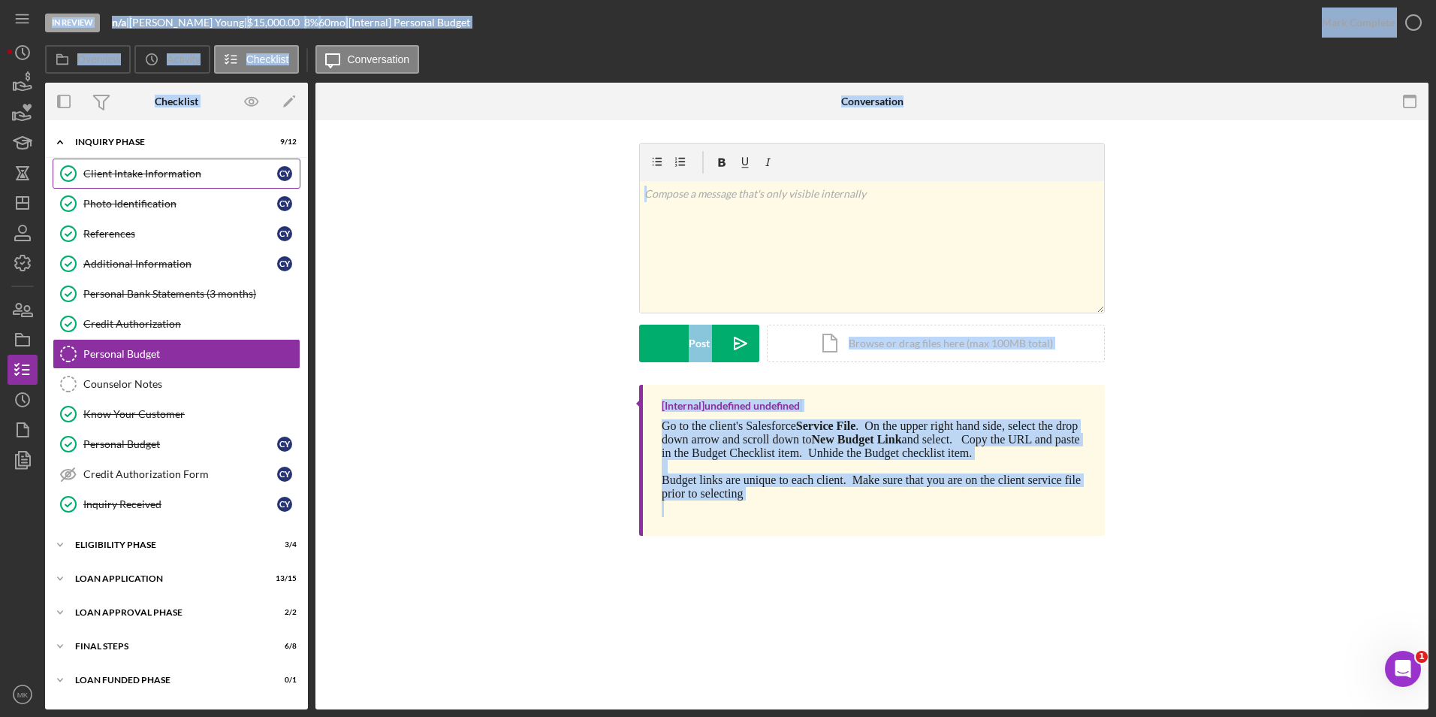
click at [154, 166] on link "Client Intake Information Client Intake Information C Y" at bounding box center [177, 174] width 248 height 30
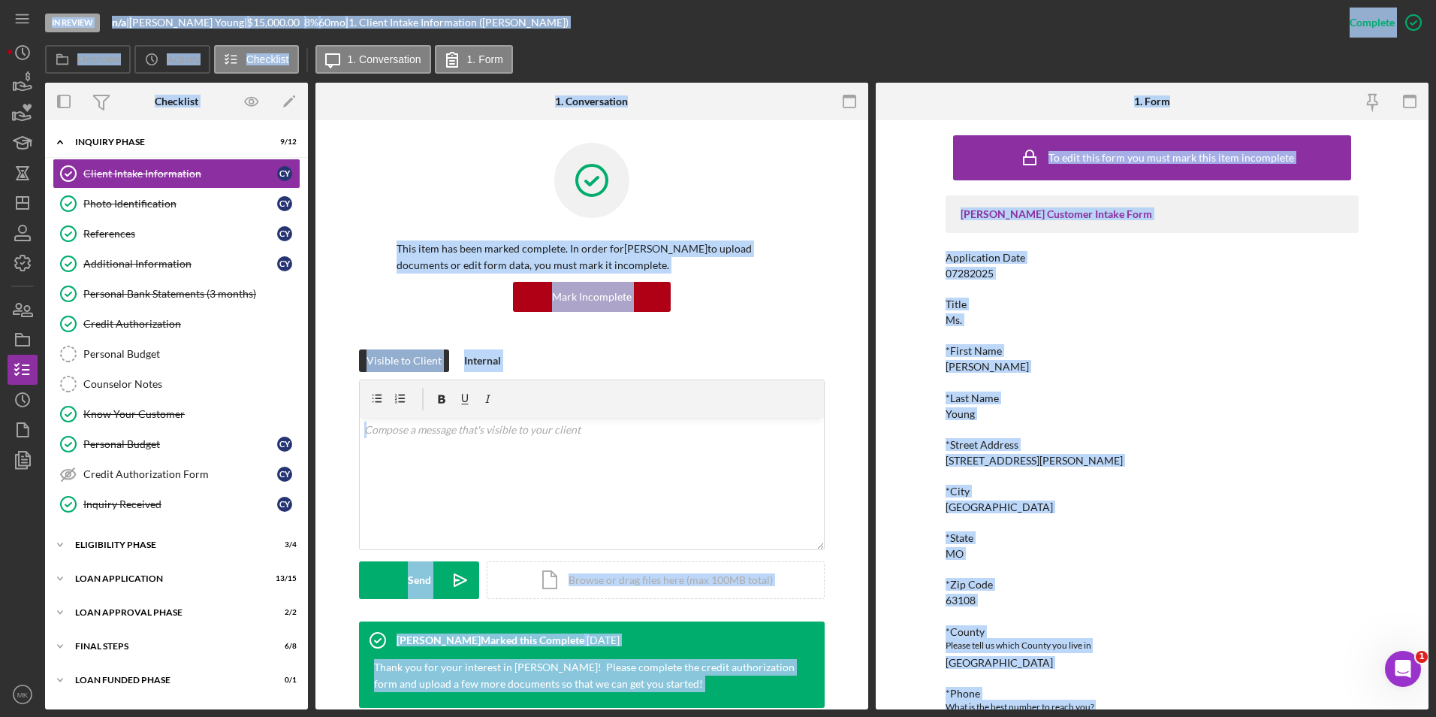
click at [1195, 337] on div "[PERSON_NAME] Customer Intake Form Application Date 07282025 Title Ms. *First N…" at bounding box center [1152, 647] width 413 height 905
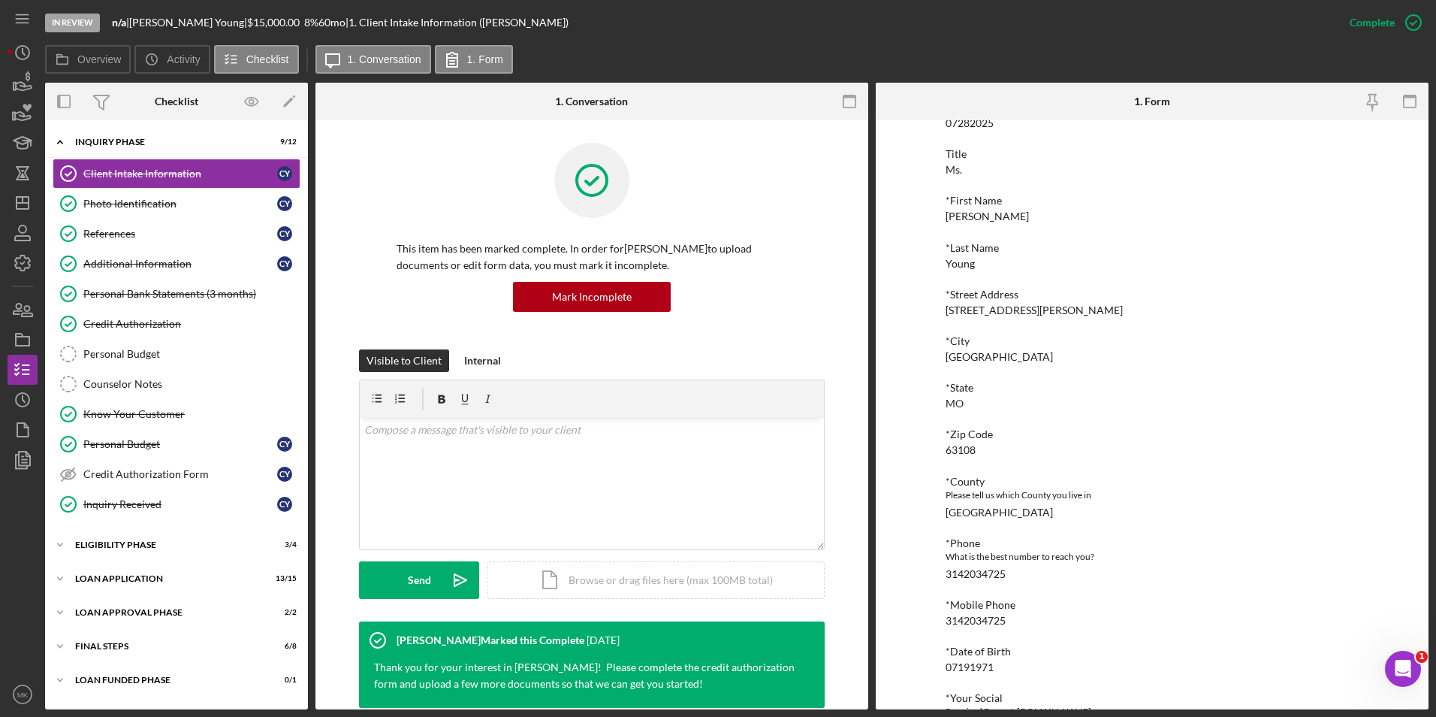
scroll to position [225, 0]
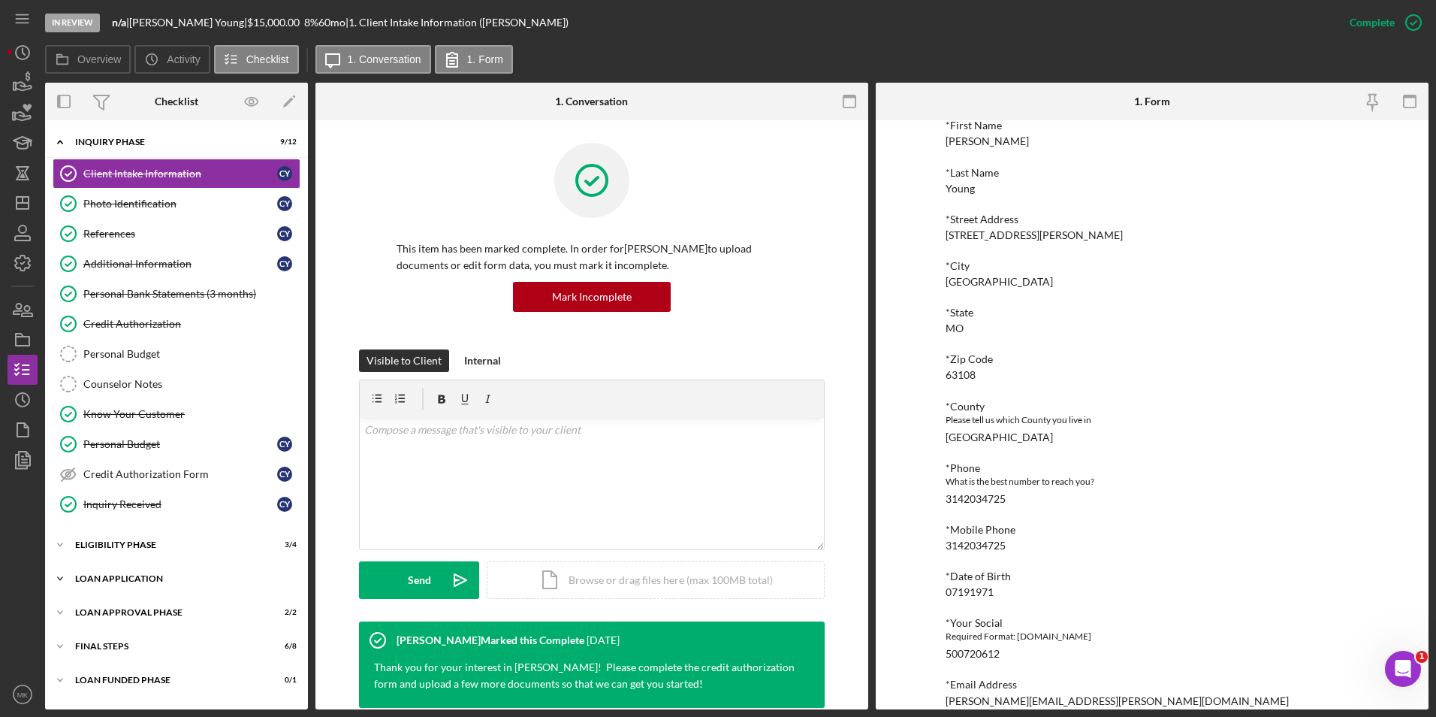
click at [125, 584] on div "Icon/Expander Loan Application 13 / 15" at bounding box center [176, 578] width 263 height 30
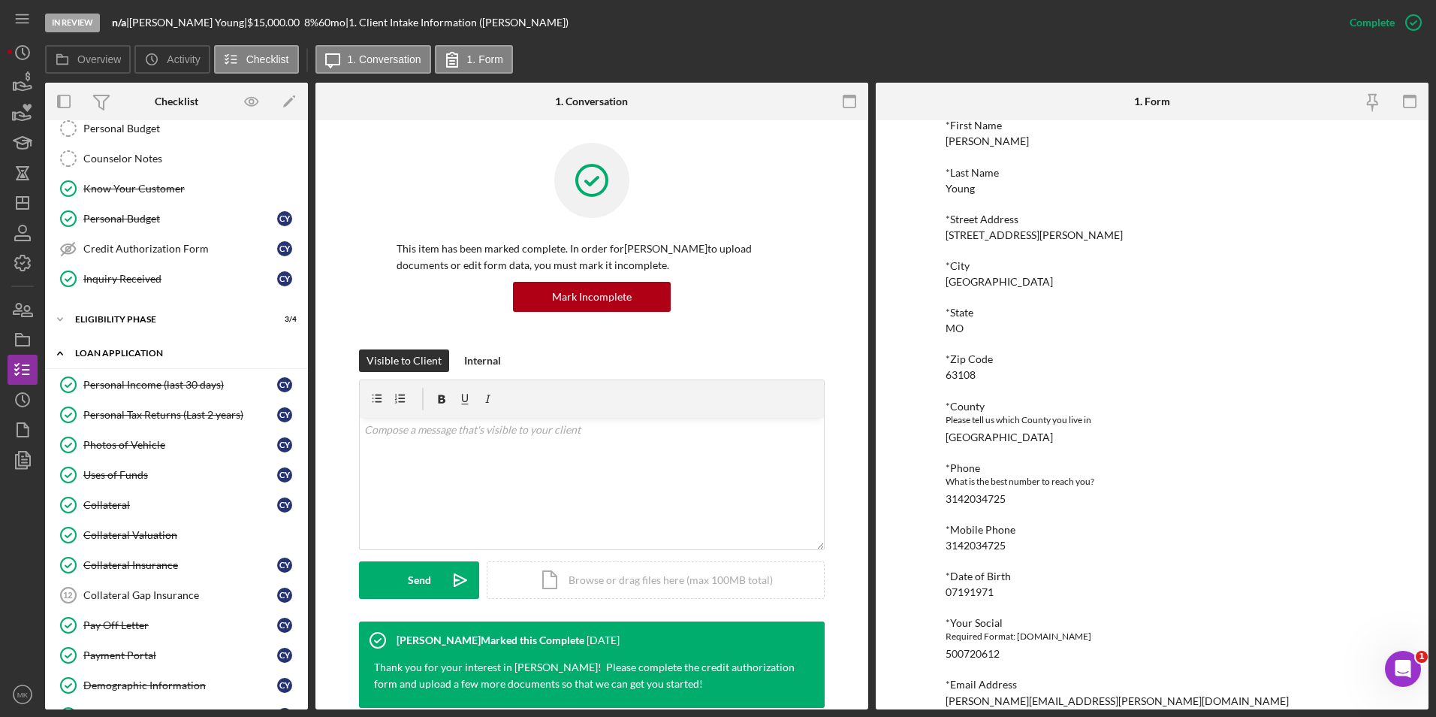
scroll to position [301, 0]
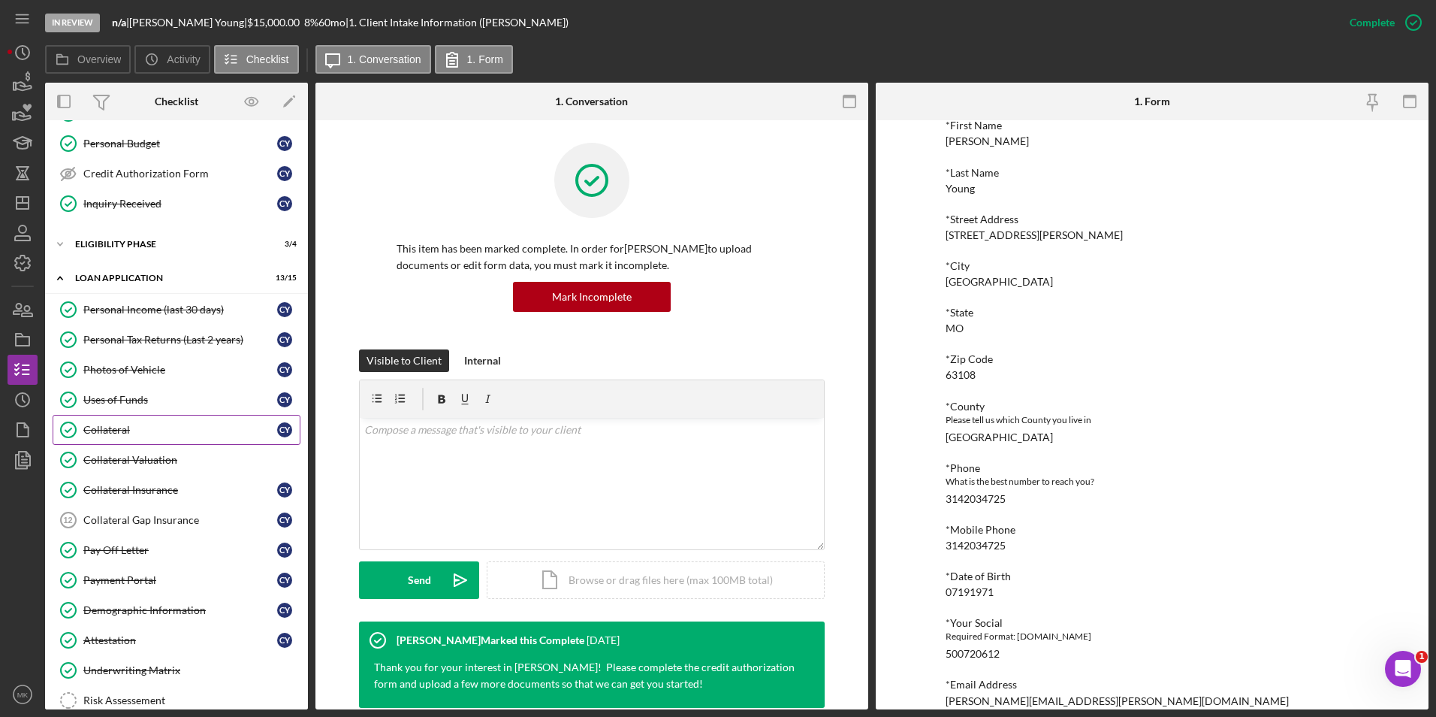
click at [116, 440] on link "Collateral Collateral C Y" at bounding box center [177, 430] width 248 height 30
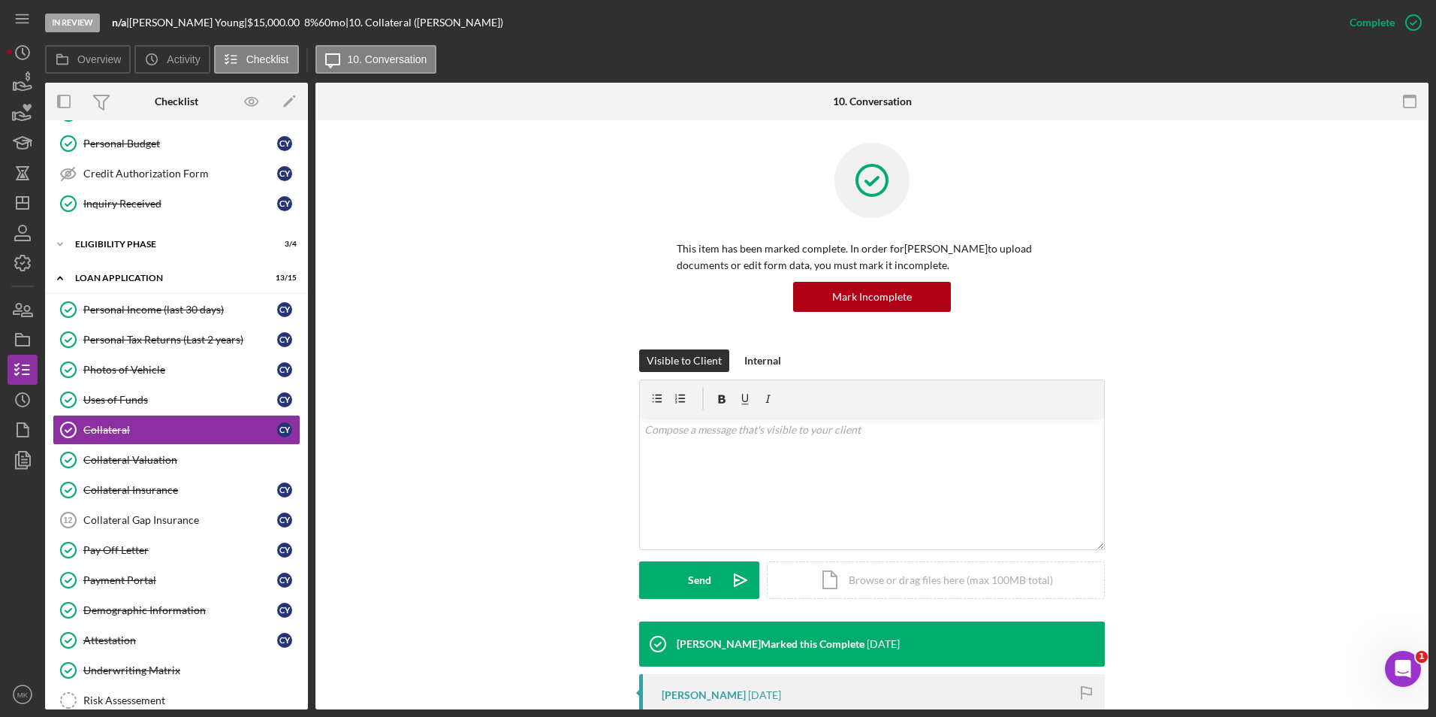
scroll to position [376, 0]
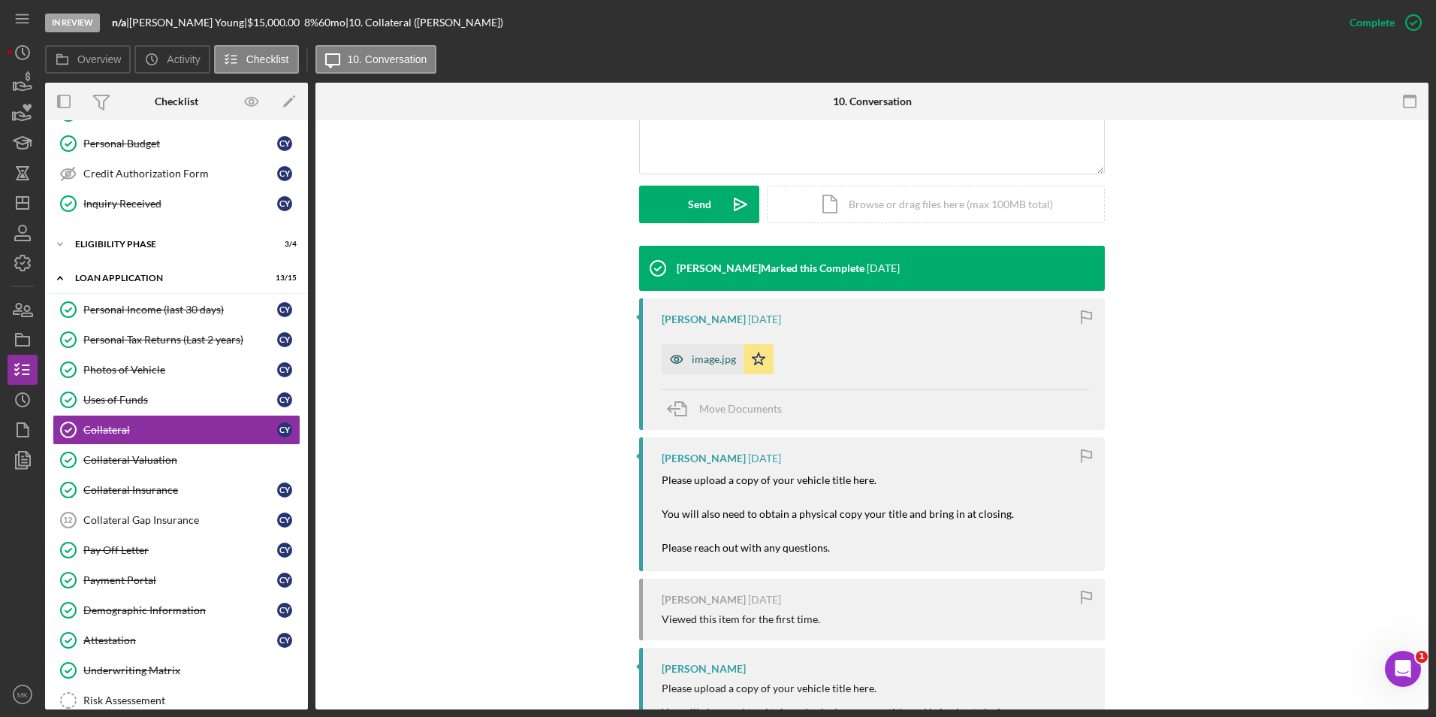
click at [679, 354] on icon "button" at bounding box center [677, 359] width 30 height 30
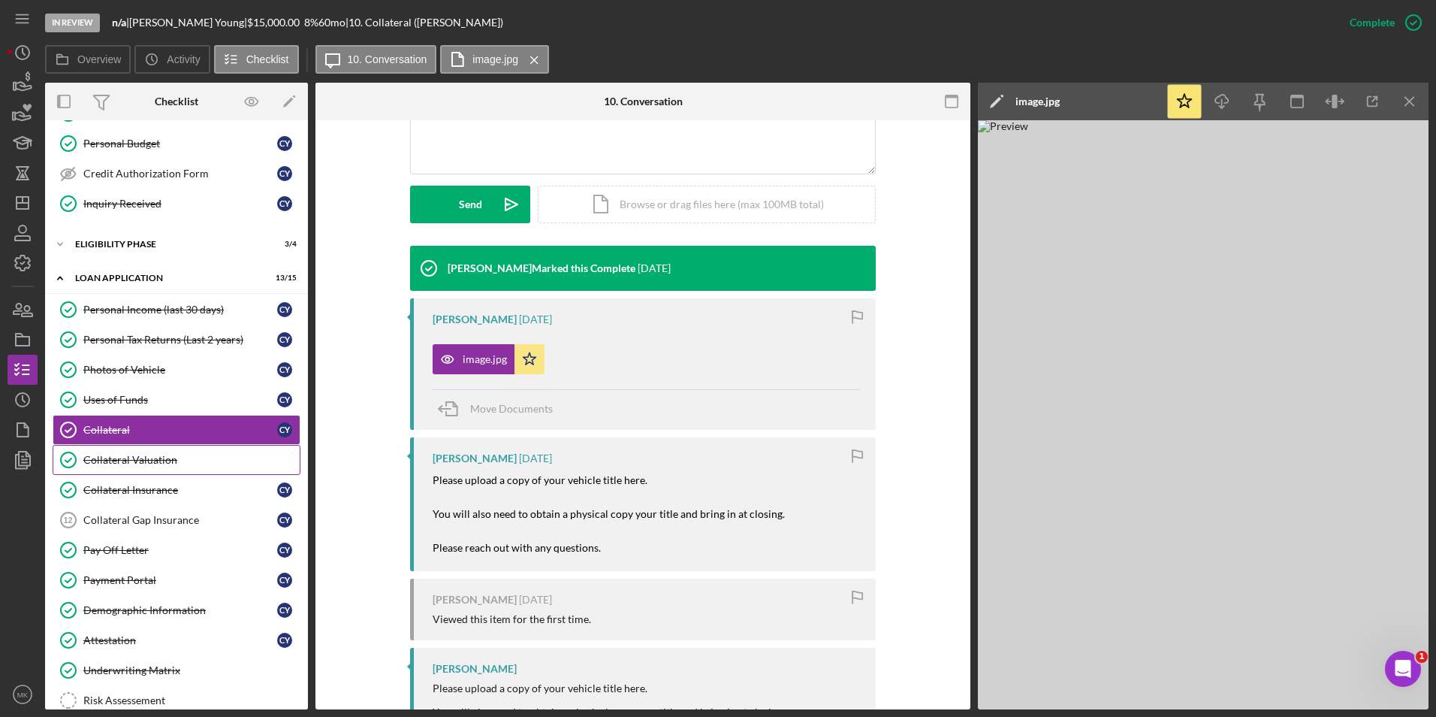
click at [141, 458] on div "Collateral Valuation" at bounding box center [191, 460] width 216 height 12
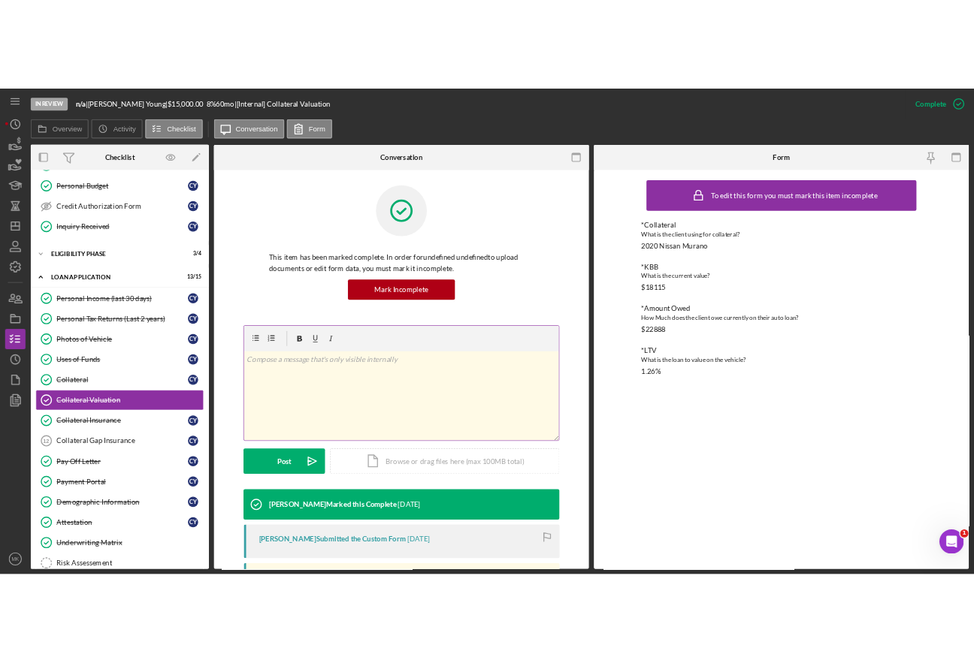
scroll to position [226, 0]
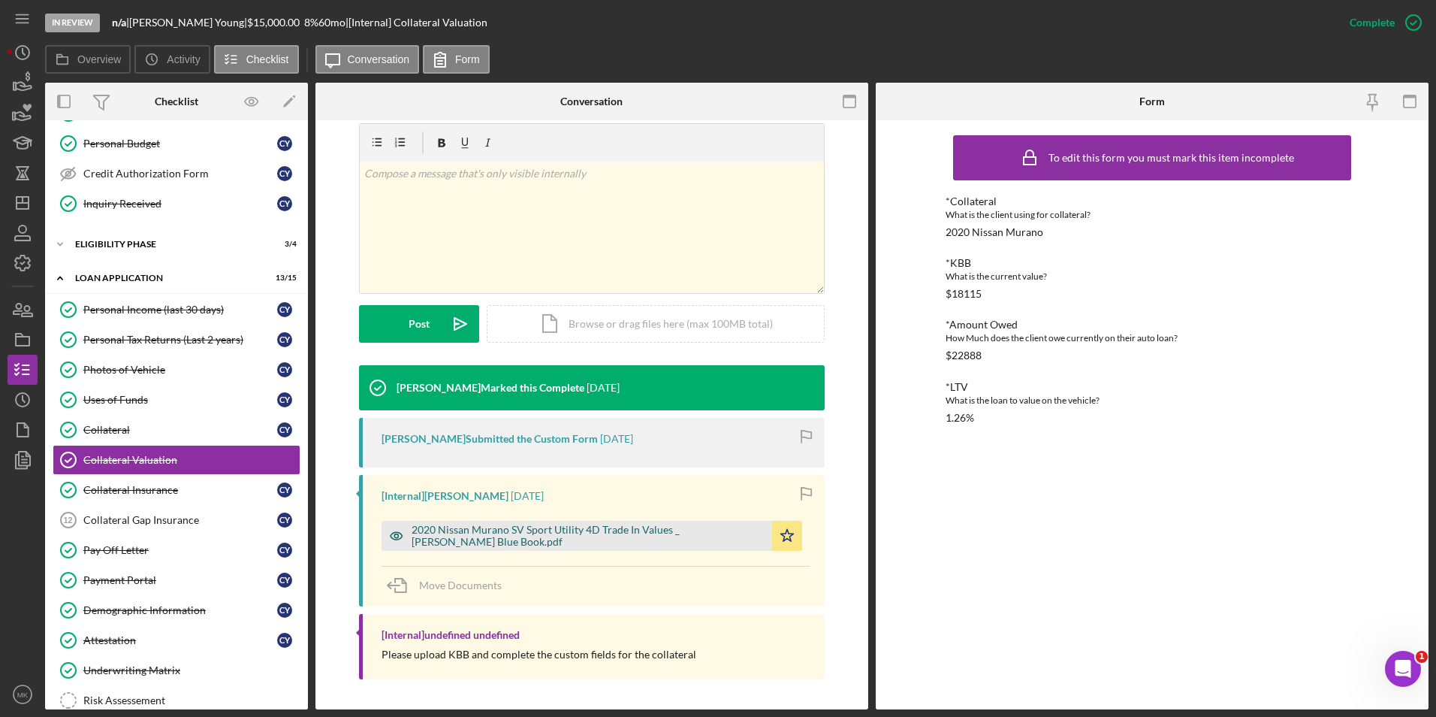
click at [490, 530] on div "2020 Nissan Murano SV Sport Utility 4D Trade In Values _ [PERSON_NAME] Blue Boo…" at bounding box center [588, 536] width 353 height 24
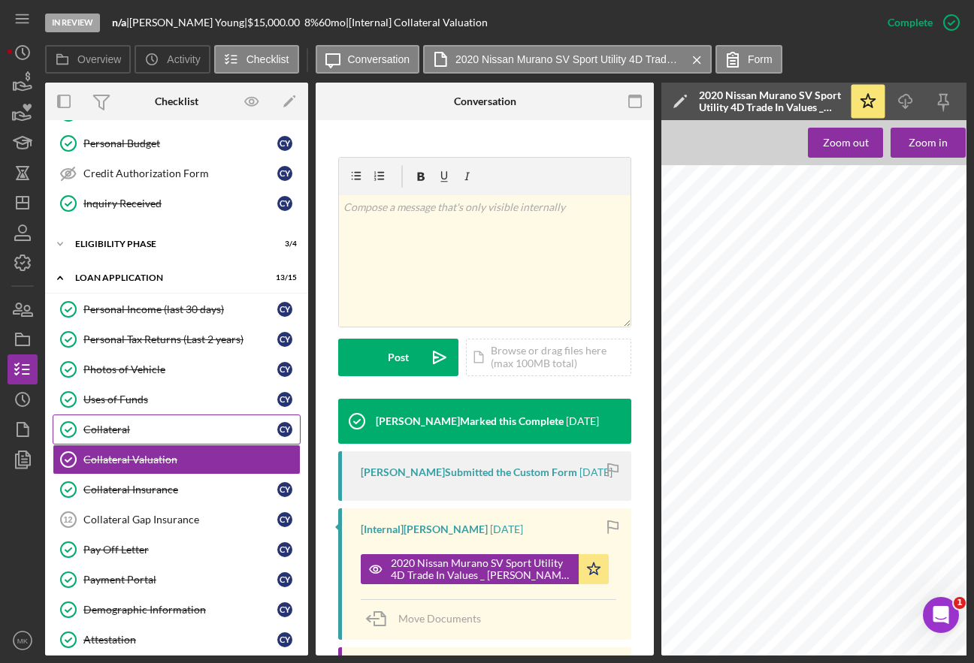
drag, startPoint x: 142, startPoint y: 431, endPoint x: 273, endPoint y: 416, distance: 132.3
click at [142, 431] on div "Collateral" at bounding box center [180, 430] width 194 height 12
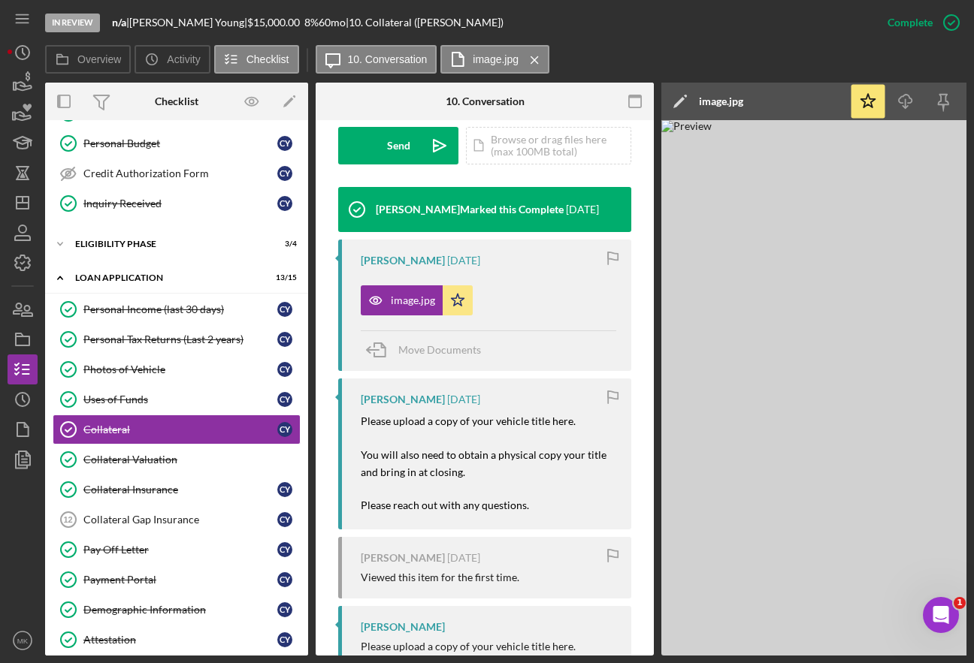
scroll to position [526, 0]
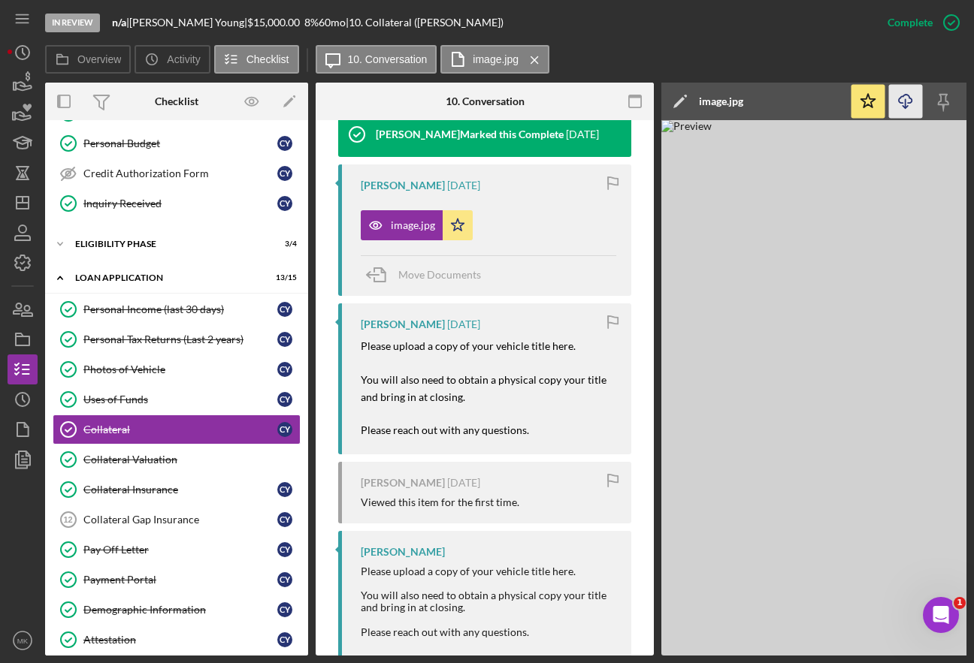
click at [905, 99] on line "button" at bounding box center [905, 103] width 0 height 8
click at [29, 209] on polygon "button" at bounding box center [23, 203] width 12 height 12
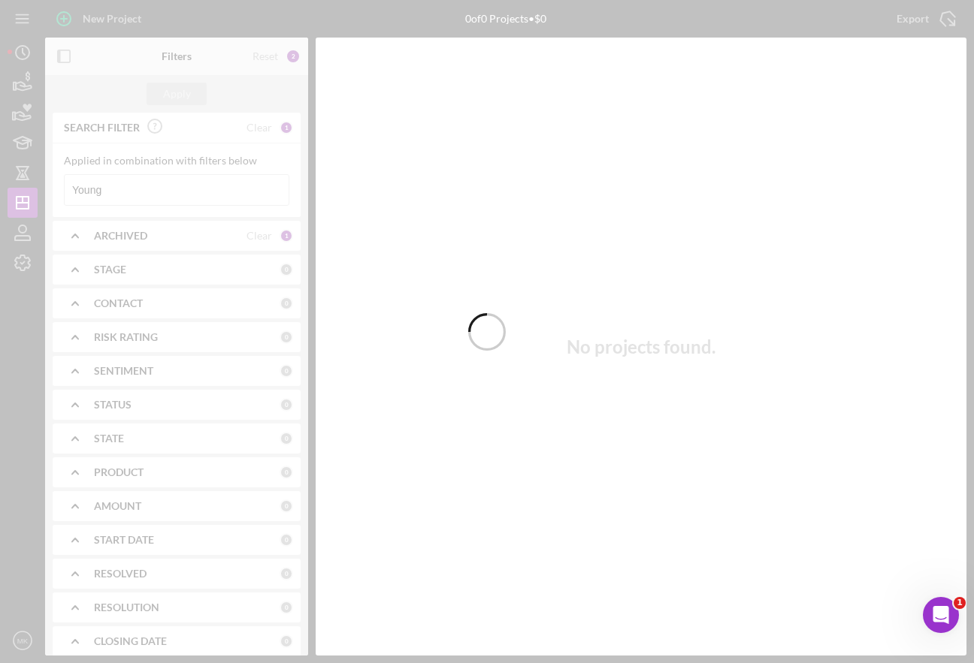
click at [122, 195] on div at bounding box center [487, 331] width 974 height 663
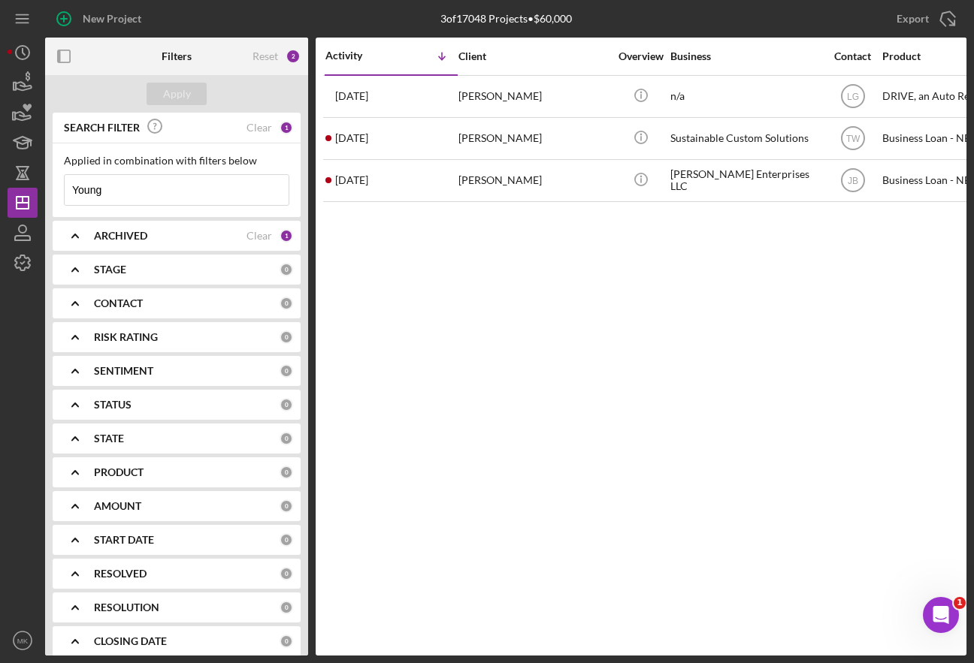
drag, startPoint x: 132, startPoint y: 193, endPoint x: 2, endPoint y: 185, distance: 130.2
click at [2, 185] on div "New Project 3 of 17048 Projects • $60,000 Young Export Icon/Export Filters Rese…" at bounding box center [487, 331] width 974 height 663
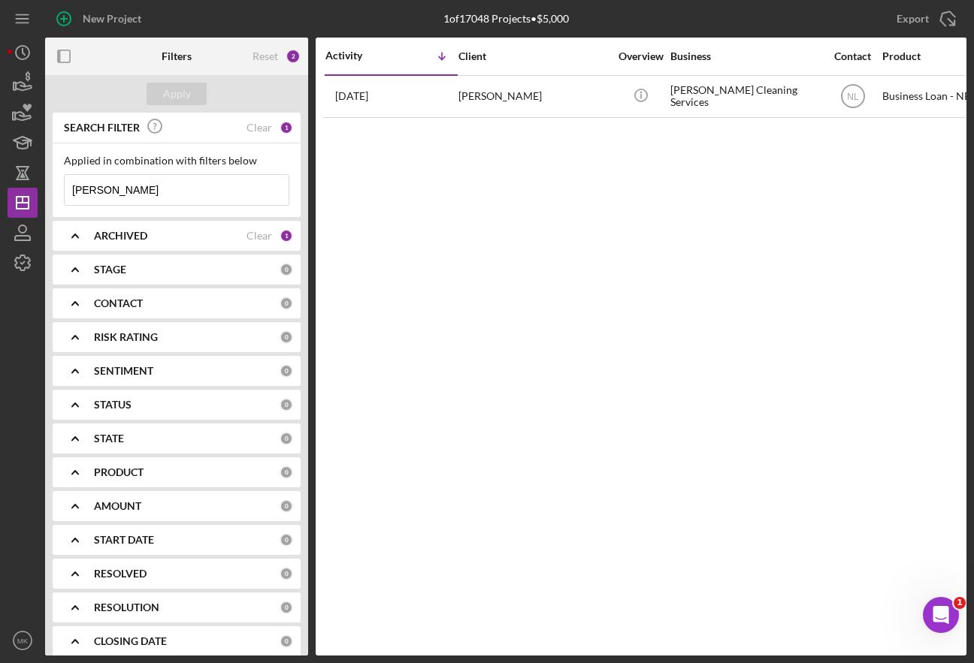
type input "[PERSON_NAME]"
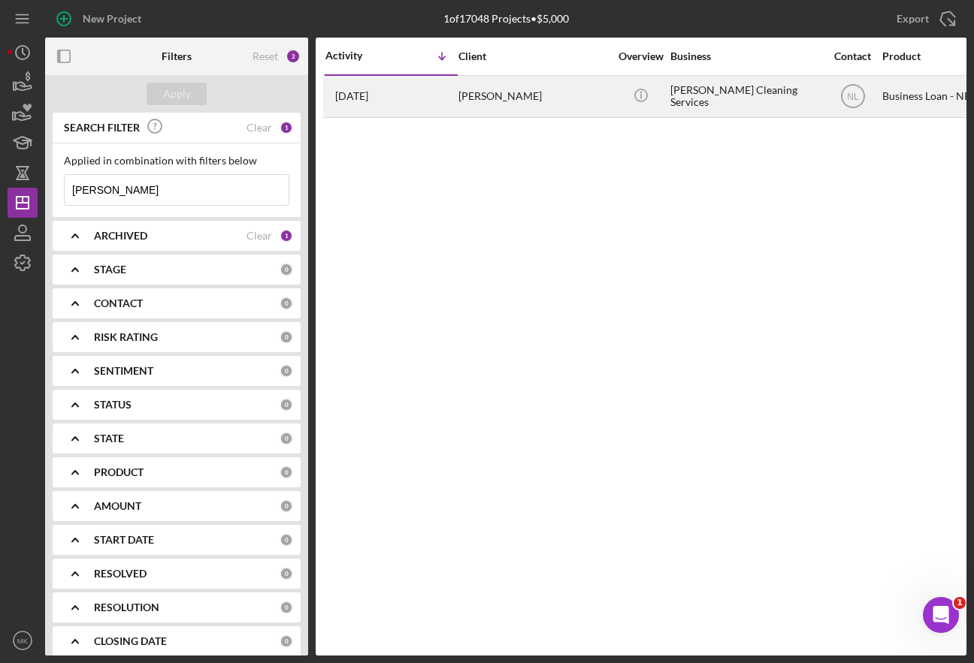
click at [506, 107] on div "[PERSON_NAME]" at bounding box center [533, 97] width 150 height 40
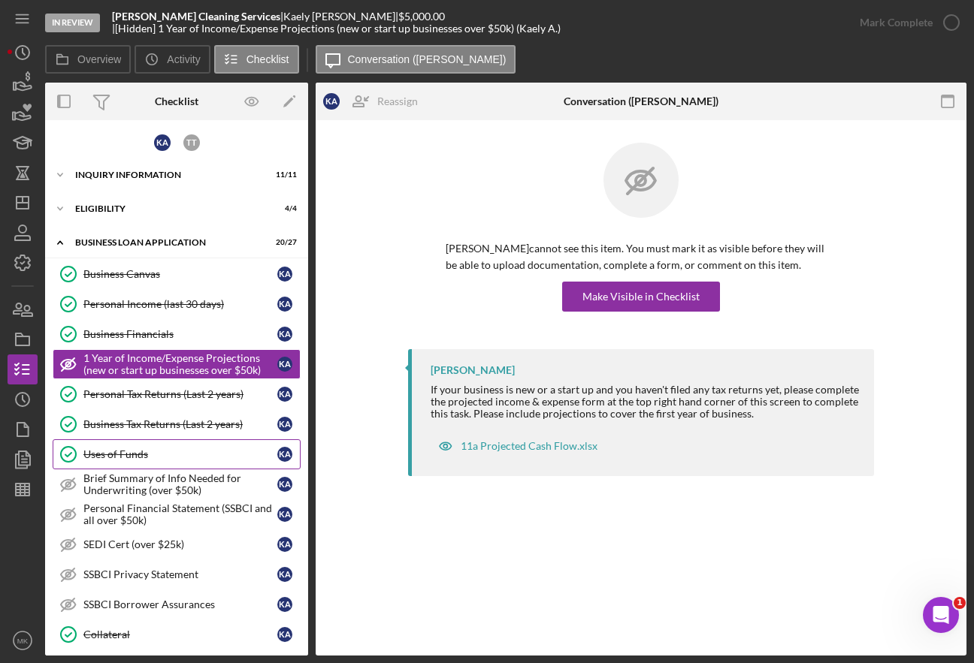
click at [131, 452] on div "Uses of Funds" at bounding box center [180, 455] width 194 height 12
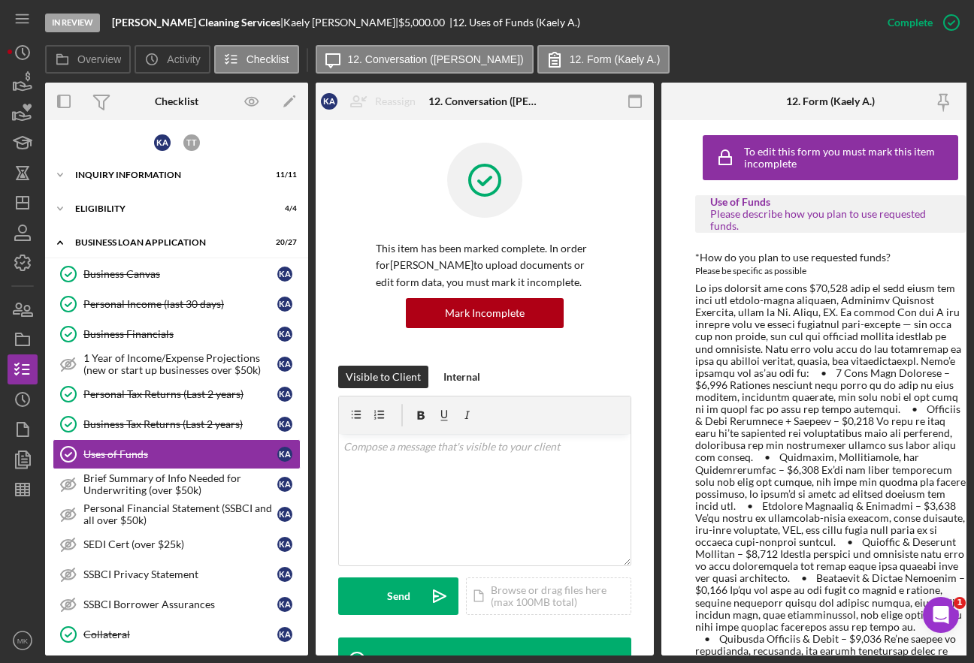
click at [831, 347] on div at bounding box center [830, 524] width 270 height 484
drag, startPoint x: 150, startPoint y: 277, endPoint x: 136, endPoint y: 296, distance: 23.6
click at [150, 277] on div "Business Canvas" at bounding box center [180, 274] width 194 height 12
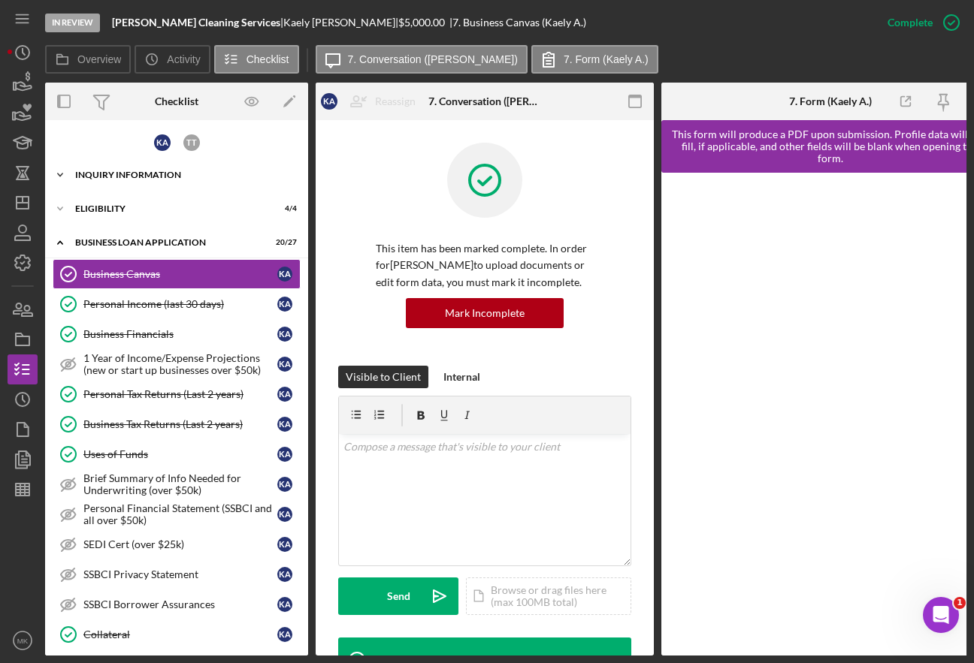
click at [143, 177] on div "INQUIRY INFORMATION" at bounding box center [182, 175] width 214 height 9
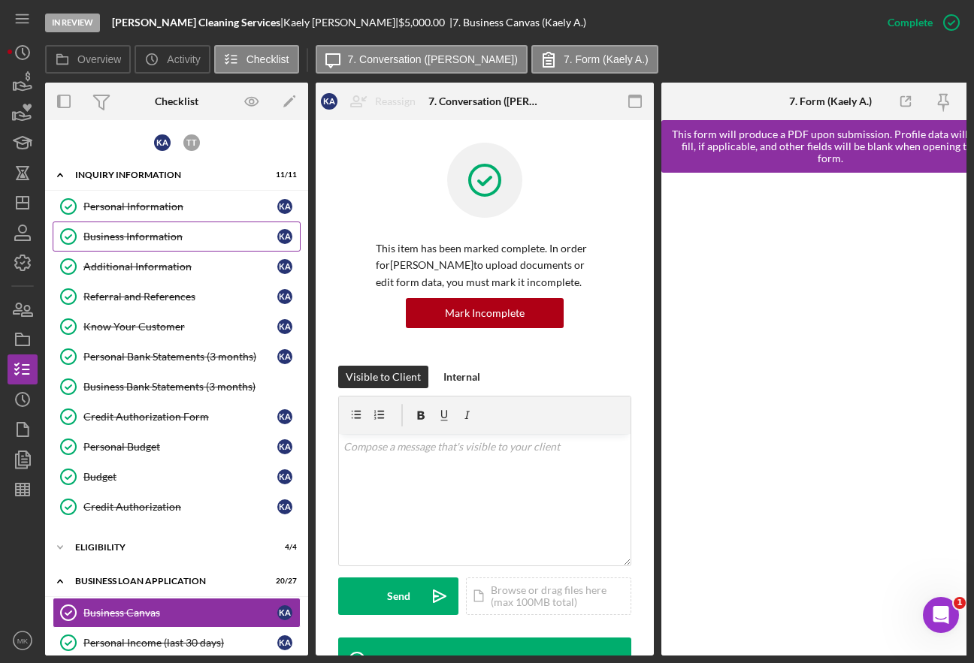
drag, startPoint x: 136, startPoint y: 231, endPoint x: 166, endPoint y: 240, distance: 31.2
click at [137, 231] on div "Business Information" at bounding box center [180, 237] width 194 height 12
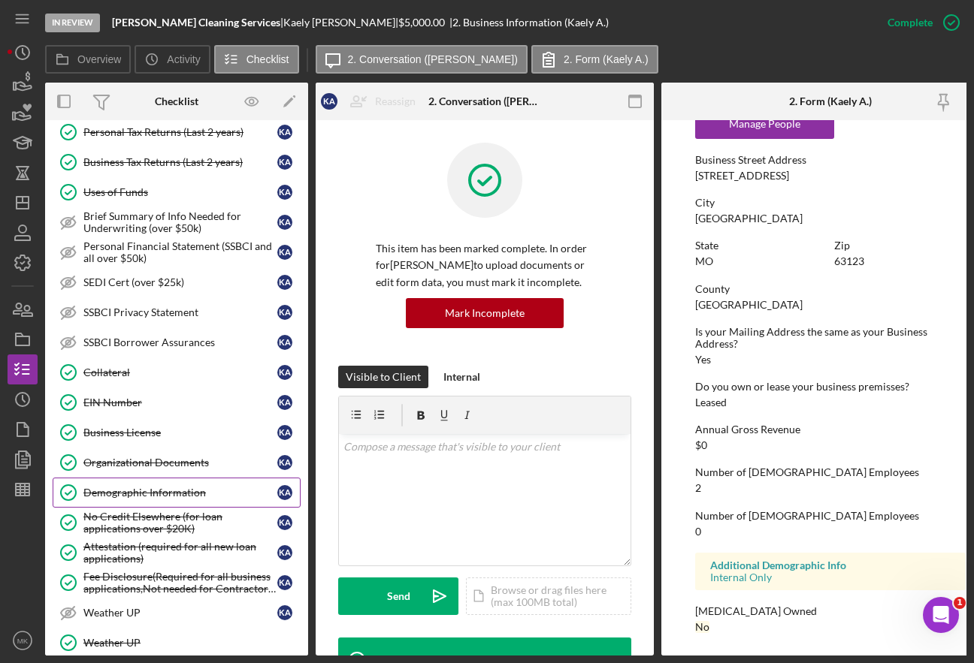
scroll to position [875, 0]
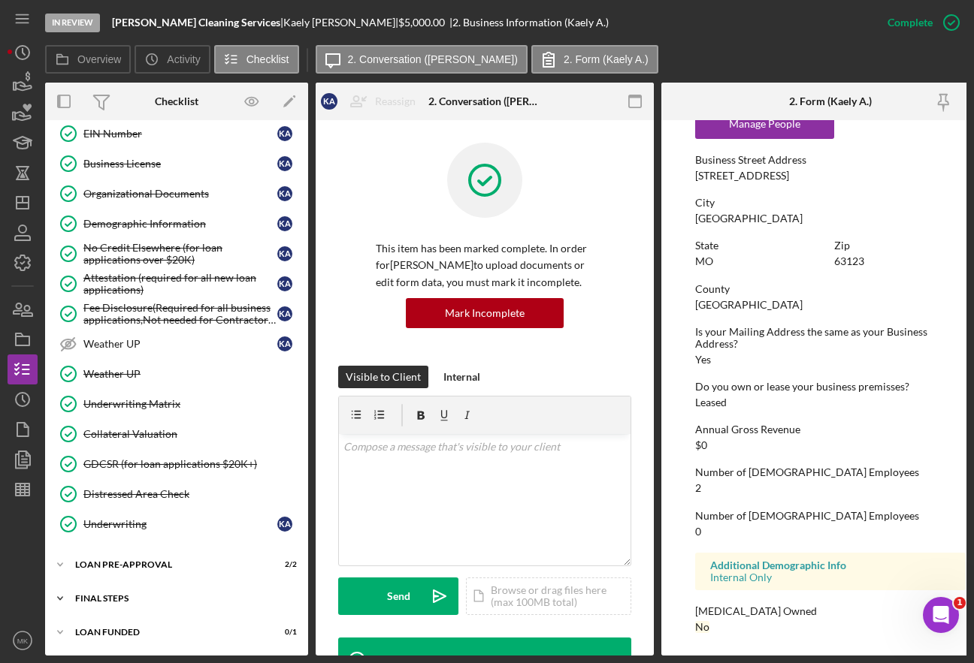
click at [140, 589] on div "Icon/Expander FINAL STEPS 9 / 19" at bounding box center [176, 599] width 263 height 30
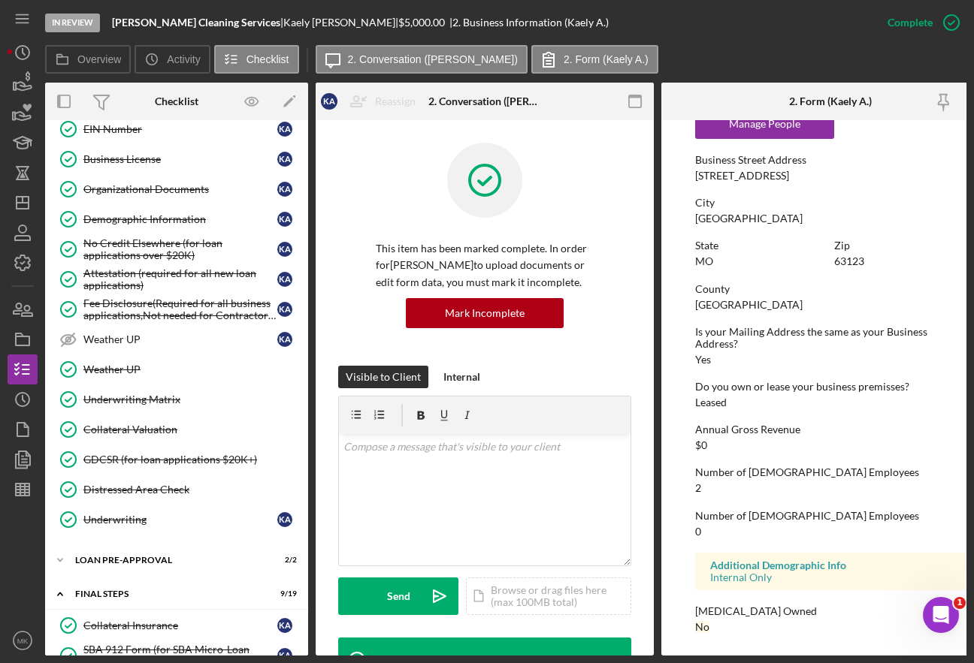
scroll to position [1400, 0]
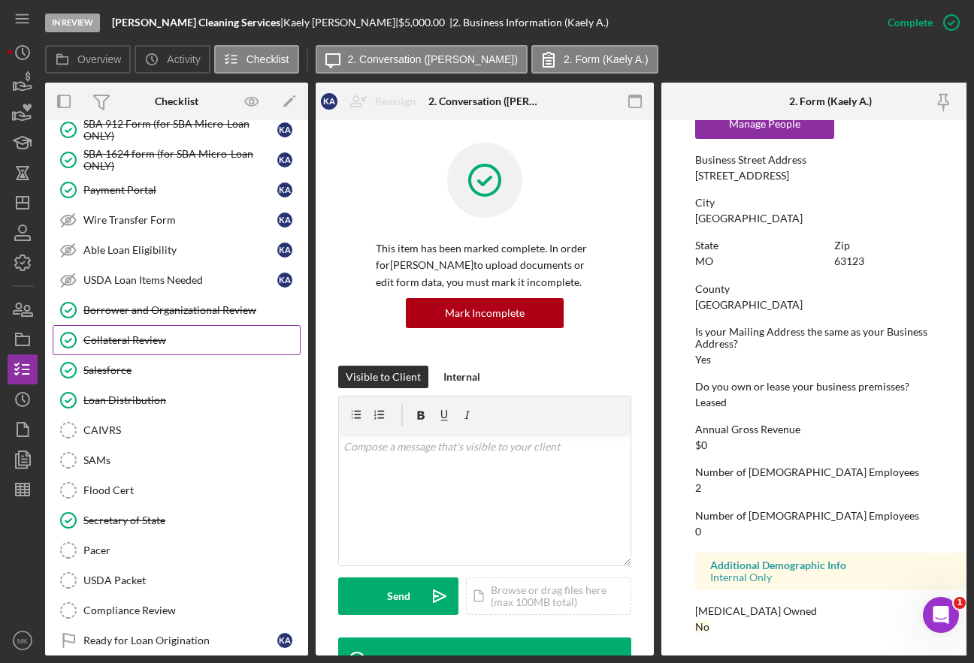
click at [125, 333] on link "Collateral Review Collateral Review" at bounding box center [177, 340] width 248 height 30
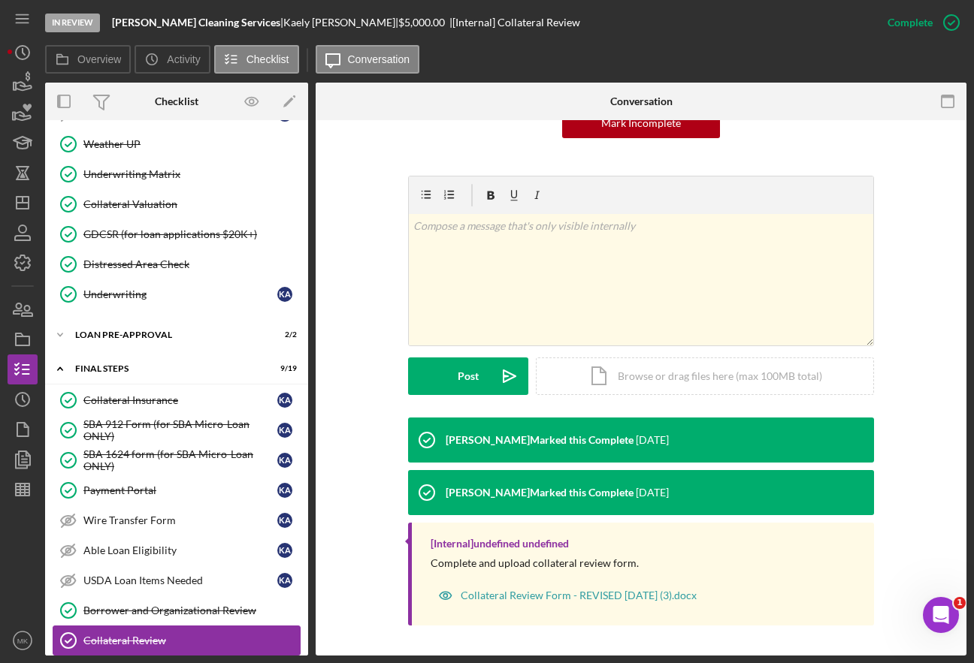
scroll to position [875, 0]
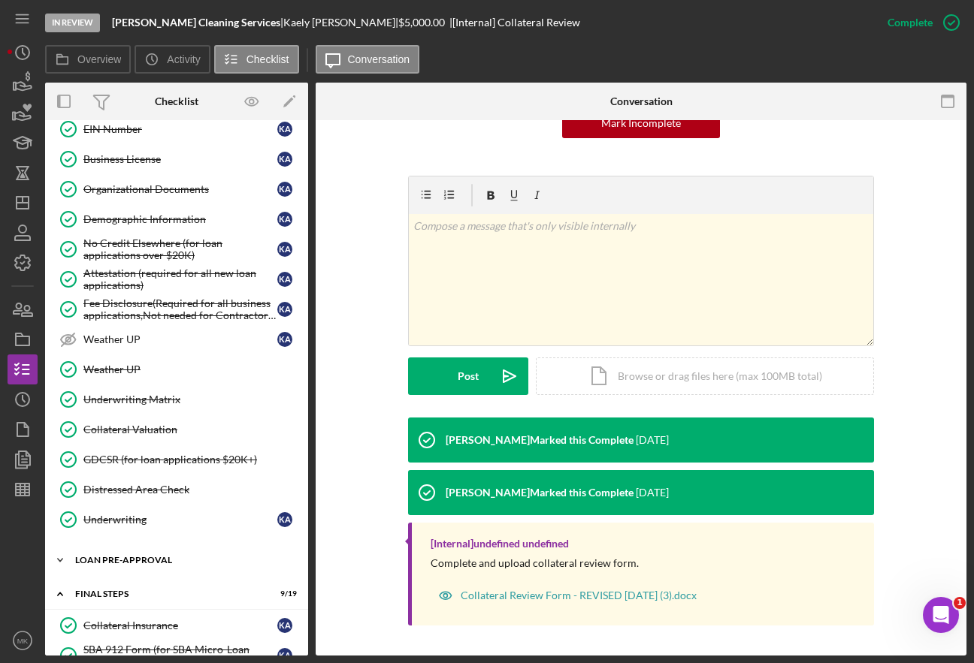
click at [107, 554] on div "Icon/Expander LOAN PRE-APPROVAL 2 / 2" at bounding box center [176, 560] width 263 height 30
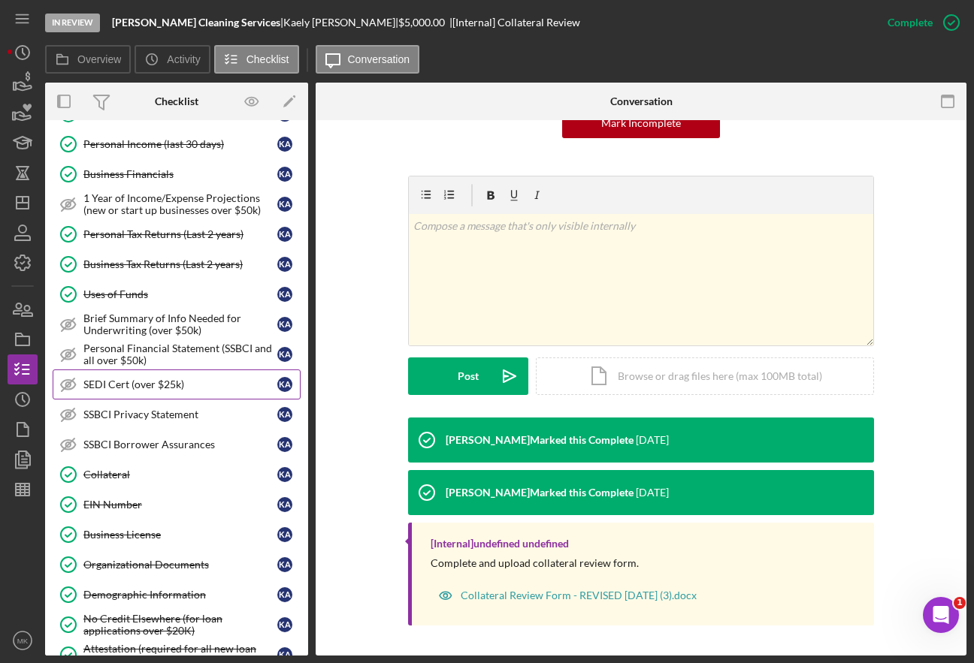
scroll to position [724, 0]
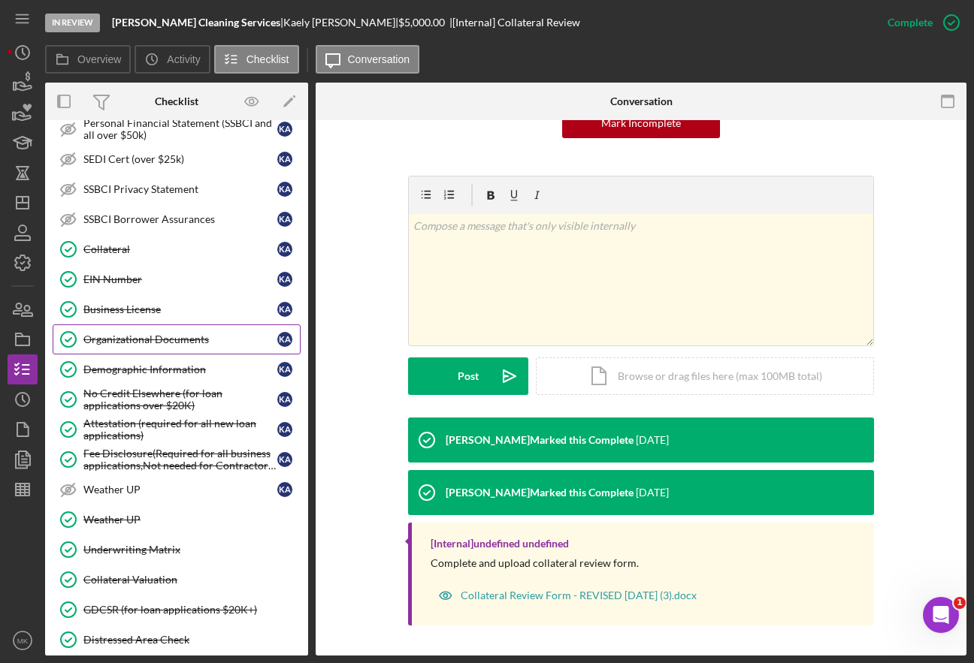
click at [140, 337] on div "Organizational Documents" at bounding box center [180, 340] width 194 height 12
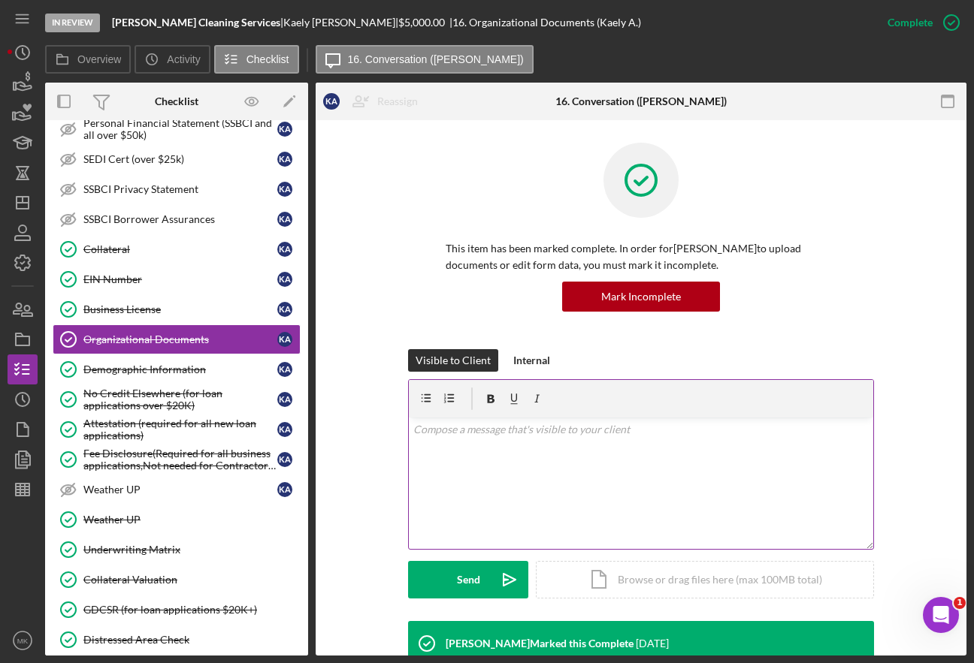
scroll to position [451, 0]
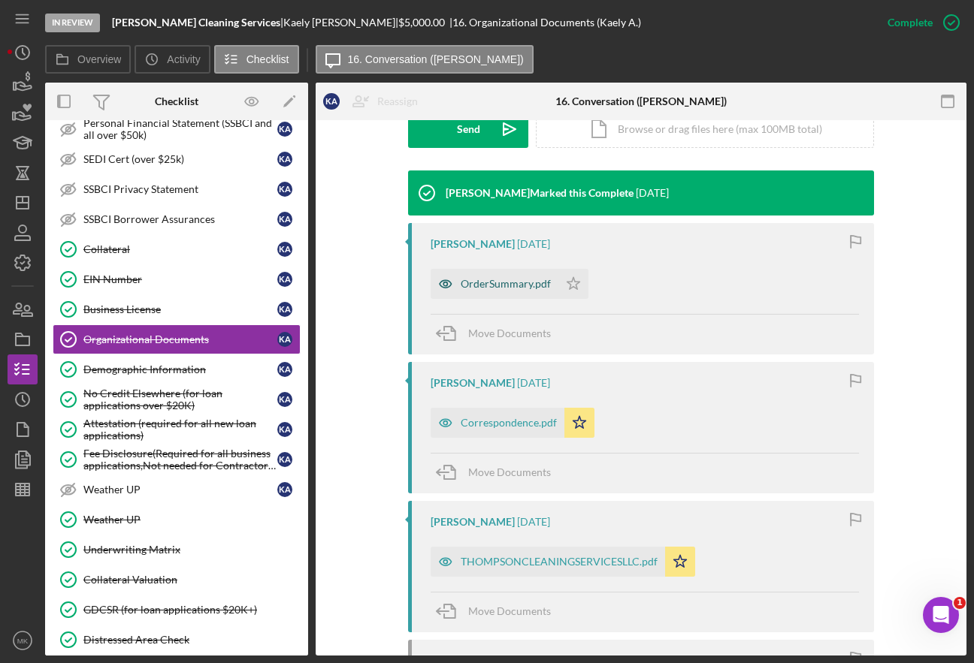
click at [501, 290] on div "OrderSummary.pdf" at bounding box center [494, 284] width 128 height 30
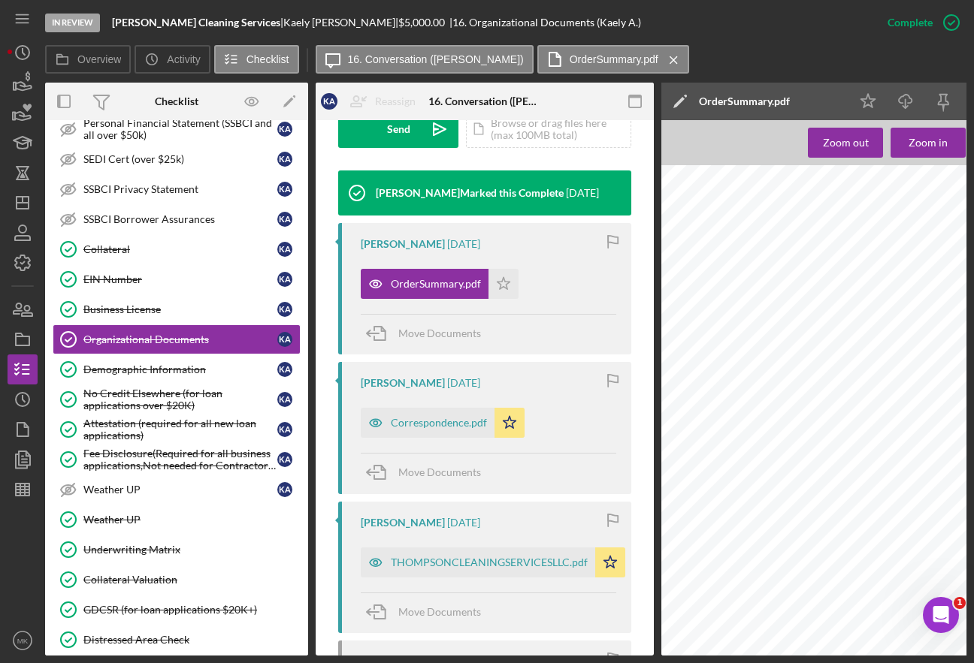
scroll to position [120, 0]
click at [441, 433] on div "Correspondence.pdf" at bounding box center [428, 423] width 134 height 30
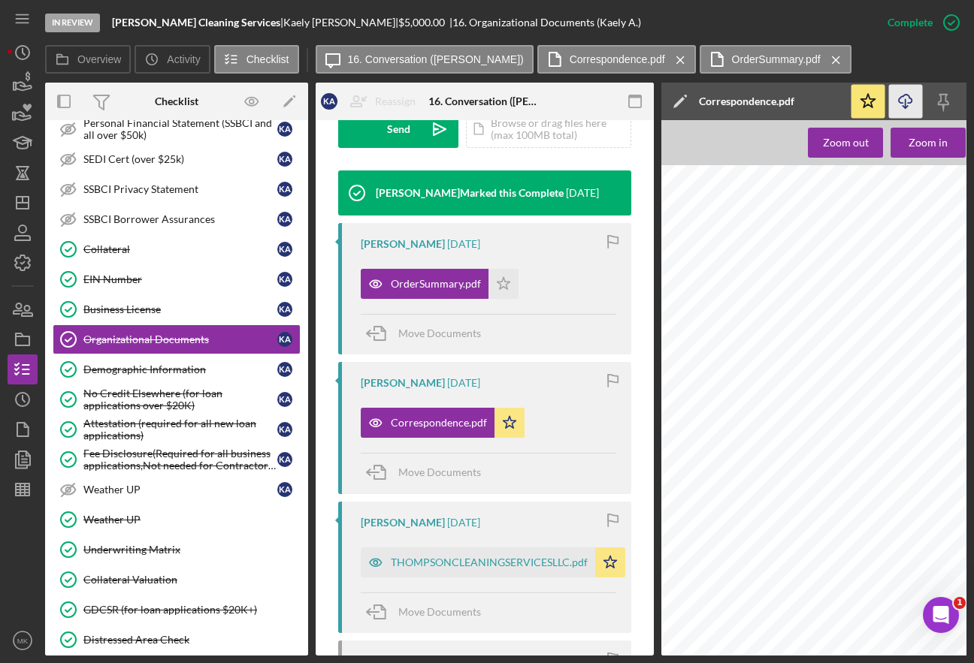
click at [903, 104] on icon "Icon/Download" at bounding box center [906, 102] width 34 height 34
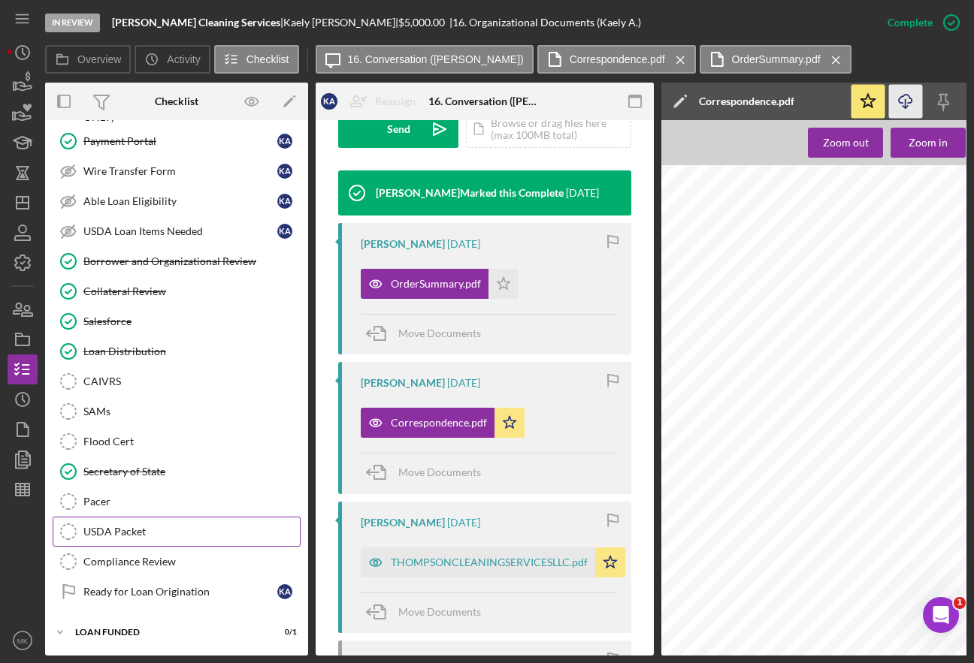
scroll to position [1297, 0]
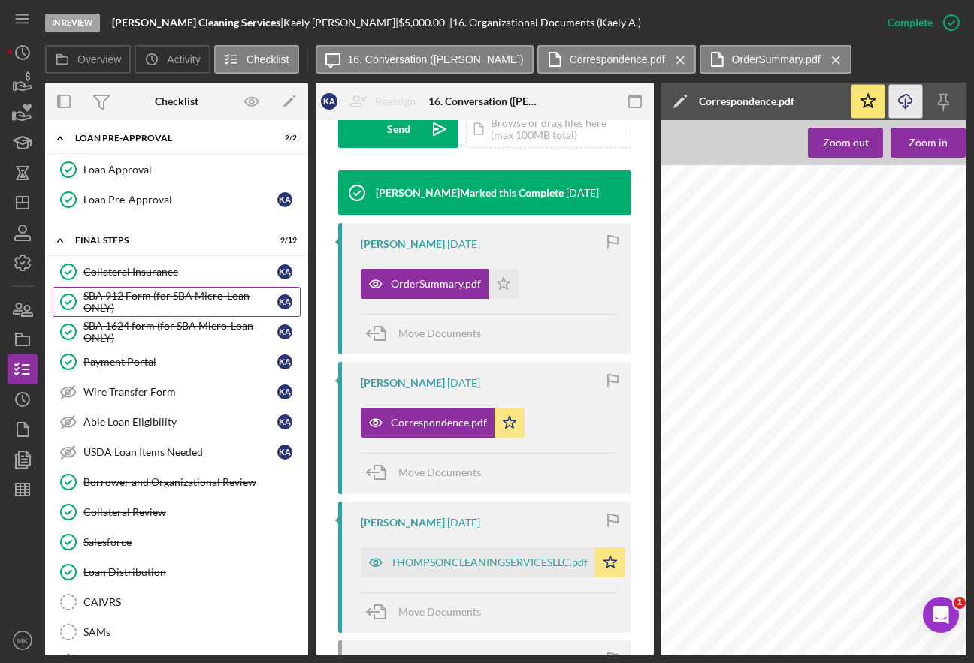
click at [130, 288] on link "SBA 912 Form (for SBA Micro-Loan ONLY) SBA 912 Form (for SBA Micro-Loan ONLY) K…" at bounding box center [177, 302] width 248 height 30
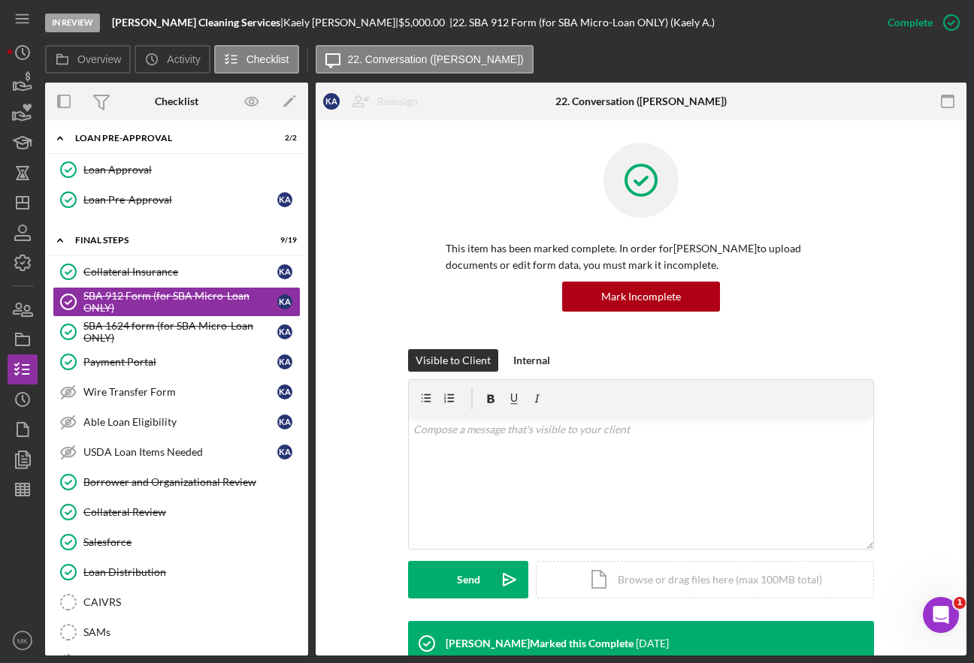
scroll to position [301, 0]
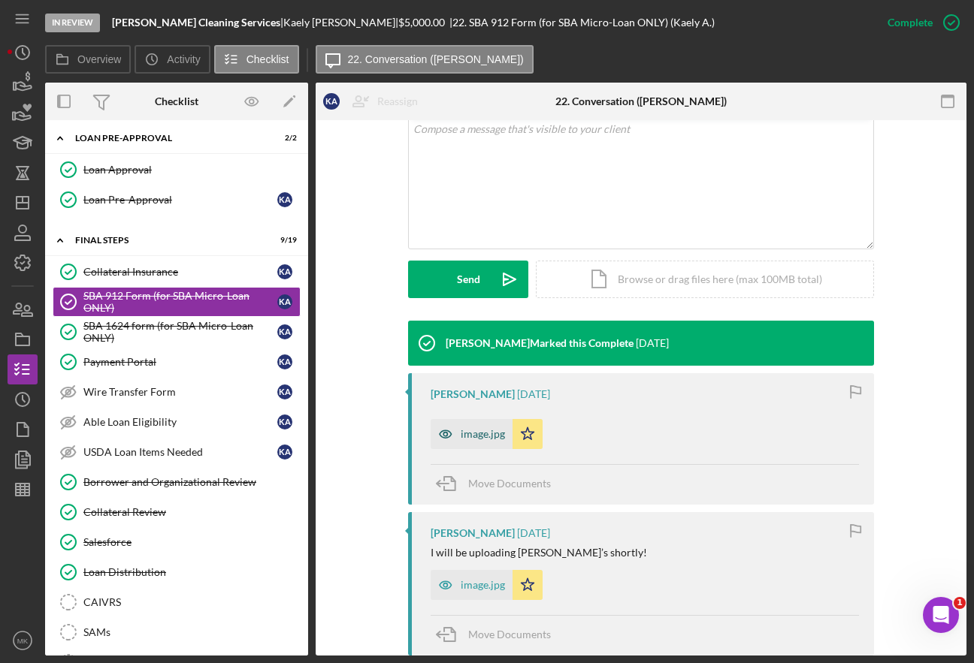
click at [470, 428] on div "image.jpg" at bounding box center [483, 434] width 44 height 12
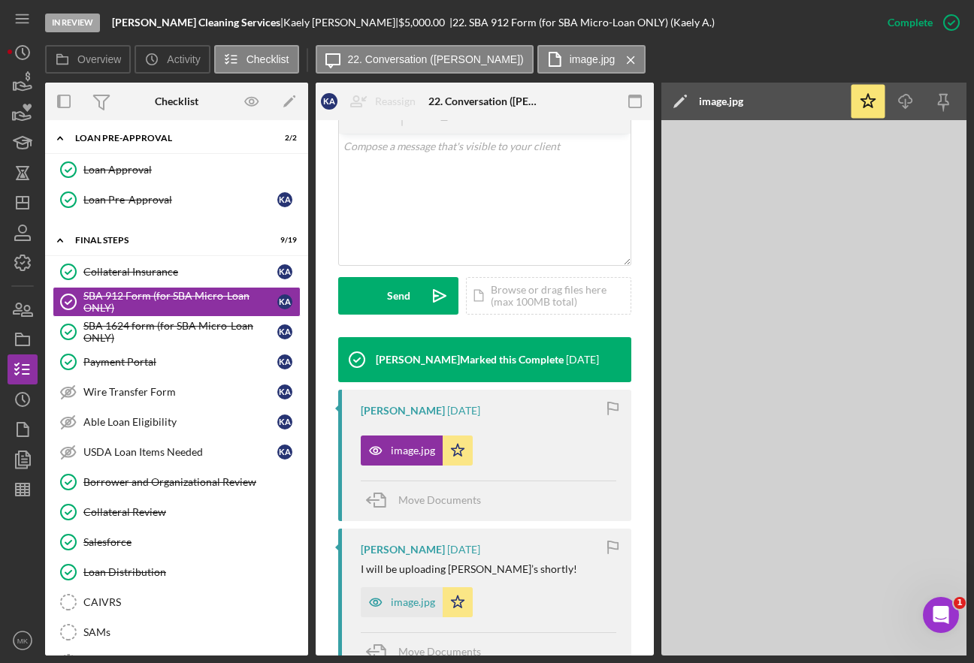
scroll to position [318, 0]
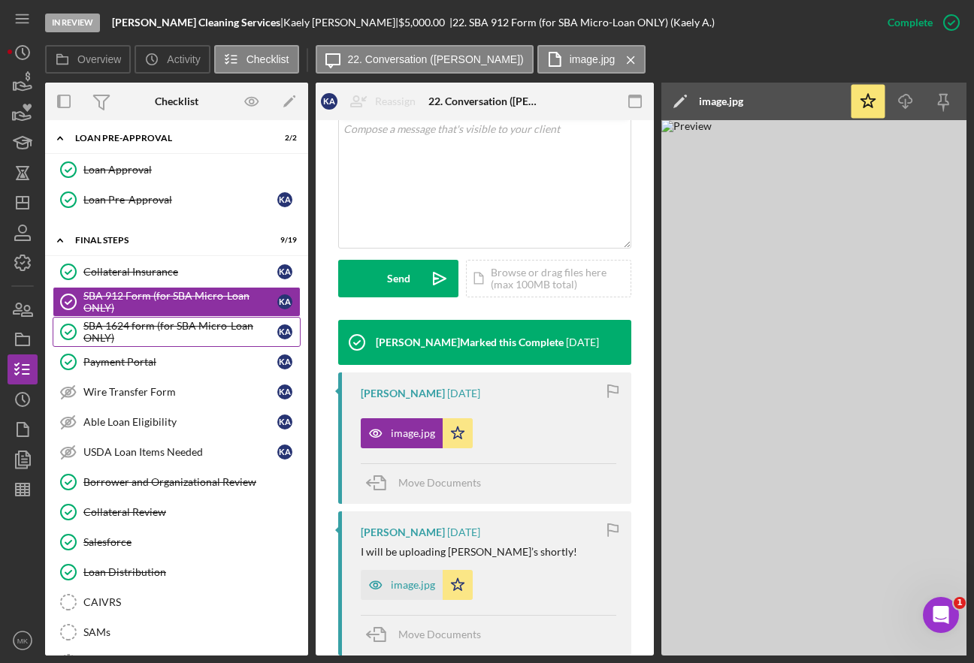
click at [137, 330] on div "SBA 1624 form (for SBA Micro-Loan ONLY)" at bounding box center [180, 332] width 194 height 24
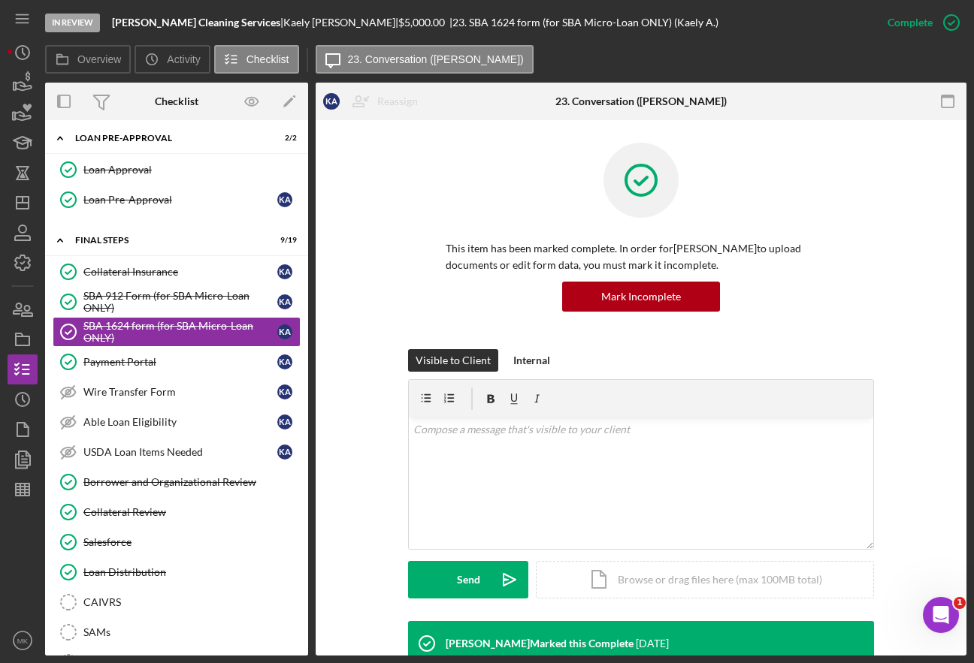
scroll to position [220, 0]
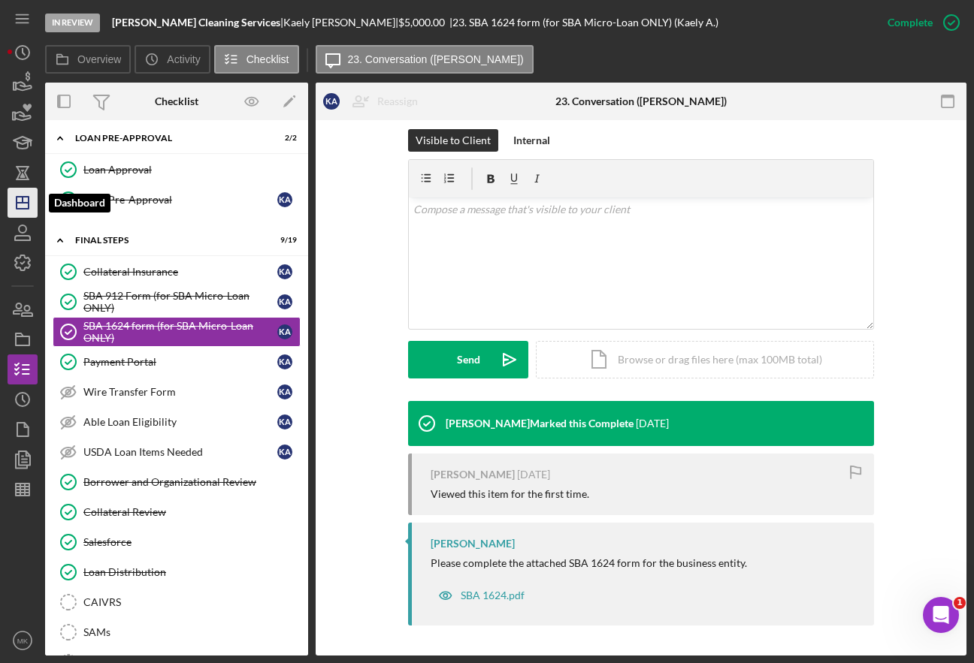
click at [18, 201] on icon "Icon/Dashboard" at bounding box center [23, 203] width 38 height 38
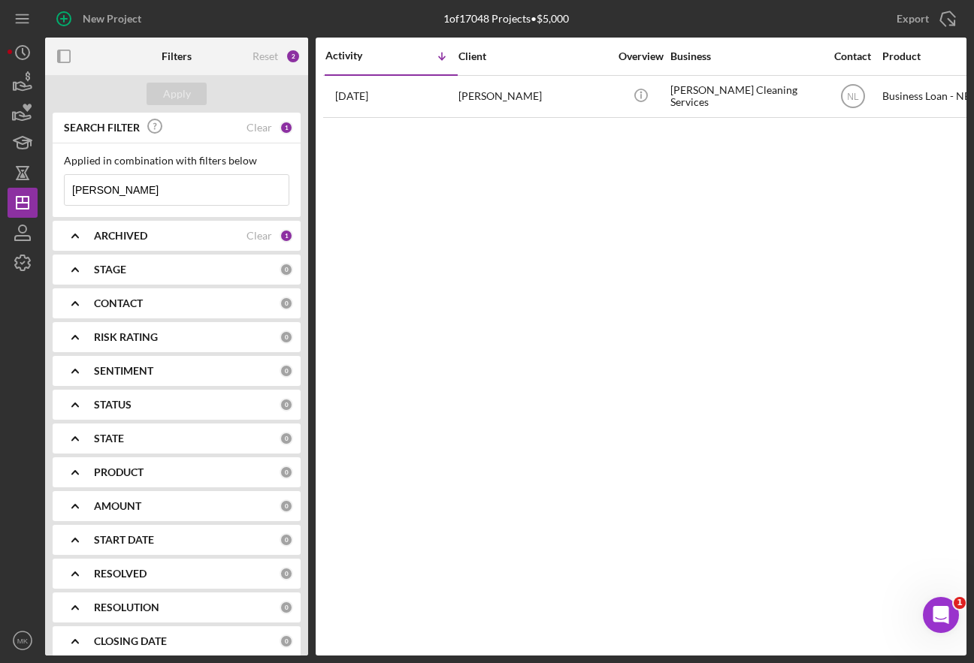
drag, startPoint x: 131, startPoint y: 187, endPoint x: -119, endPoint y: 161, distance: 250.8
click at [0, 161] on html "New Project 1 of 17048 Projects • $5,000 [PERSON_NAME] Export Icon/Export Filte…" at bounding box center [487, 331] width 974 height 663
type input "[PERSON_NAME]"
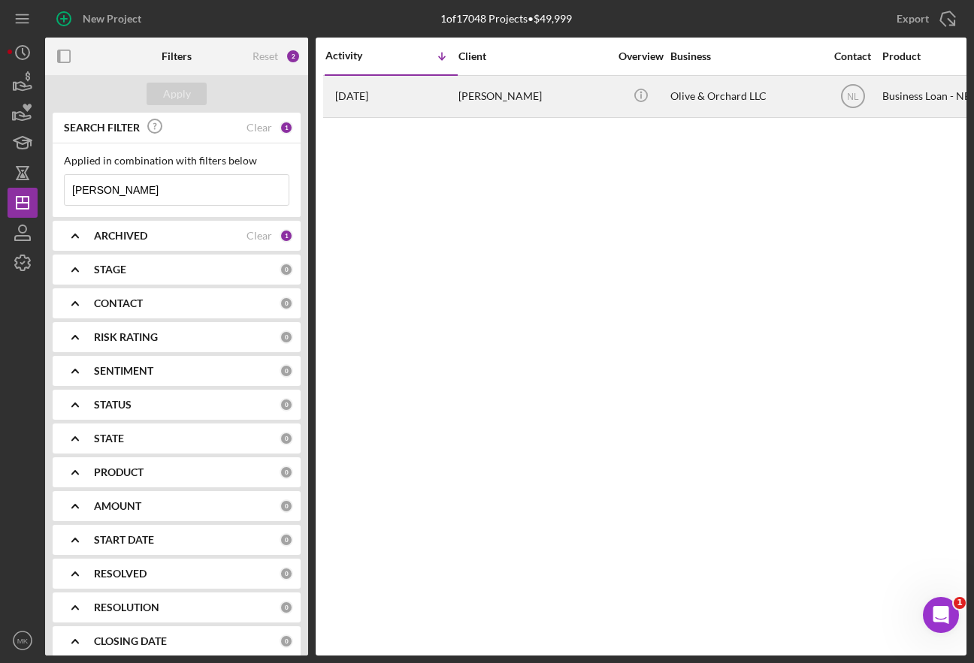
click at [527, 104] on div "[PERSON_NAME]" at bounding box center [533, 97] width 150 height 40
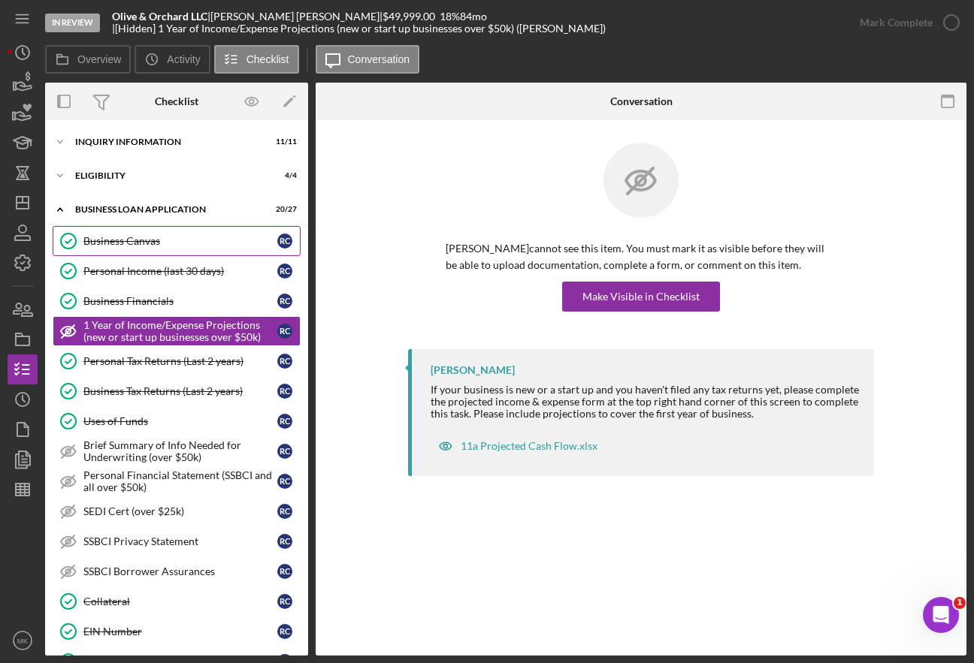
drag, startPoint x: 162, startPoint y: 238, endPoint x: 147, endPoint y: 237, distance: 15.8
click at [162, 238] on div "Business Canvas" at bounding box center [180, 241] width 194 height 12
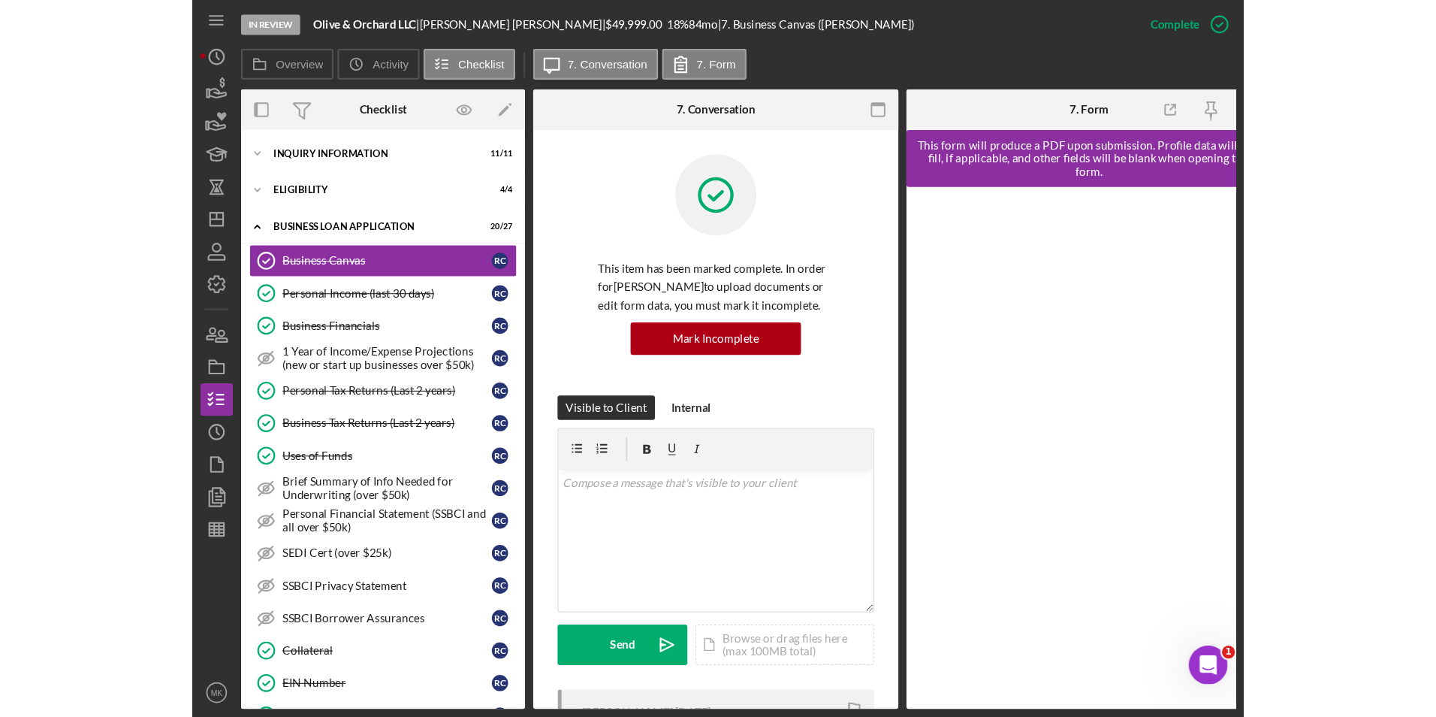
scroll to position [476, 0]
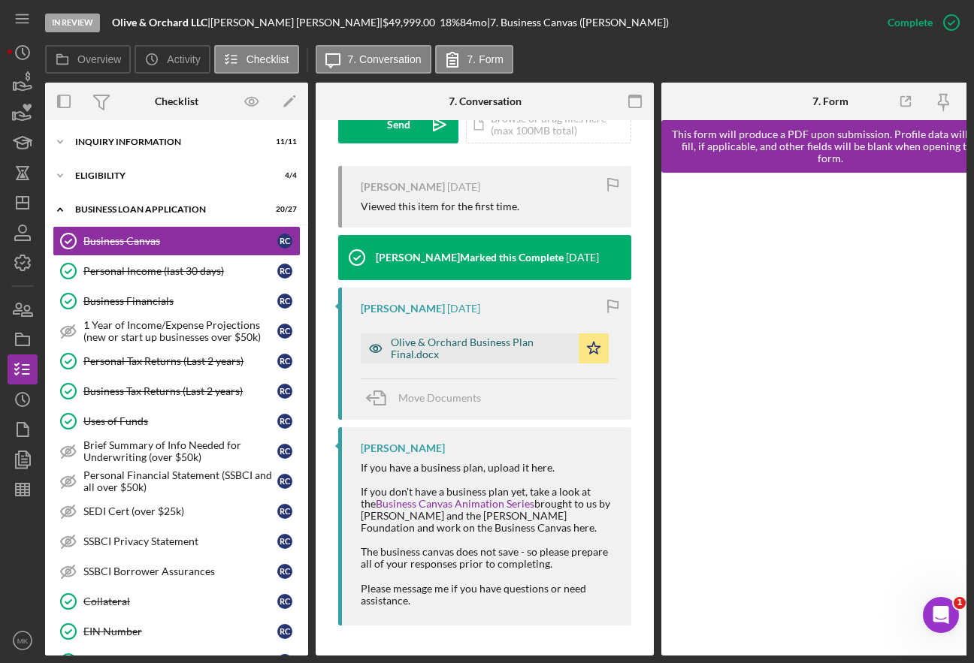
click at [482, 346] on div "Olive & Orchard Business Plan Final.docx" at bounding box center [481, 349] width 180 height 24
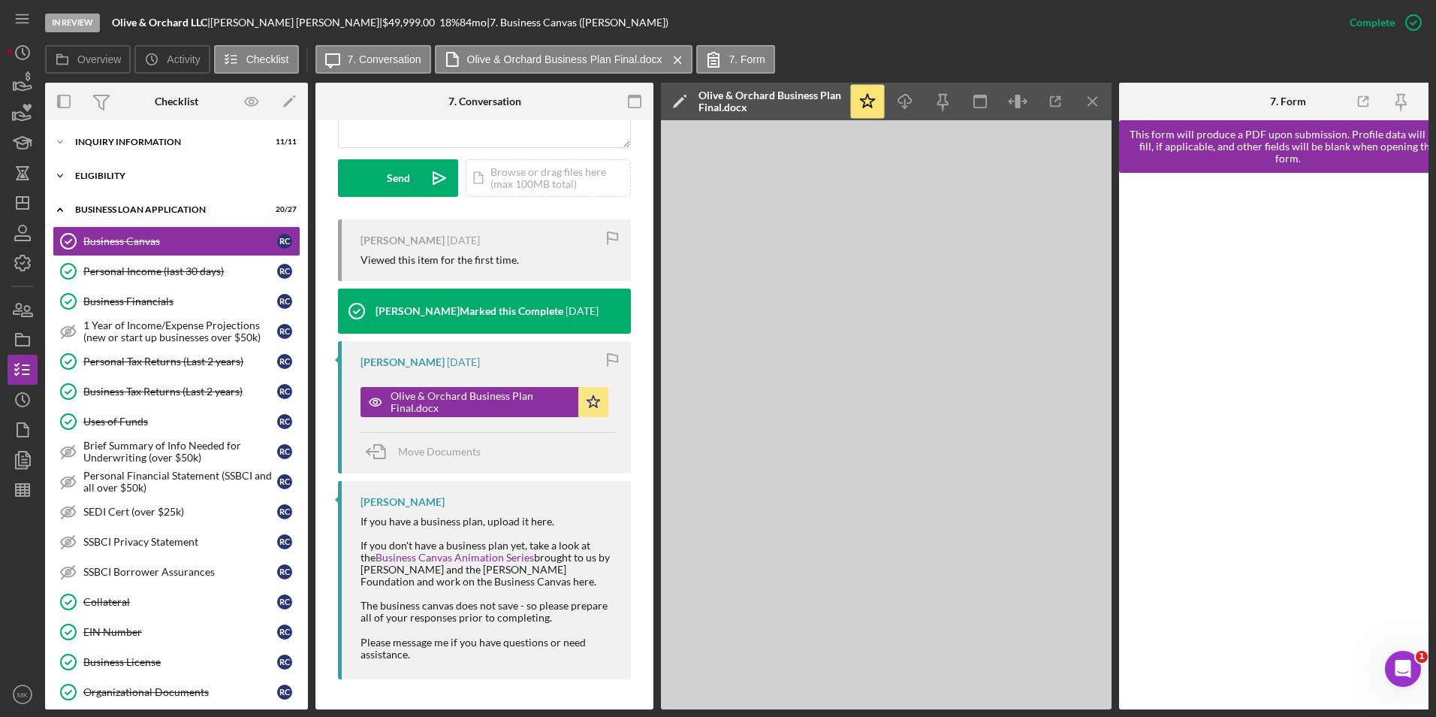
scroll to position [423, 0]
click at [125, 146] on div "INQUIRY INFORMATION" at bounding box center [182, 141] width 214 height 9
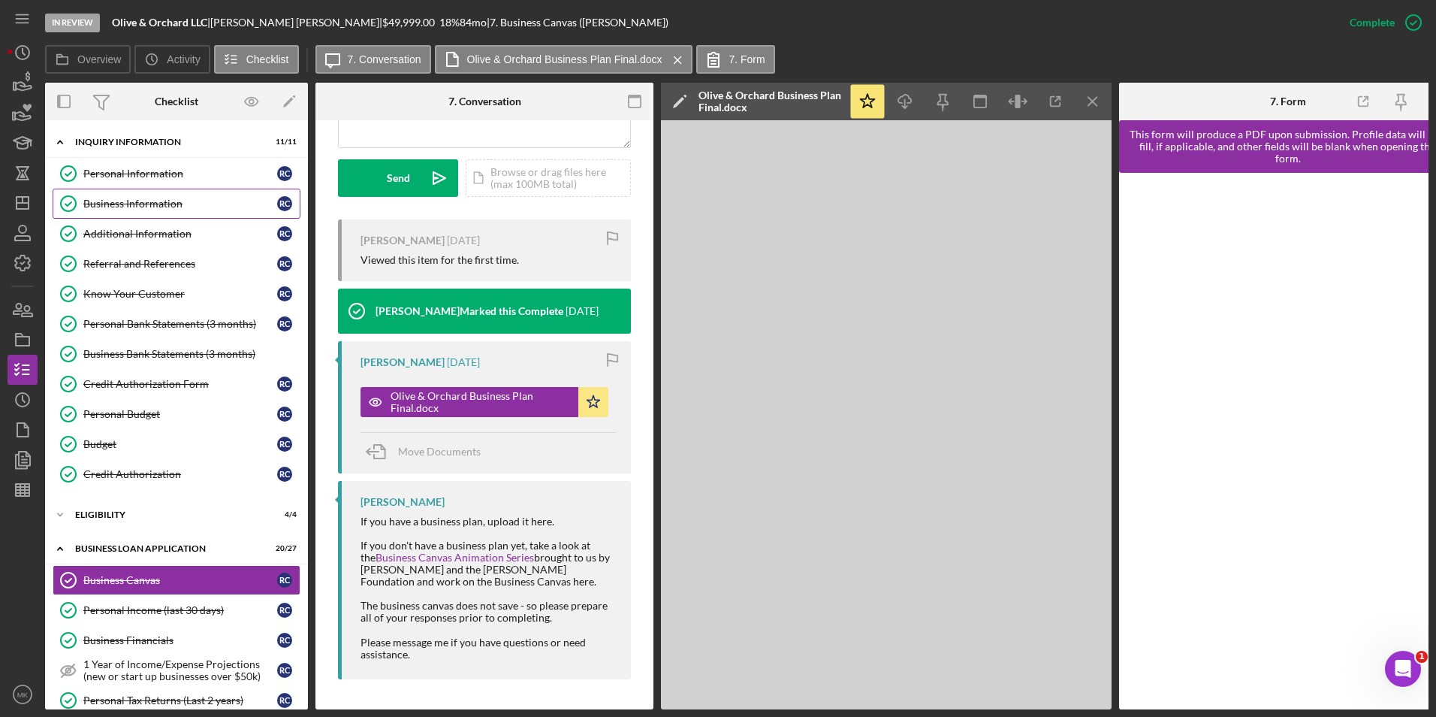
click at [113, 213] on link "Business Information Business Information R C" at bounding box center [177, 204] width 248 height 30
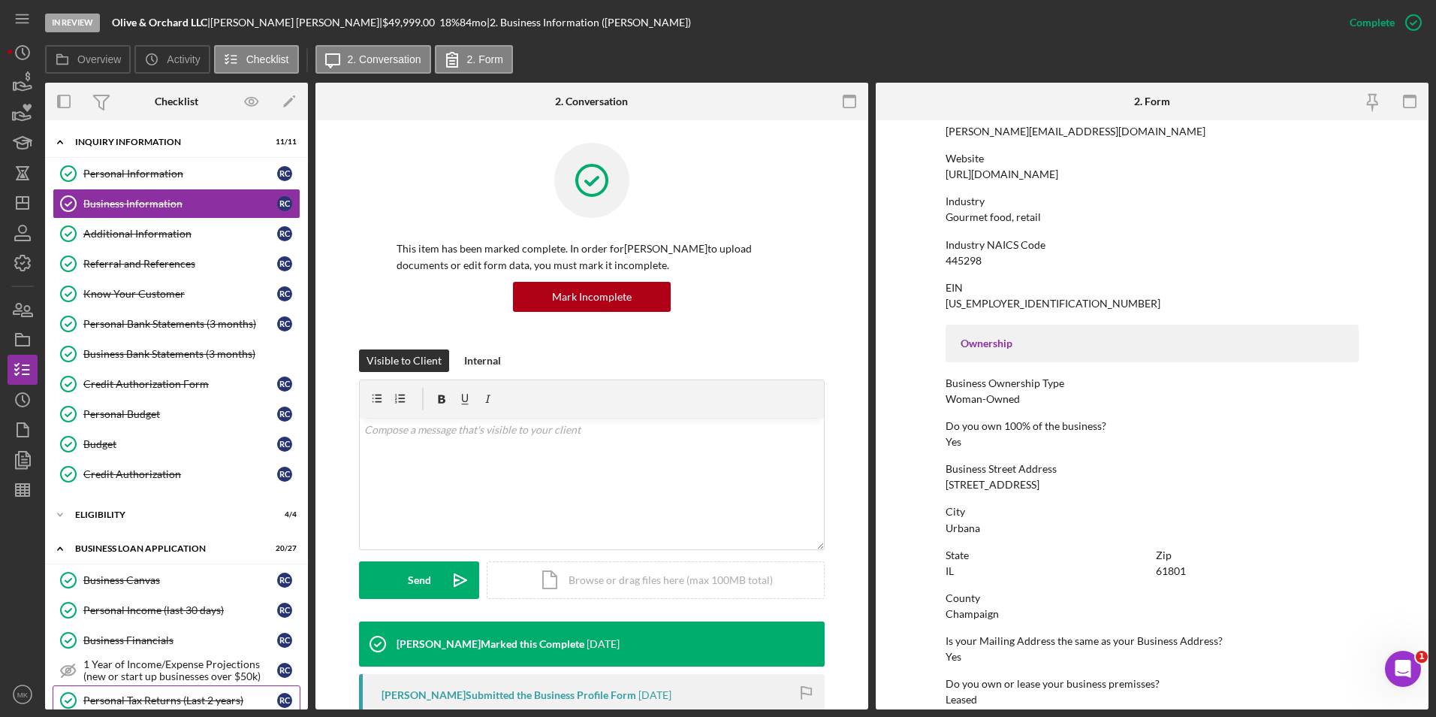
scroll to position [376, 0]
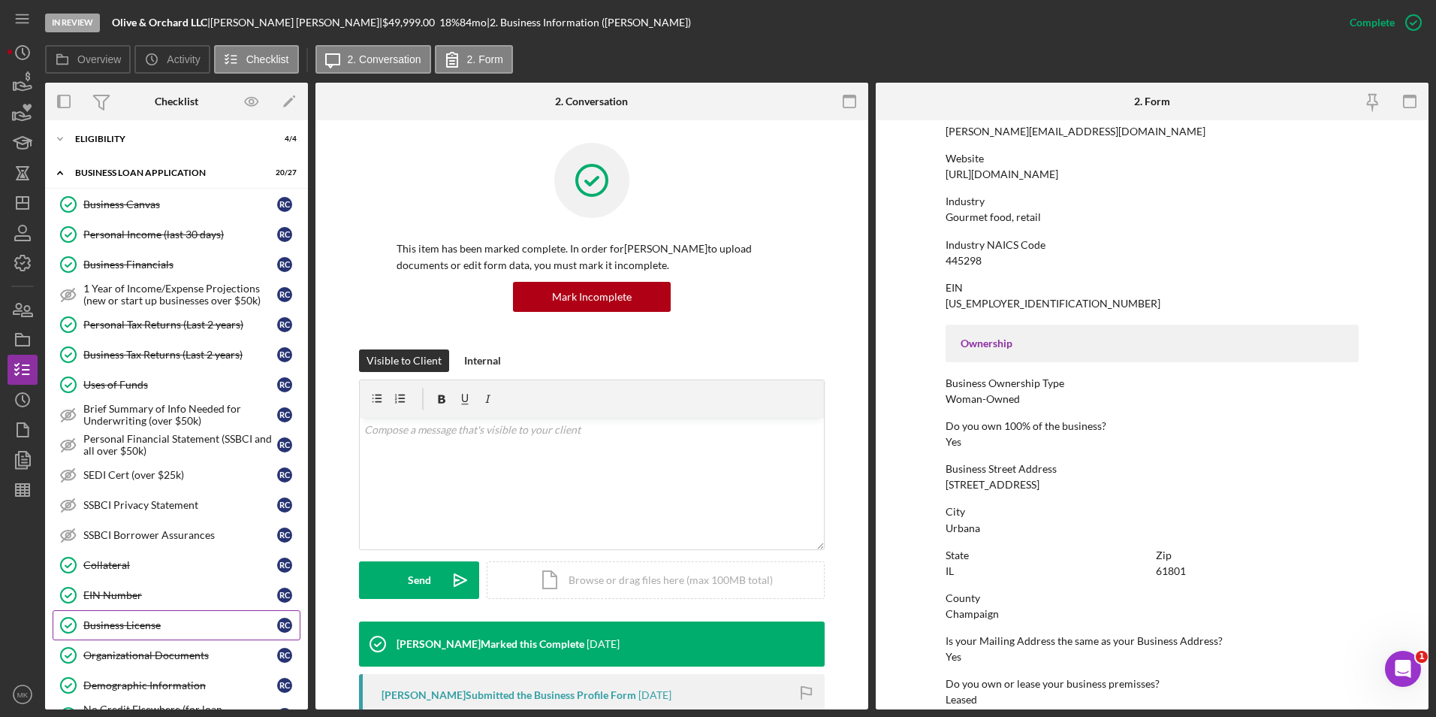
click at [159, 627] on div "Business License" at bounding box center [180, 625] width 194 height 12
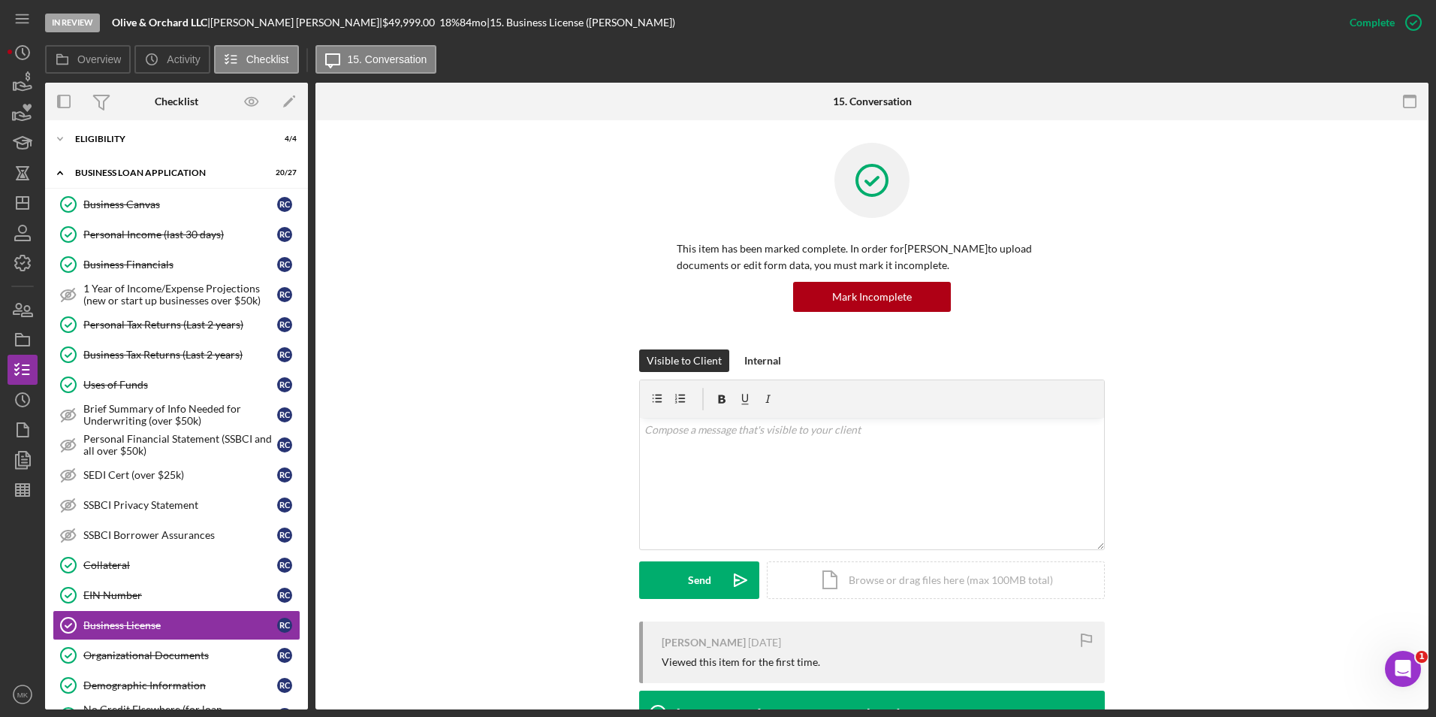
scroll to position [129, 0]
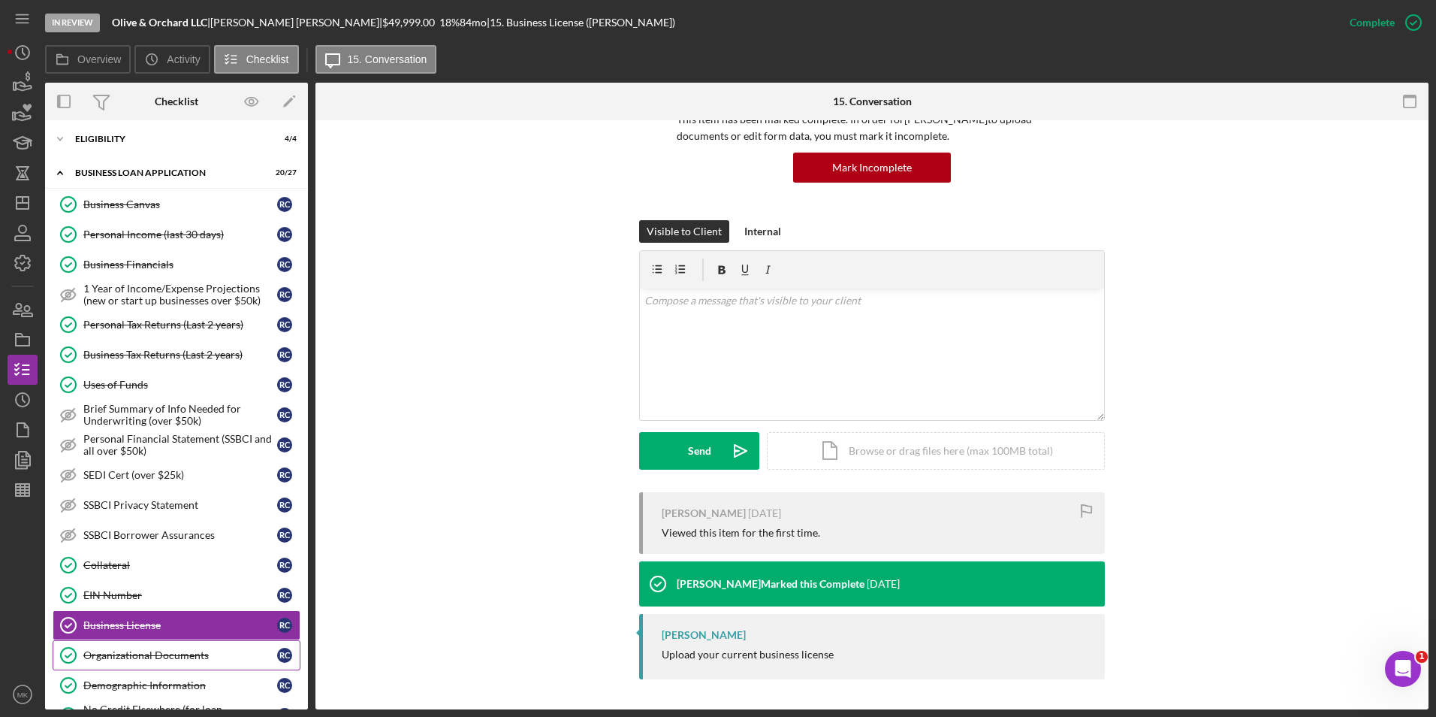
click at [162, 652] on div "Organizational Documents" at bounding box center [180, 655] width 194 height 12
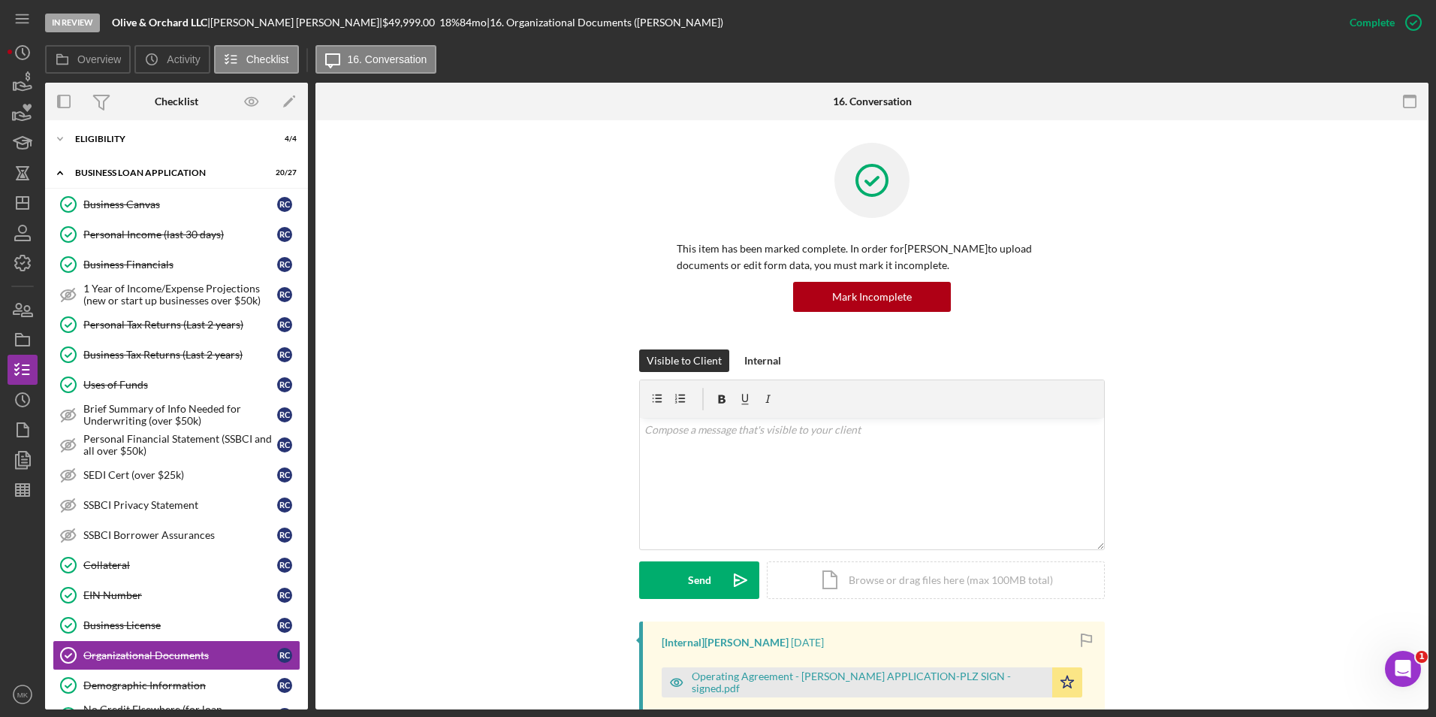
scroll to position [376, 0]
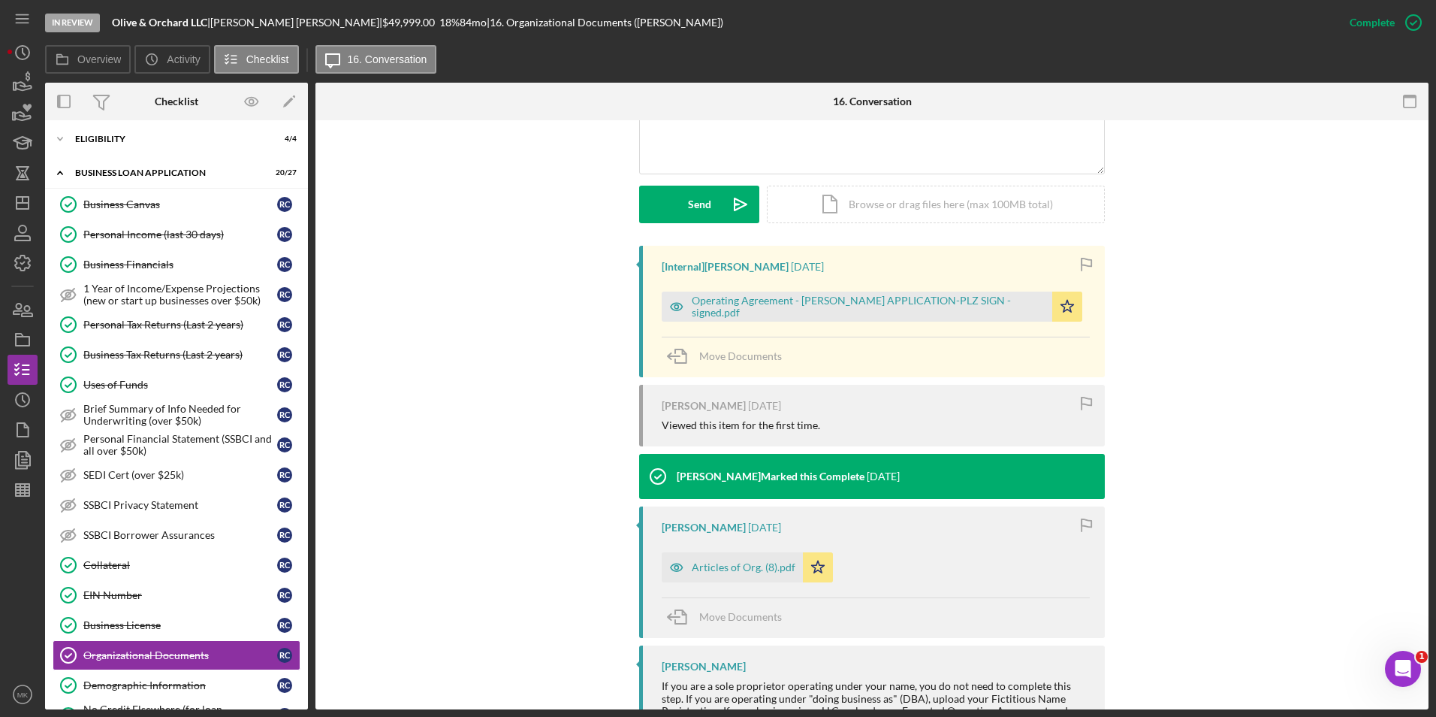
click at [756, 569] on div "Articles of Org. (8).pdf" at bounding box center [744, 567] width 104 height 12
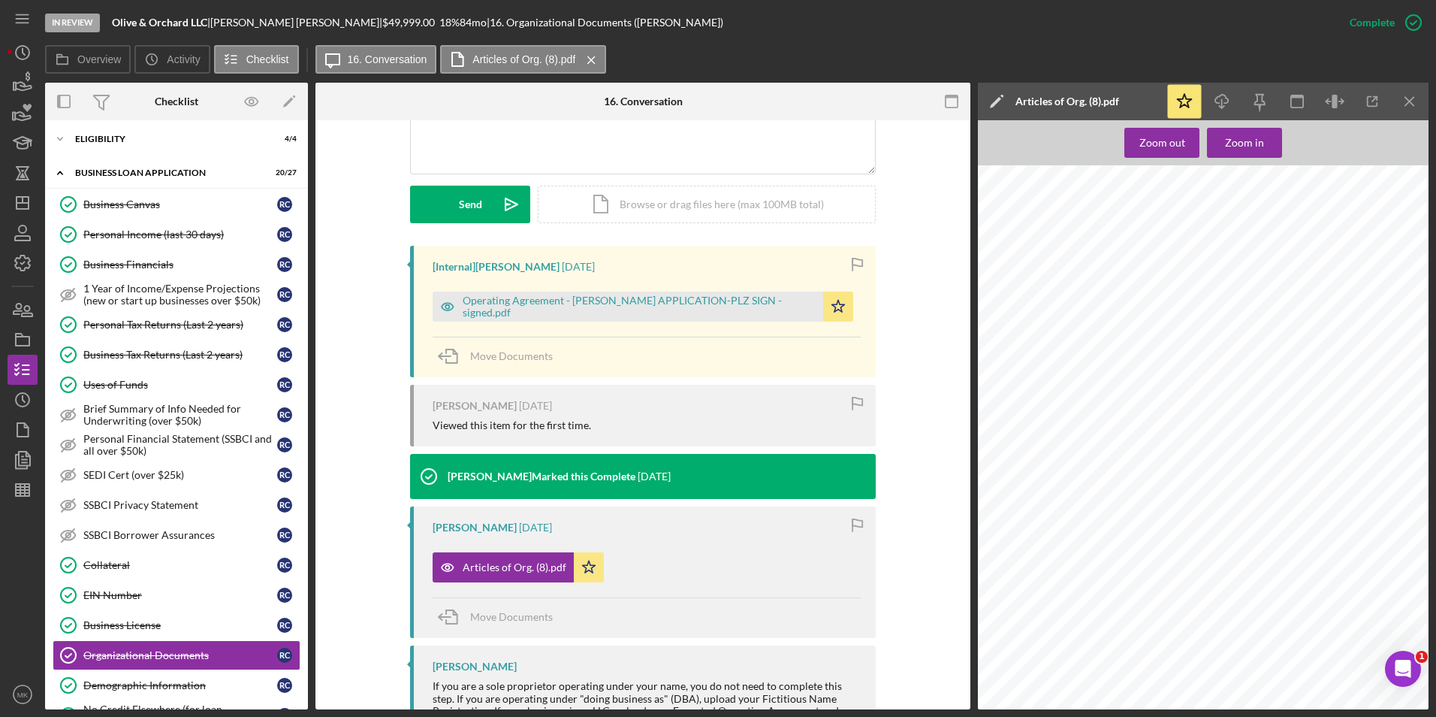
scroll to position [0, 0]
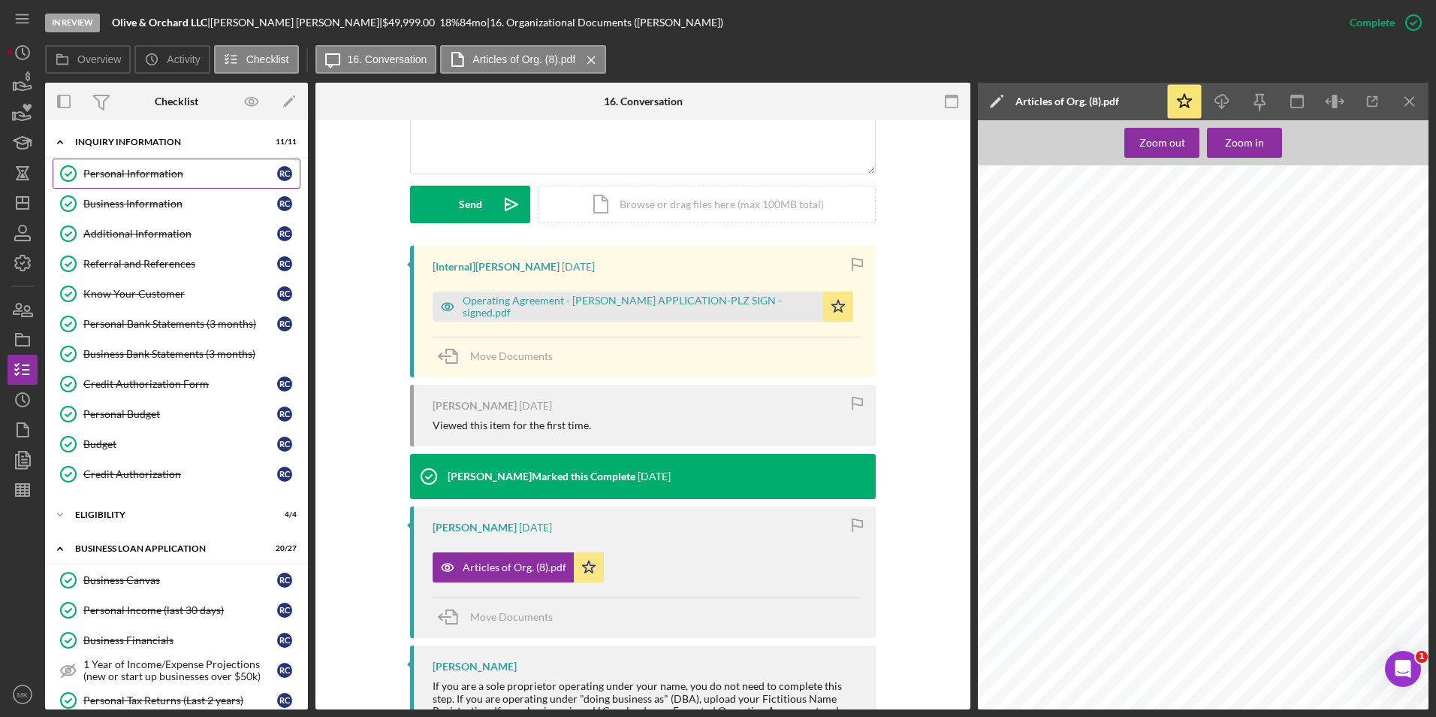
drag, startPoint x: 176, startPoint y: 175, endPoint x: 147, endPoint y: 179, distance: 28.8
click at [176, 175] on div "Personal Information" at bounding box center [180, 174] width 194 height 12
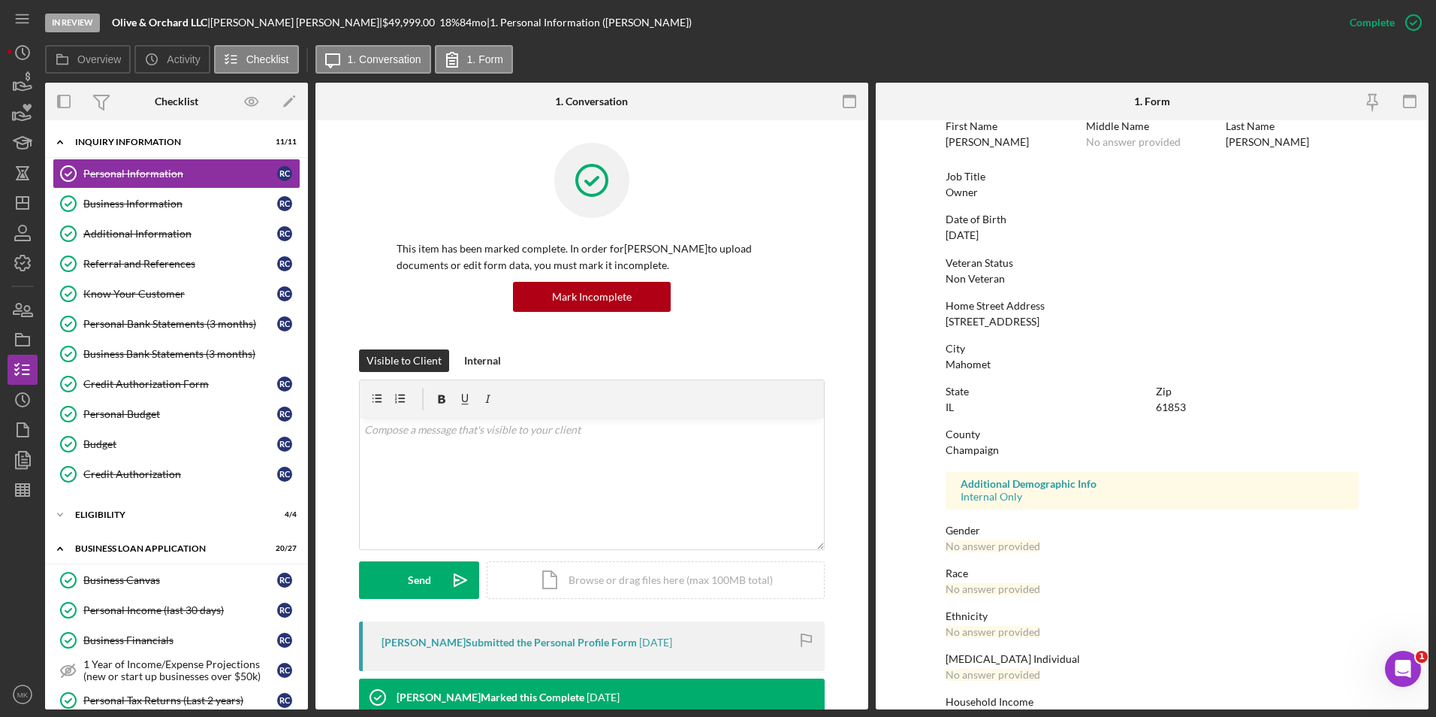
scroll to position [112, 0]
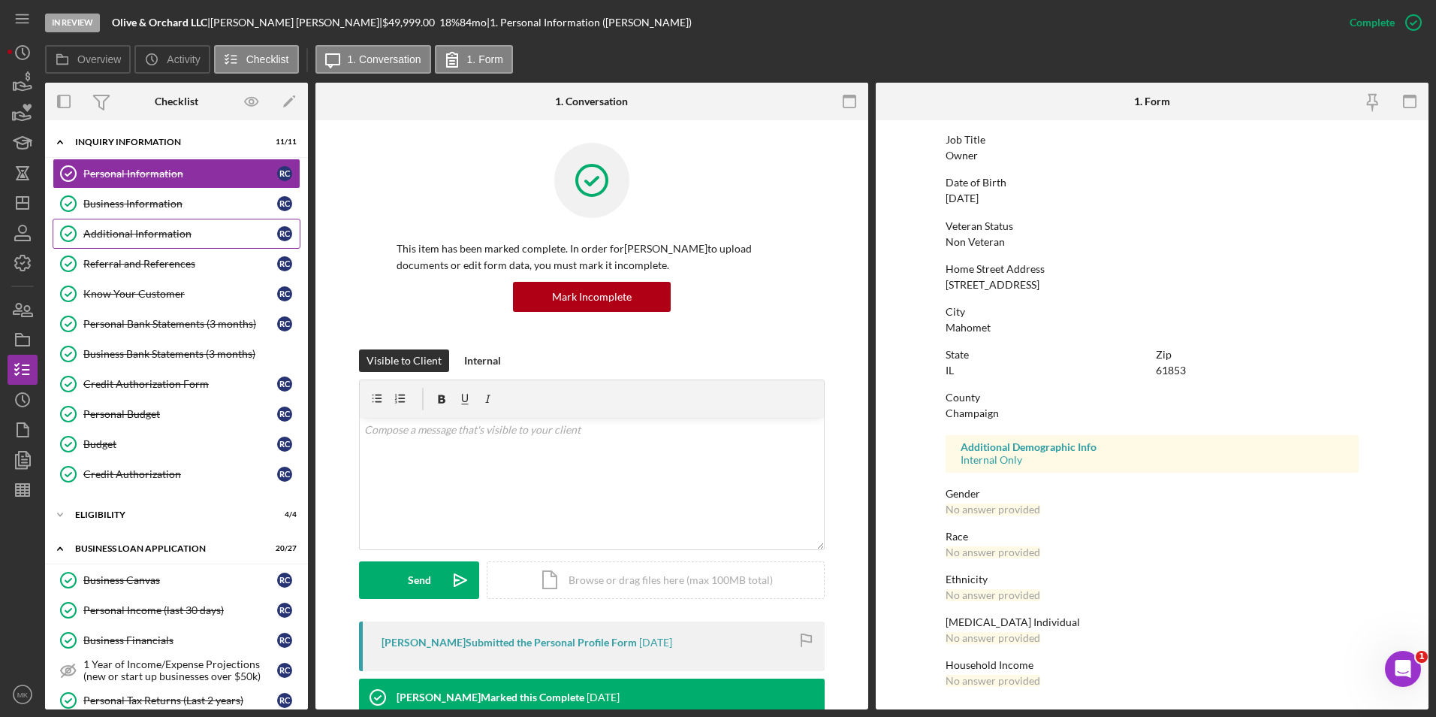
click at [143, 222] on link "Additional Information Additional Information R C" at bounding box center [177, 234] width 248 height 30
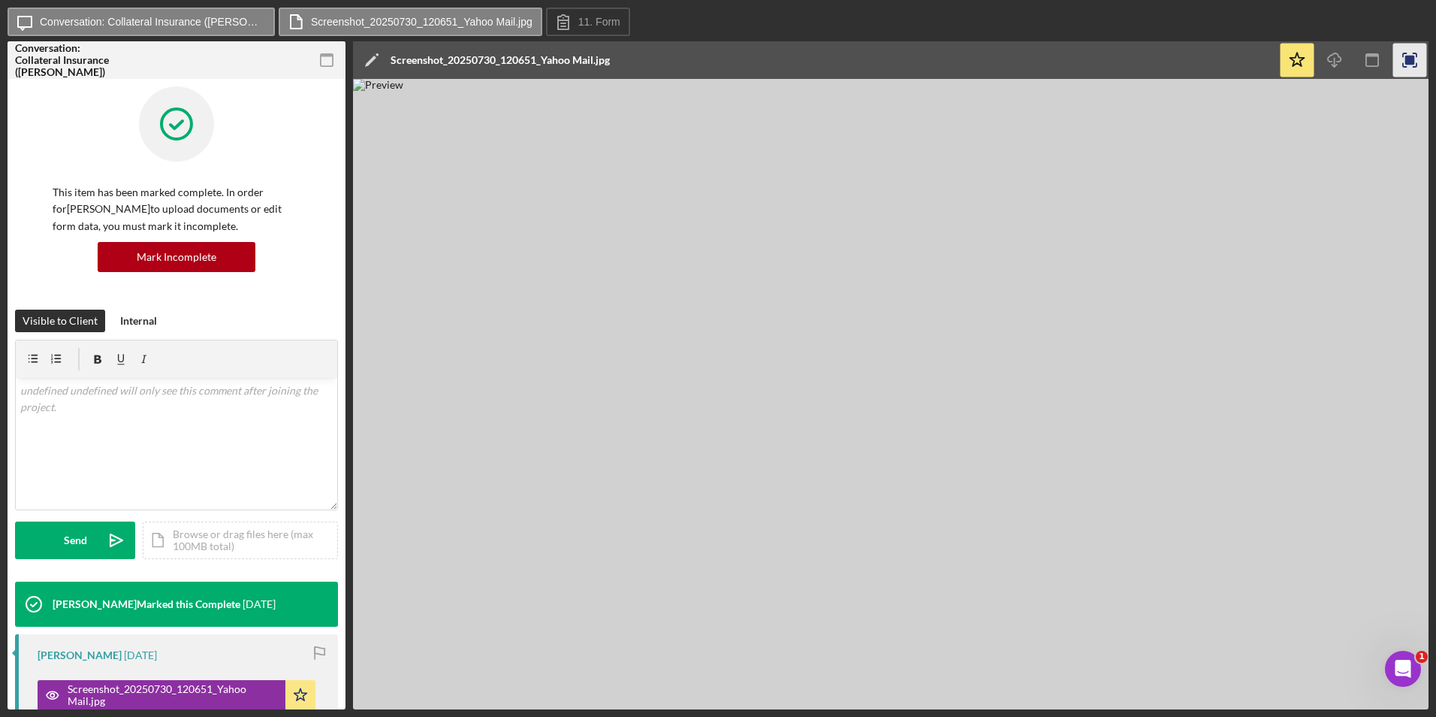
click at [1406, 60] on rect "button" at bounding box center [1411, 61] width 10 height 10
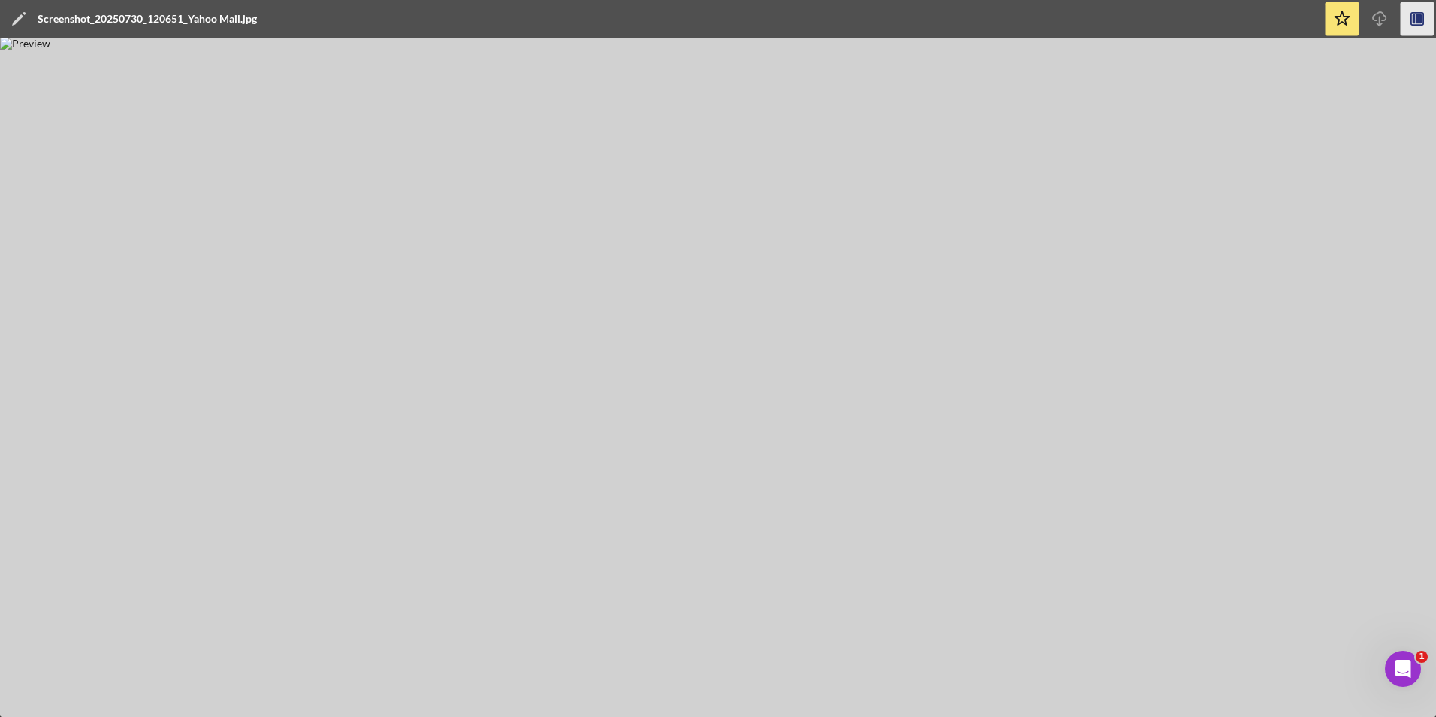
click at [1419, 21] on icon "button" at bounding box center [1419, 19] width 6 height 10
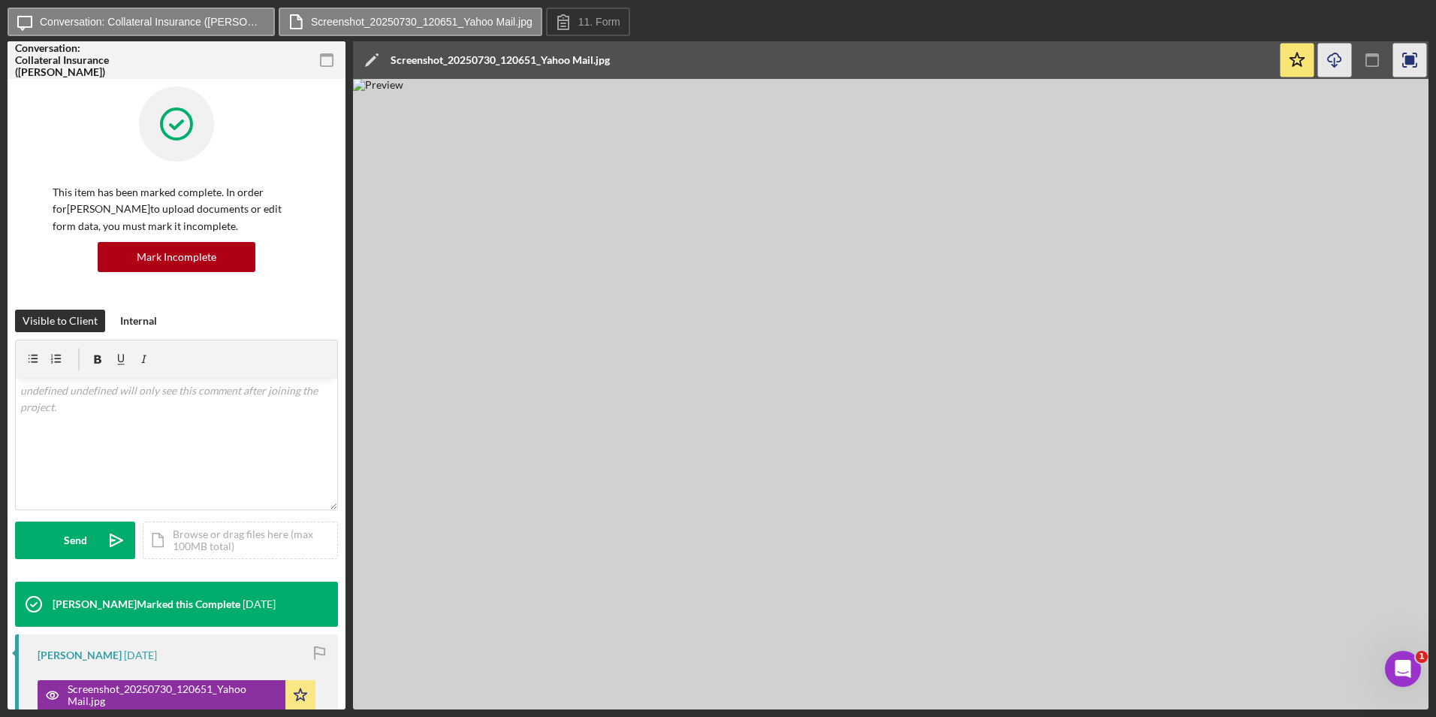
click at [1332, 65] on icon "Icon/Download" at bounding box center [1336, 61] width 34 height 34
drag, startPoint x: 1240, startPoint y: 427, endPoint x: 989, endPoint y: 266, distance: 298.7
click at [1240, 427] on img at bounding box center [891, 394] width 1076 height 630
